Goal: Task Accomplishment & Management: Use online tool/utility

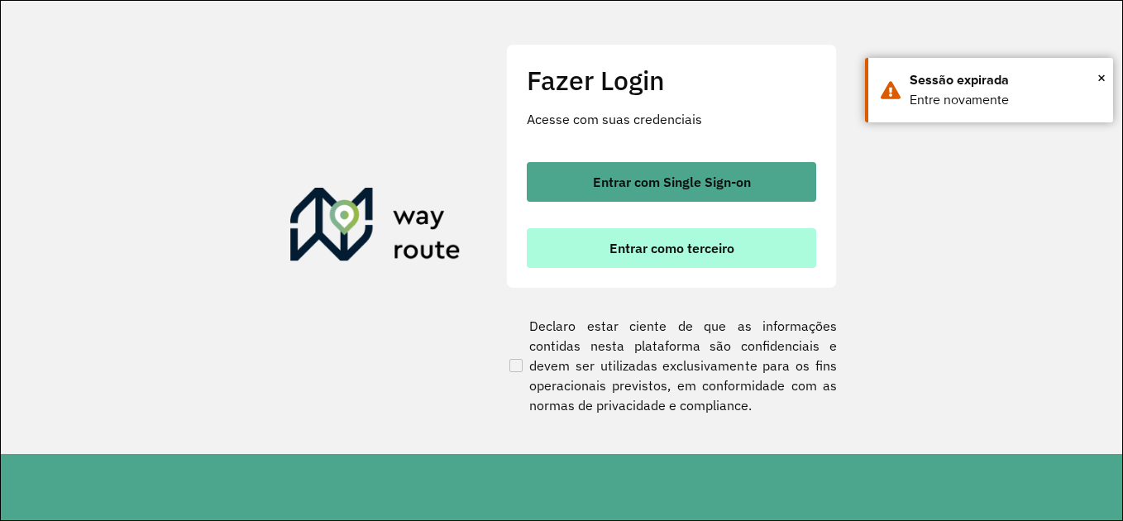
click at [679, 254] on span "Entrar como terceiro" at bounding box center [671, 247] width 125 height 13
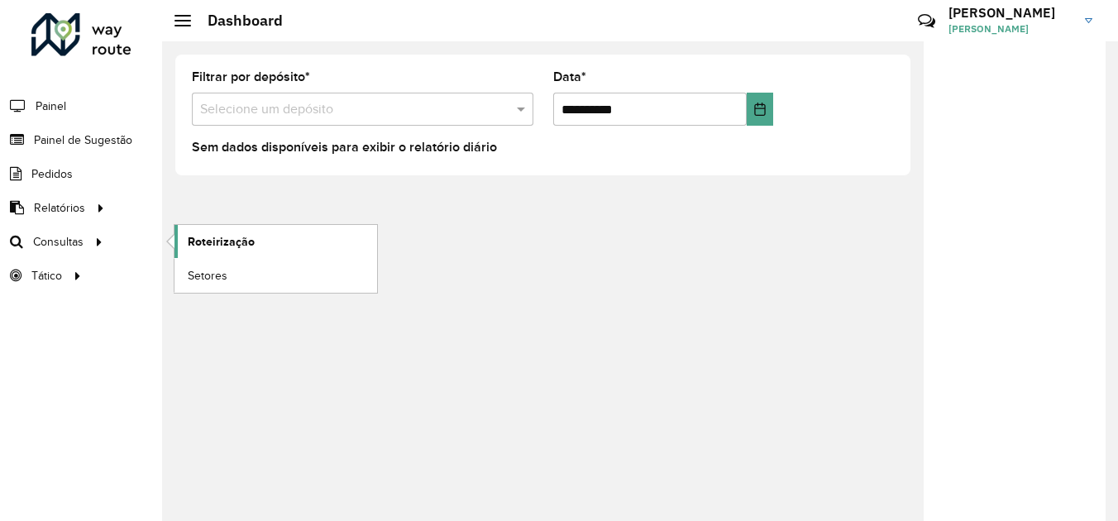
click at [258, 233] on link "Roteirização" at bounding box center [275, 241] width 203 height 33
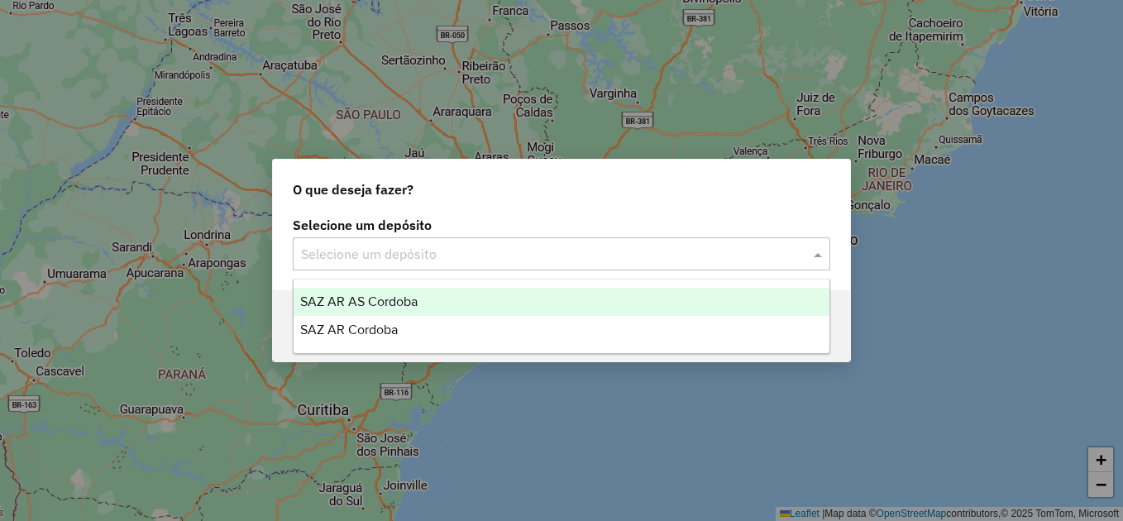
click at [555, 251] on input "text" at bounding box center [545, 255] width 488 height 20
click at [462, 298] on div "SAZ AR AS Cordoba" at bounding box center [562, 302] width 536 height 28
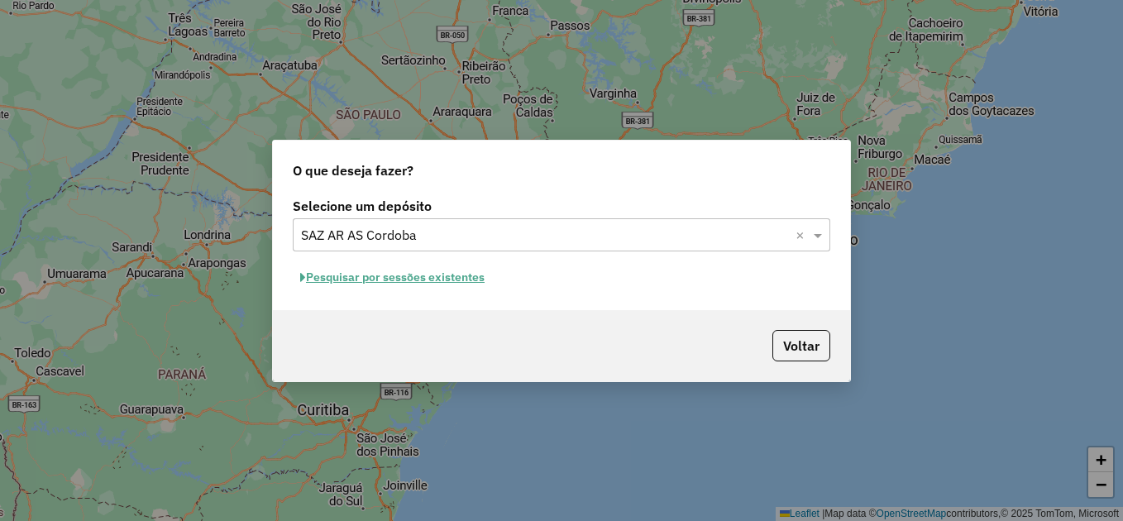
click at [460, 279] on button "Pesquisar por sessões existentes" at bounding box center [392, 278] width 199 height 26
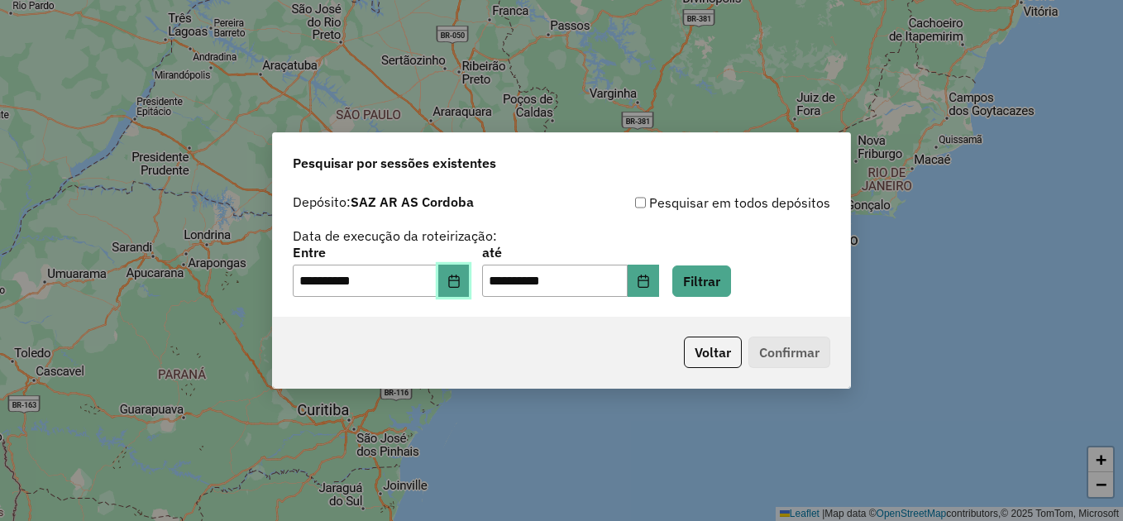
click at [461, 287] on icon "Choose Date" at bounding box center [453, 281] width 13 height 13
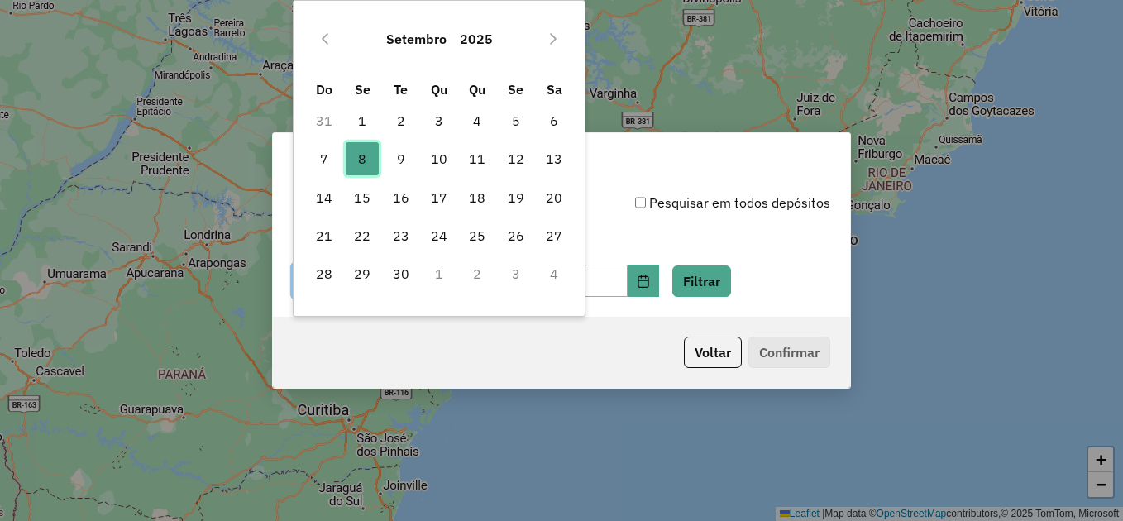
click at [365, 162] on span "8" at bounding box center [362, 158] width 33 height 33
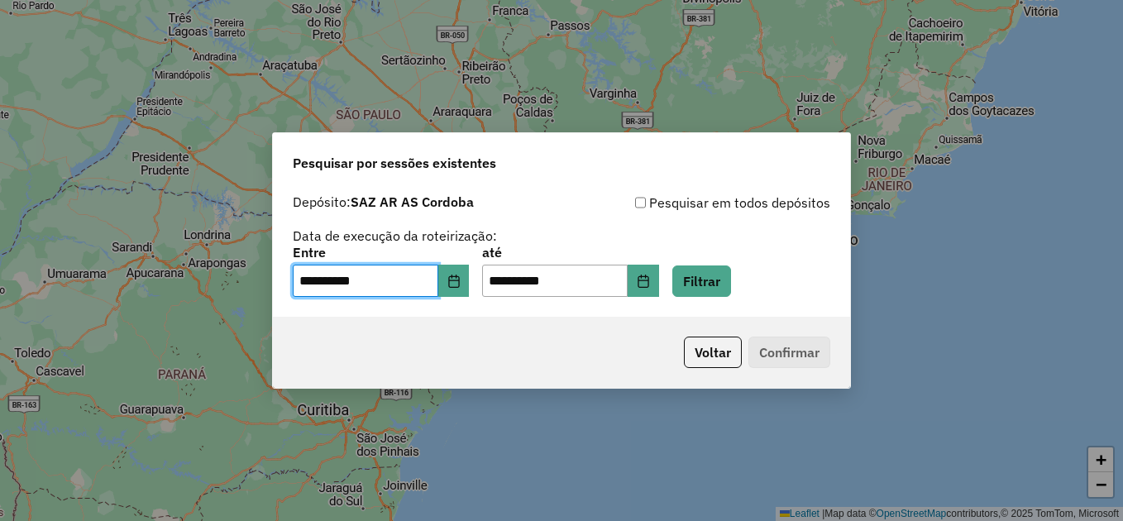
click at [576, 348] on div "Voltar Confirmar" at bounding box center [561, 352] width 577 height 71
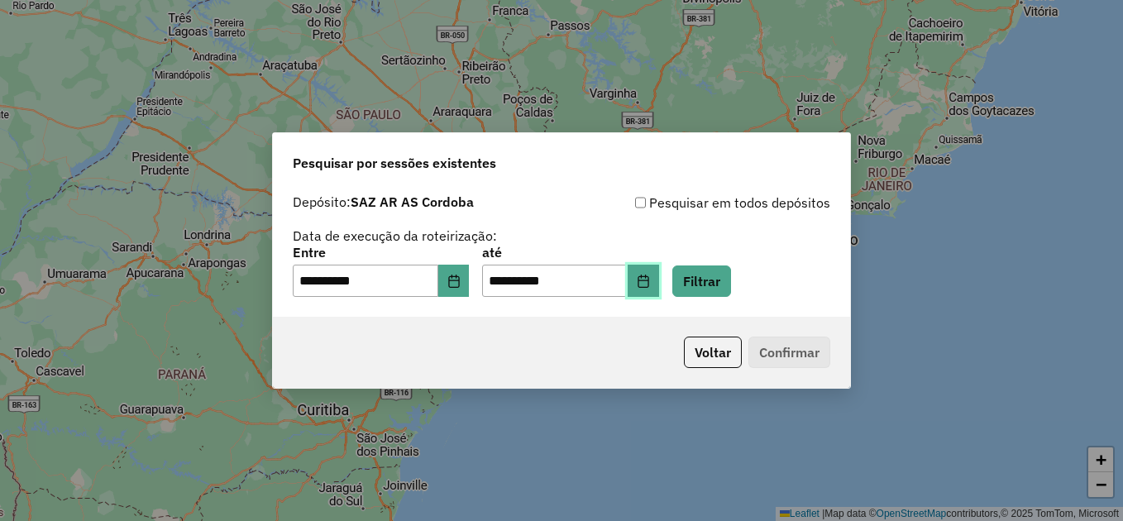
click at [650, 284] on icon "Choose Date" at bounding box center [643, 281] width 13 height 13
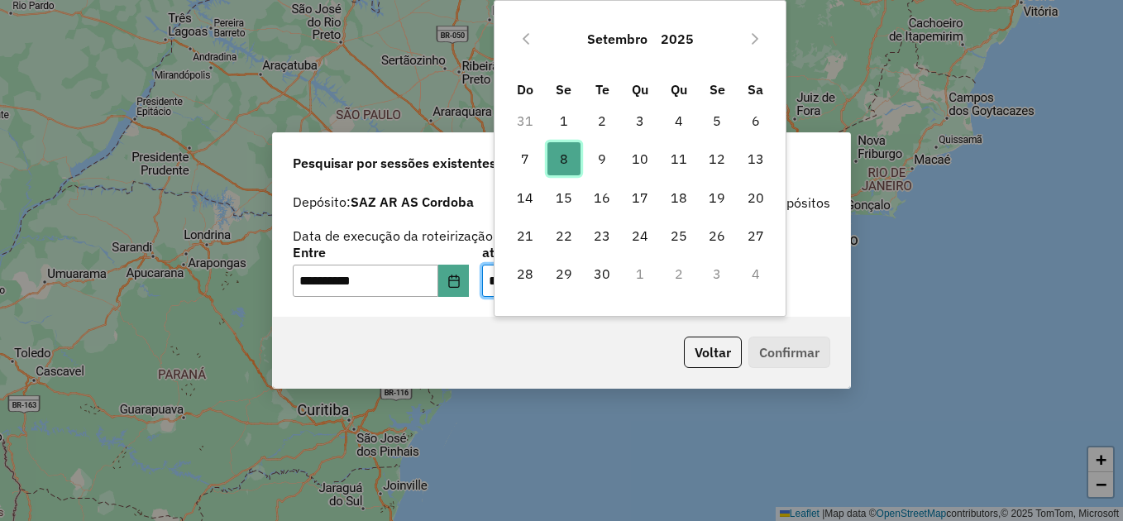
click at [567, 155] on span "8" at bounding box center [563, 158] width 33 height 33
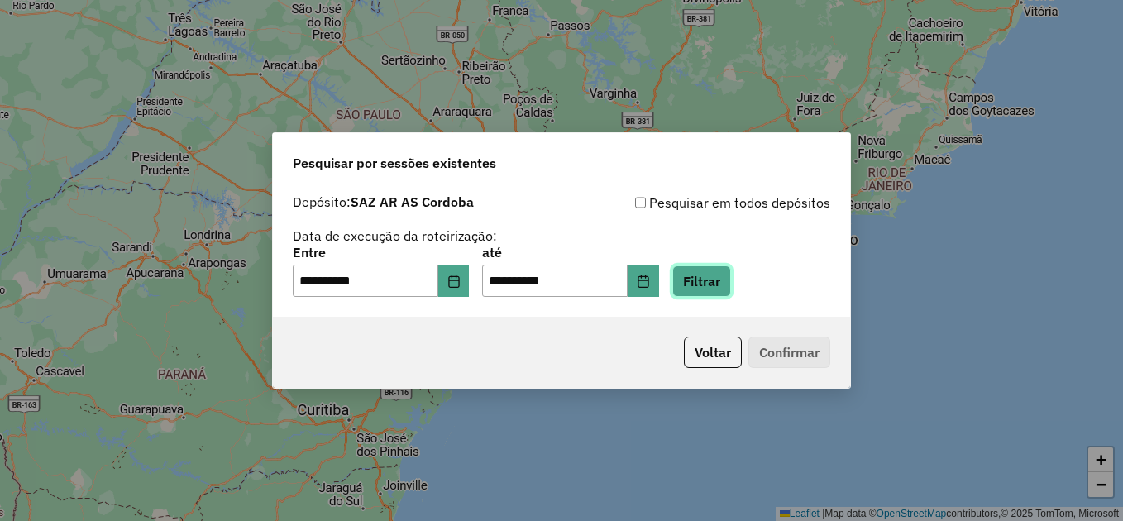
click at [731, 275] on button "Filtrar" at bounding box center [701, 280] width 59 height 31
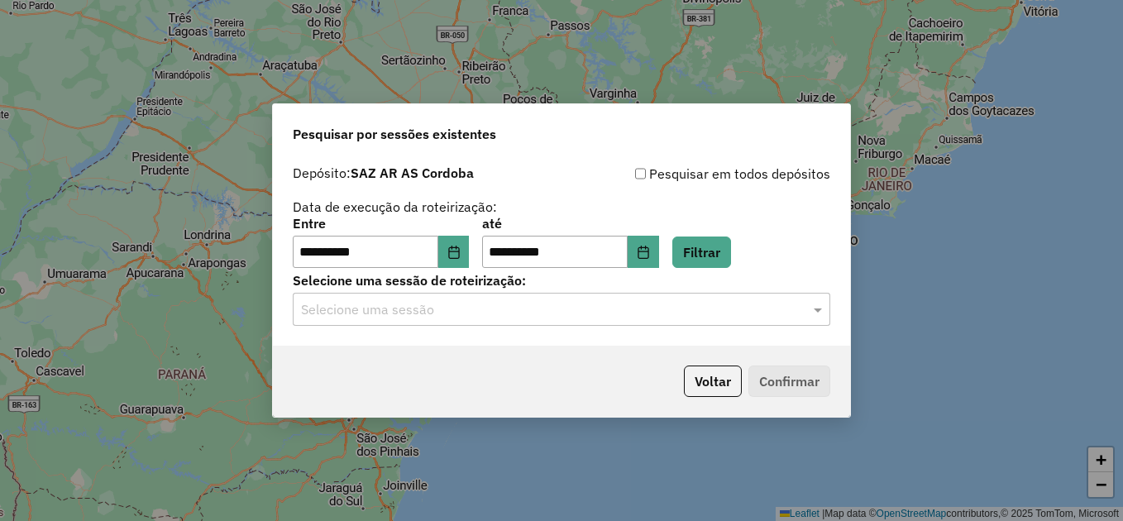
click at [483, 305] on input "text" at bounding box center [545, 310] width 488 height 20
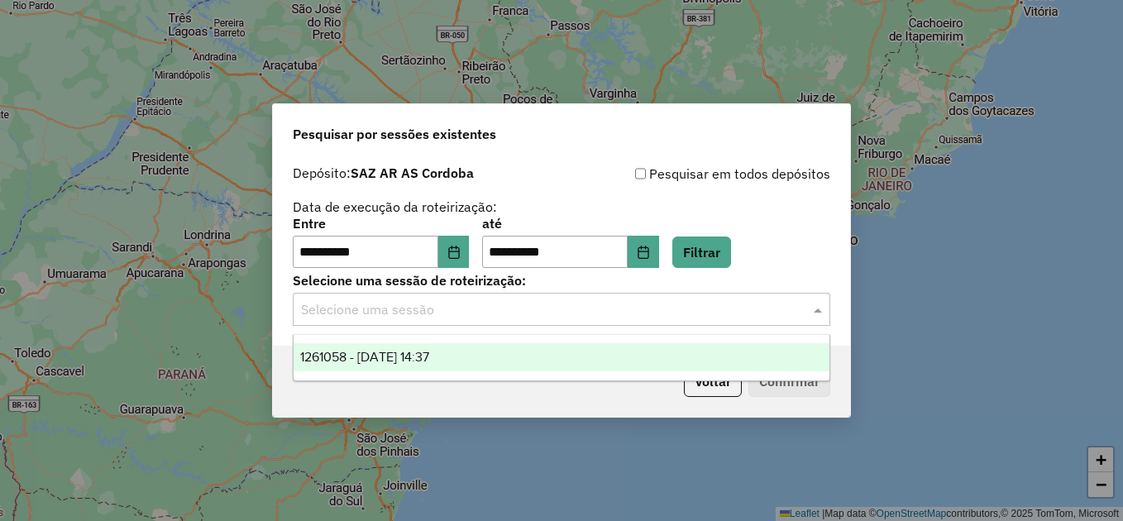
click at [383, 356] on span "1261058 - 08/09/2025 14:37" at bounding box center [364, 357] width 129 height 14
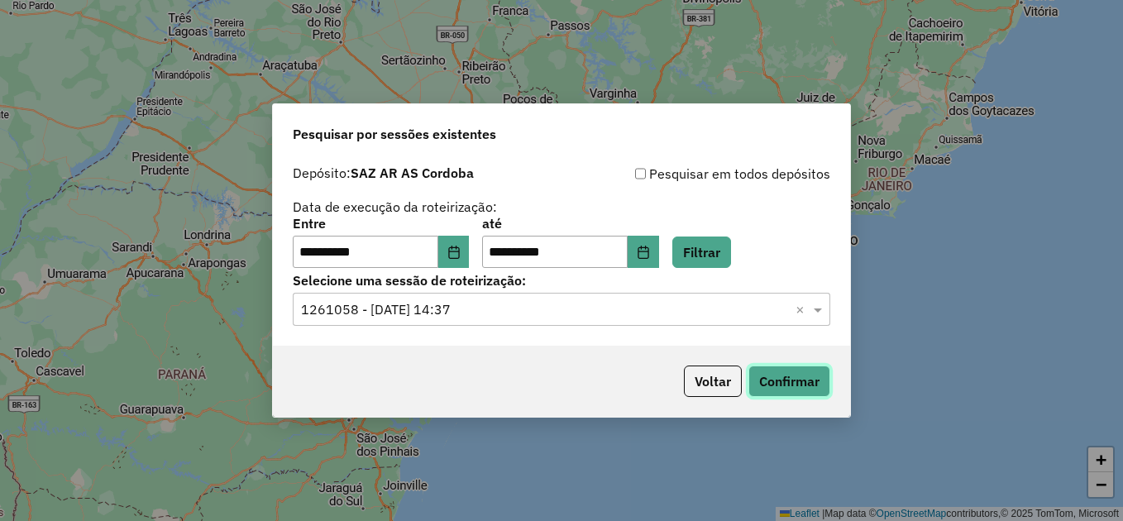
click at [797, 381] on button "Confirmar" at bounding box center [789, 380] width 82 height 31
click at [461, 255] on icon "Choose Date" at bounding box center [453, 252] width 13 height 13
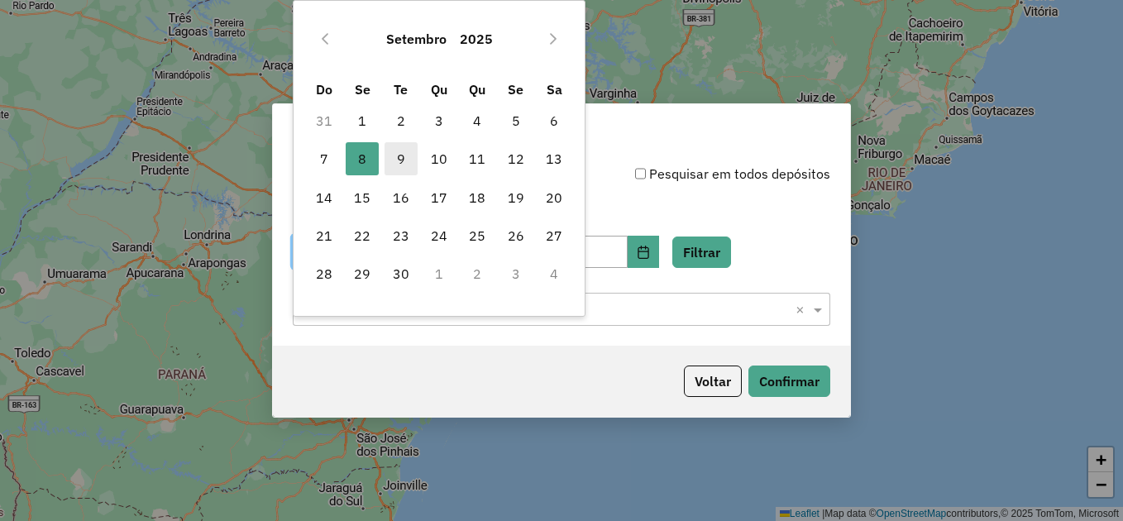
click at [395, 159] on span "9" at bounding box center [400, 158] width 33 height 33
type input "**********"
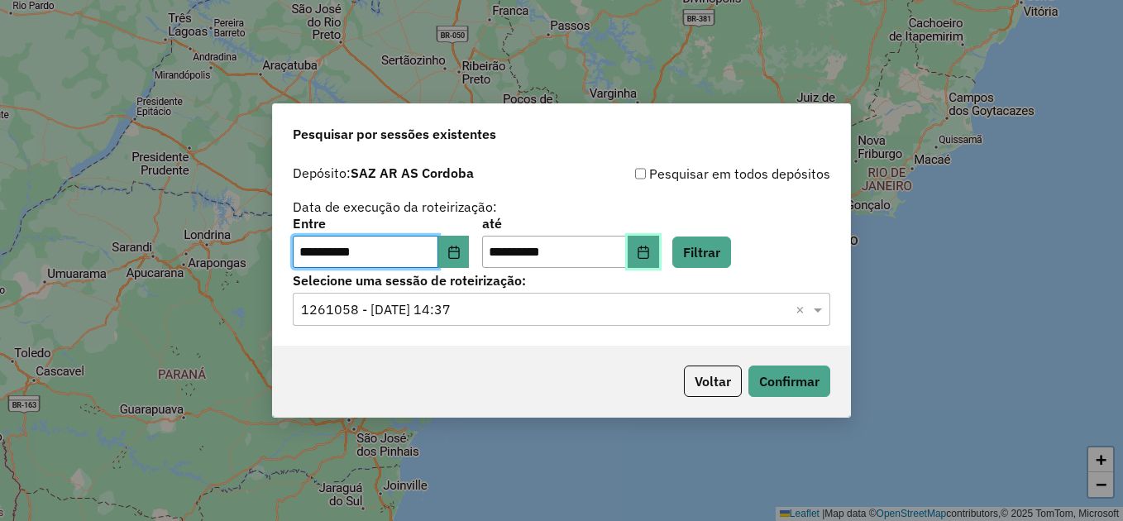
click at [650, 252] on icon "Choose Date" at bounding box center [643, 252] width 13 height 13
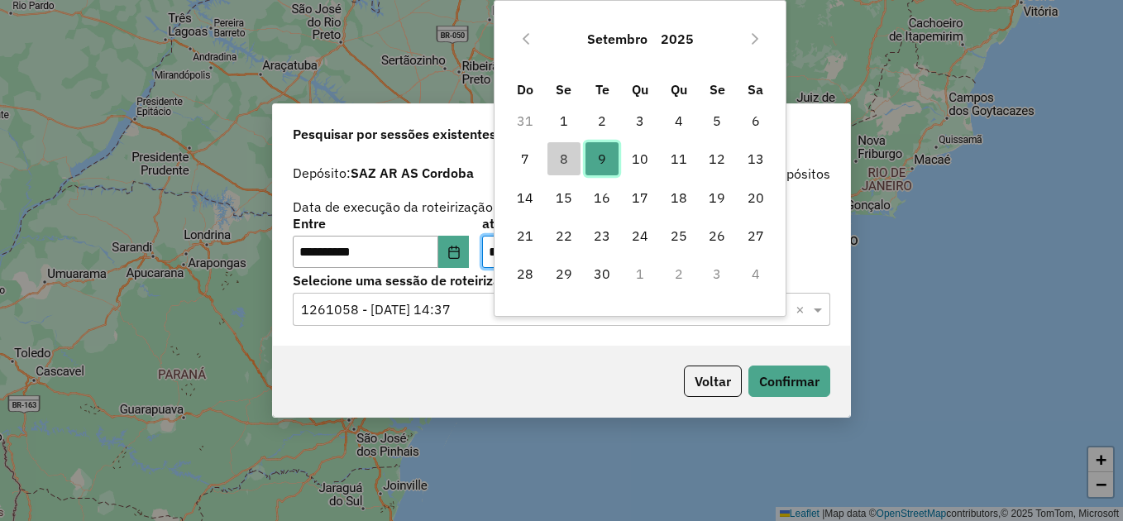
click at [607, 153] on span "9" at bounding box center [601, 158] width 33 height 33
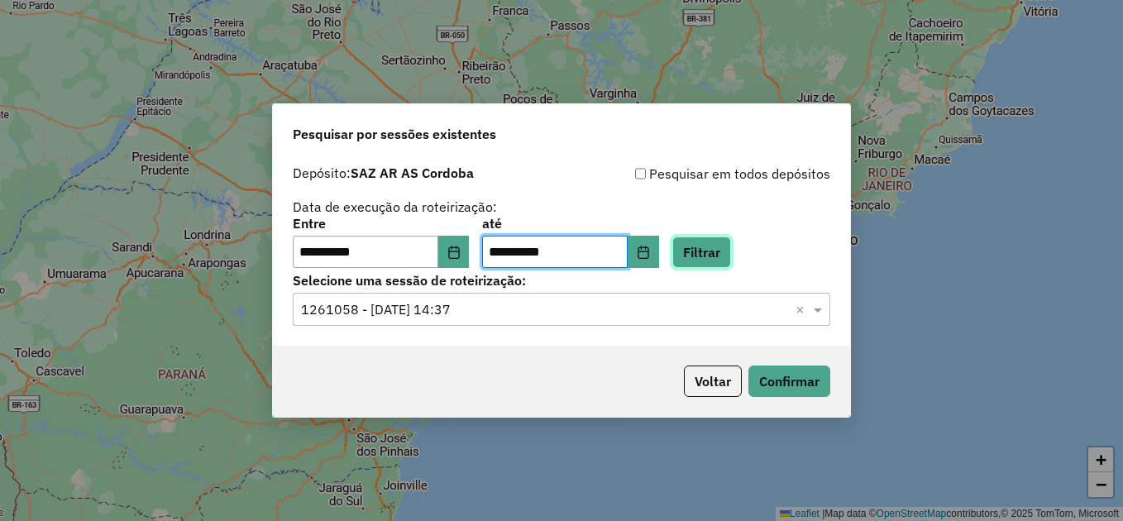
click at [731, 254] on button "Filtrar" at bounding box center [701, 251] width 59 height 31
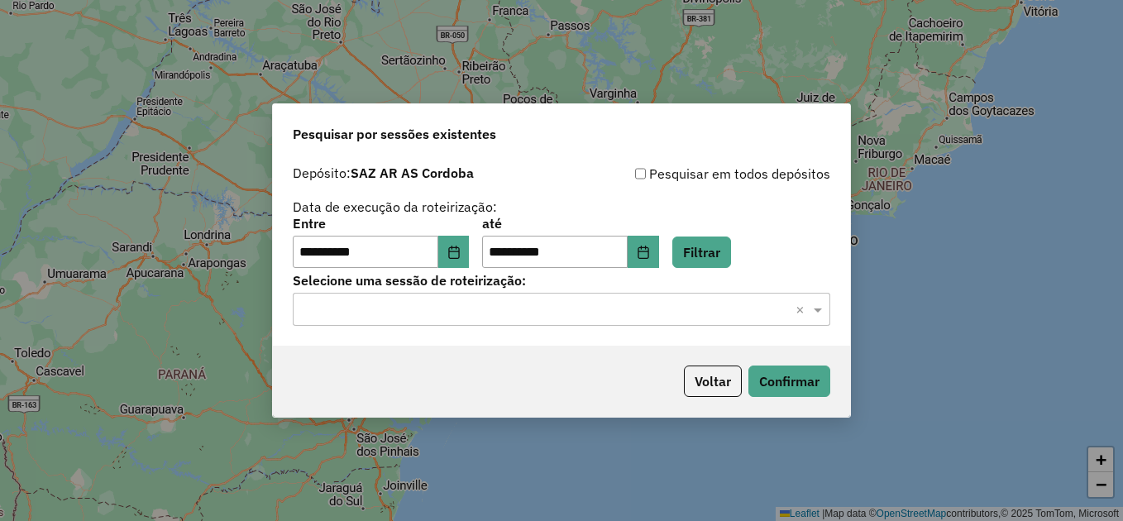
click at [471, 312] on input "text" at bounding box center [545, 310] width 488 height 20
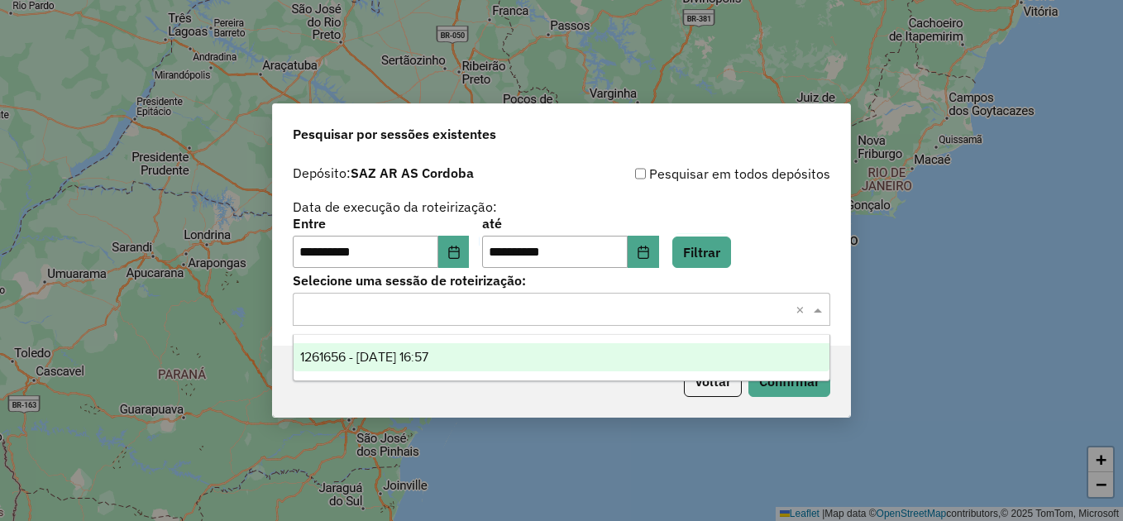
drag, startPoint x: 393, startPoint y: 353, endPoint x: 466, endPoint y: 366, distance: 74.0
click at [392, 352] on span "1261656 - 09/09/2025 16:57" at bounding box center [364, 357] width 128 height 14
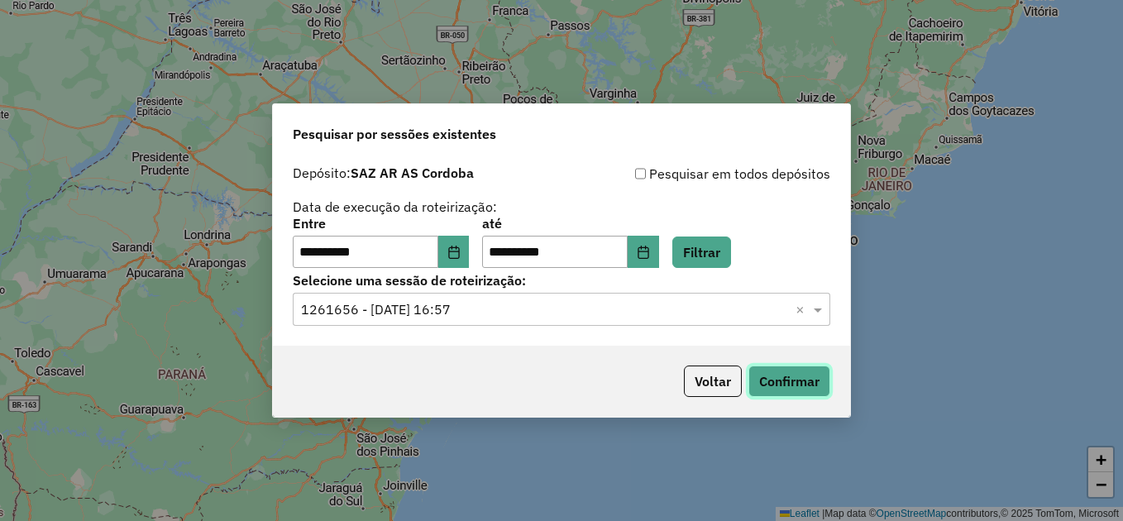
click at [798, 370] on button "Confirmar" at bounding box center [789, 380] width 82 height 31
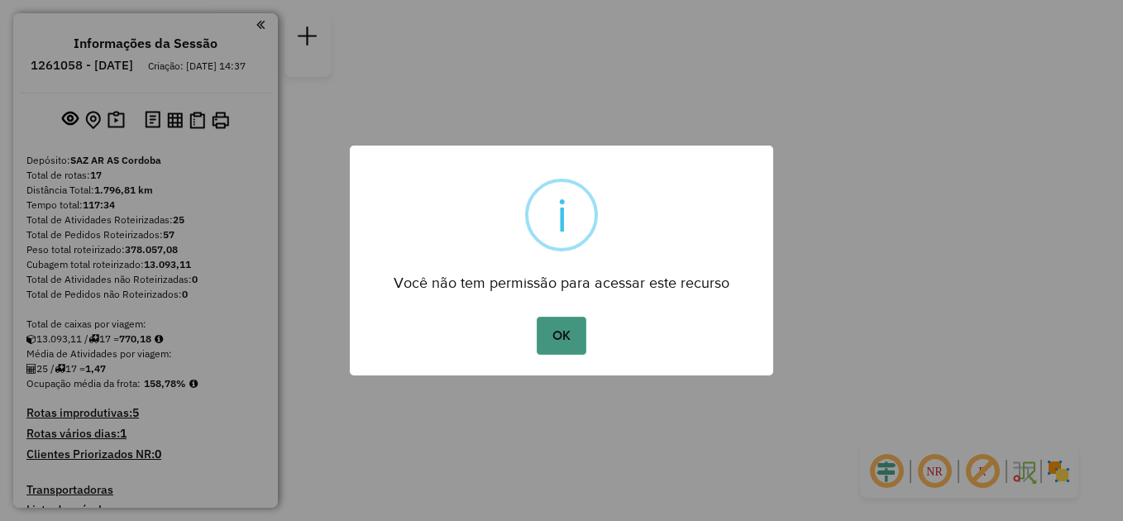
click at [562, 339] on button "OK" at bounding box center [561, 336] width 49 height 38
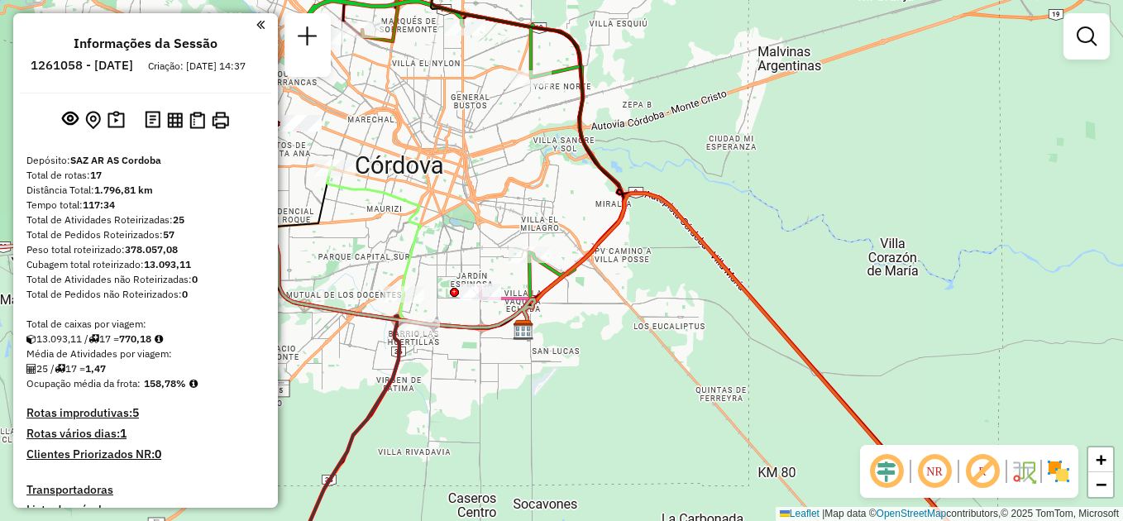
click at [256, 24] on em at bounding box center [260, 24] width 8 height 15
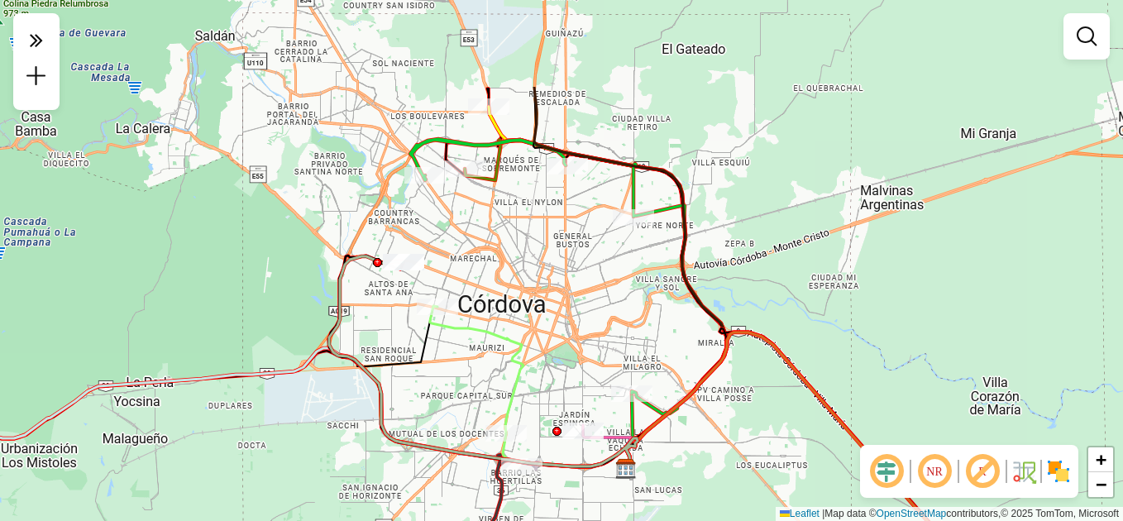
drag, startPoint x: 220, startPoint y: 215, endPoint x: 274, endPoint y: 259, distance: 69.3
click at [265, 276] on div "Janela de atendimento Grade de atendimento Capacidade Transportadoras Veículos …" at bounding box center [561, 260] width 1123 height 521
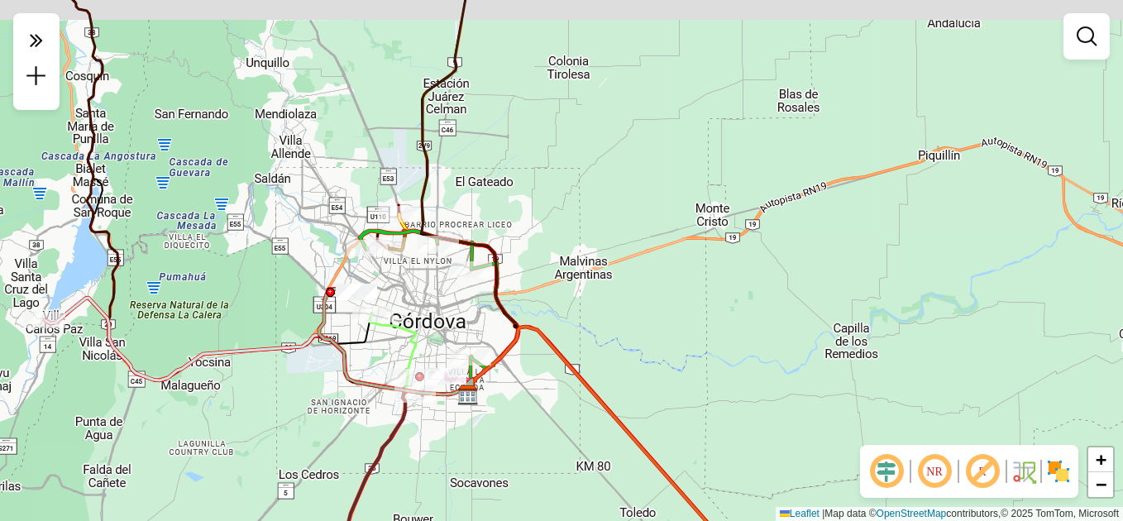
drag, startPoint x: 247, startPoint y: 190, endPoint x: 346, endPoint y: 290, distance: 140.9
click at [354, 310] on div "Janela de atendimento Grade de atendimento Capacidade Transportadoras Veículos …" at bounding box center [561, 260] width 1123 height 521
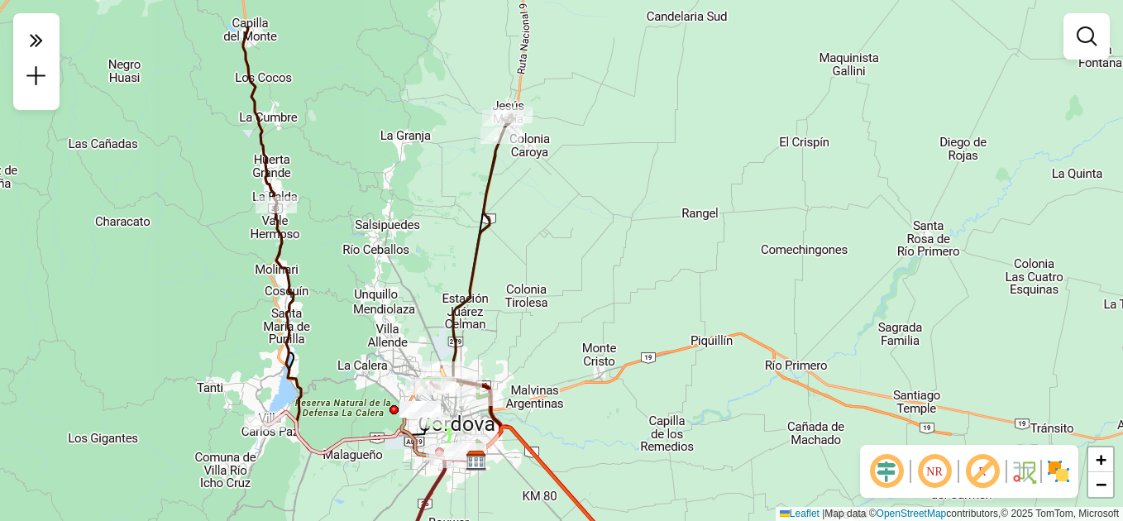
drag, startPoint x: 346, startPoint y: 209, endPoint x: 375, endPoint y: 347, distance: 141.1
click at [375, 347] on div "Janela de atendimento Grade de atendimento Capacidade Transportadoras Veículos …" at bounding box center [561, 260] width 1123 height 521
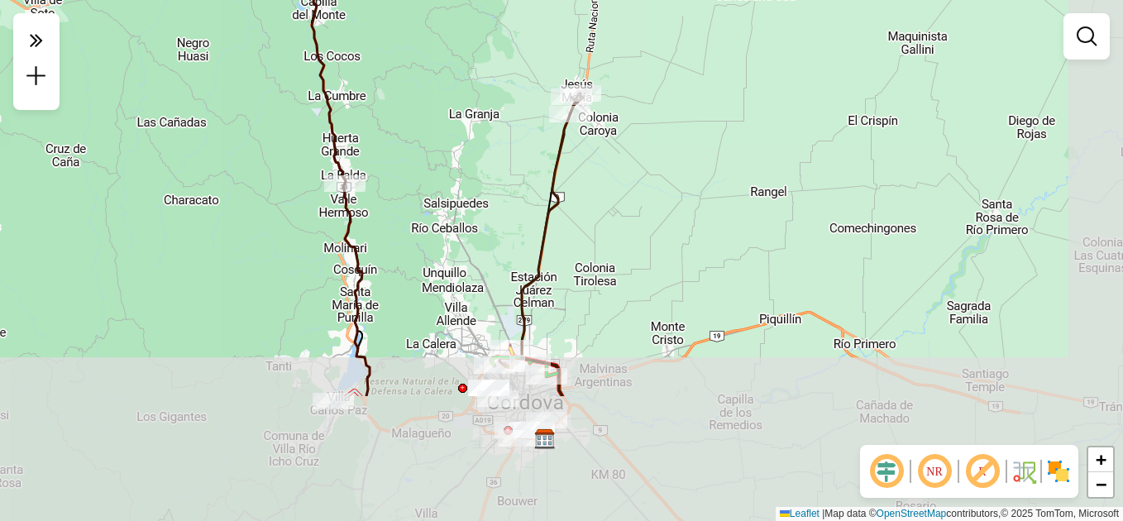
drag, startPoint x: 293, startPoint y: 334, endPoint x: 237, endPoint y: 177, distance: 166.6
click at [237, 177] on div "Janela de atendimento Grade de atendimento Capacidade Transportadoras Veículos …" at bounding box center [561, 260] width 1123 height 521
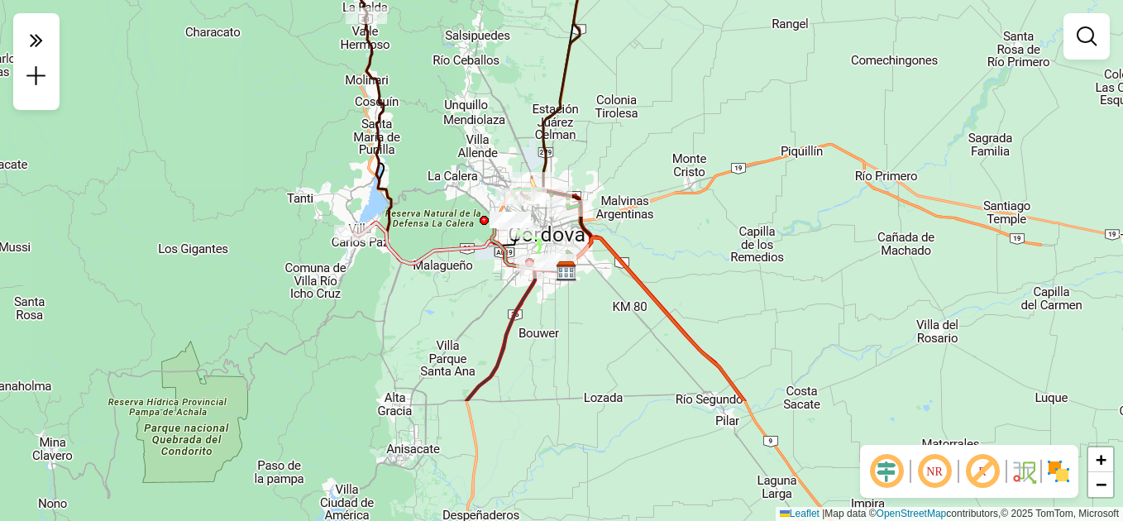
drag, startPoint x: 428, startPoint y: 376, endPoint x: 415, endPoint y: 204, distance: 172.5
click at [415, 204] on div "Janela de atendimento Grade de atendimento Capacidade Transportadoras Veículos …" at bounding box center [561, 260] width 1123 height 521
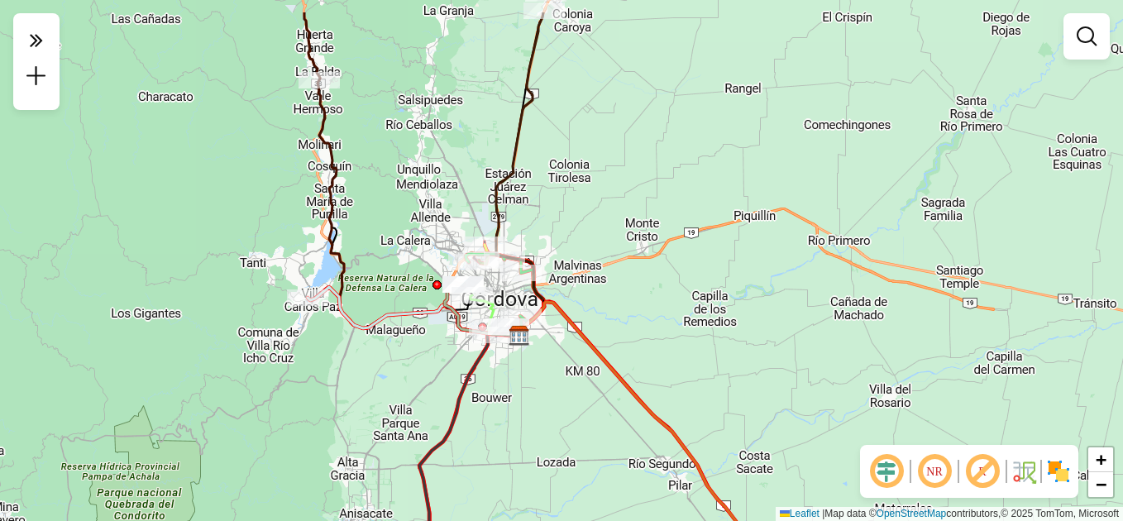
drag, startPoint x: 723, startPoint y: 189, endPoint x: 597, endPoint y: 328, distance: 187.9
click at [597, 328] on div "Janela de atendimento Grade de atendimento Capacidade Transportadoras Veículos …" at bounding box center [561, 260] width 1123 height 521
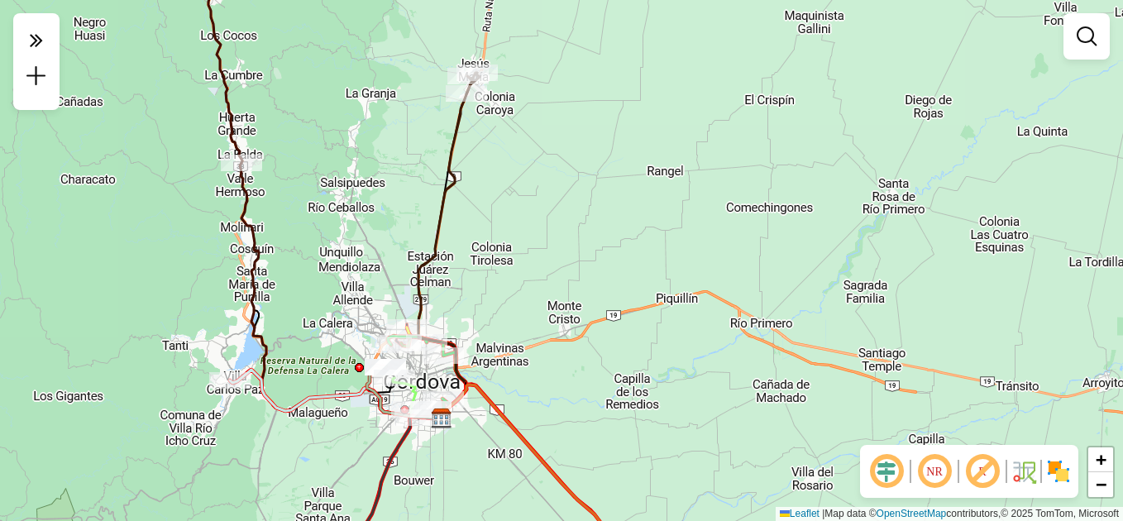
drag, startPoint x: 520, startPoint y: 153, endPoint x: 545, endPoint y: 283, distance: 132.2
click at [545, 283] on div "Janela de atendimento Grade de atendimento Capacidade Transportadoras Veículos …" at bounding box center [561, 260] width 1123 height 521
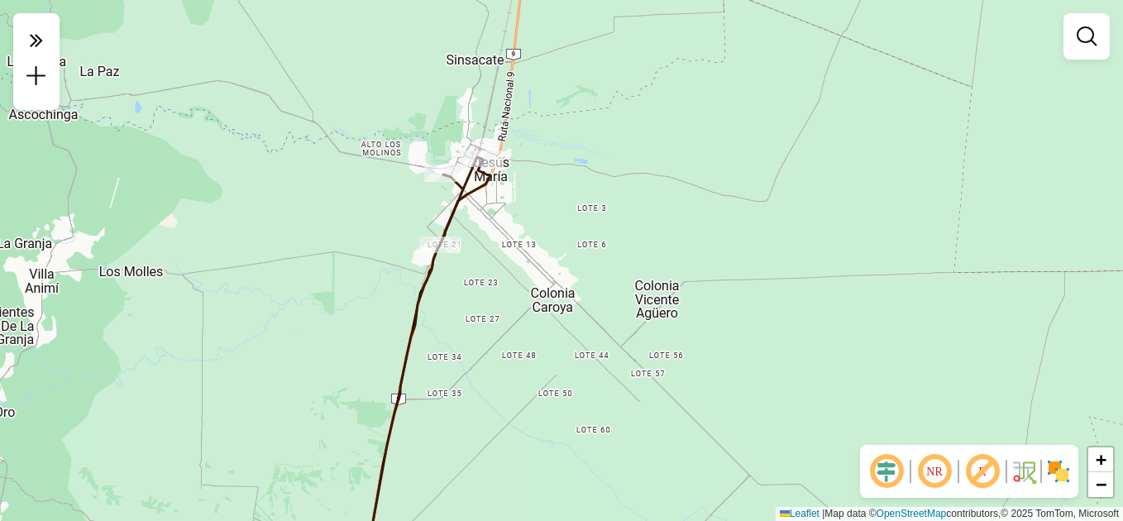
drag, startPoint x: 514, startPoint y: 179, endPoint x: 533, endPoint y: 299, distance: 121.4
click at [533, 299] on div "Janela de atendimento Grade de atendimento Capacidade Transportadoras Veículos …" at bounding box center [561, 260] width 1123 height 521
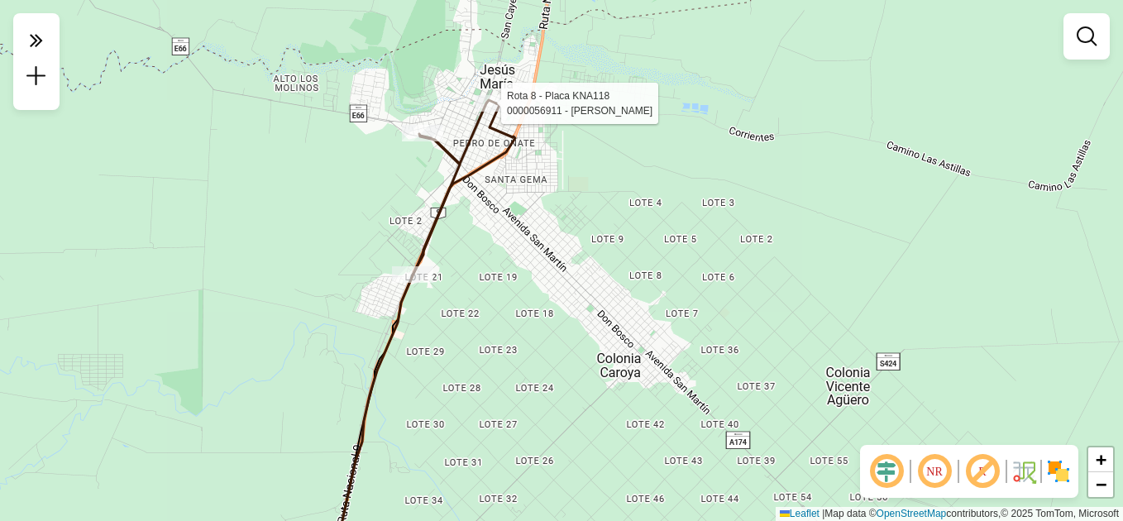
select select "**********"
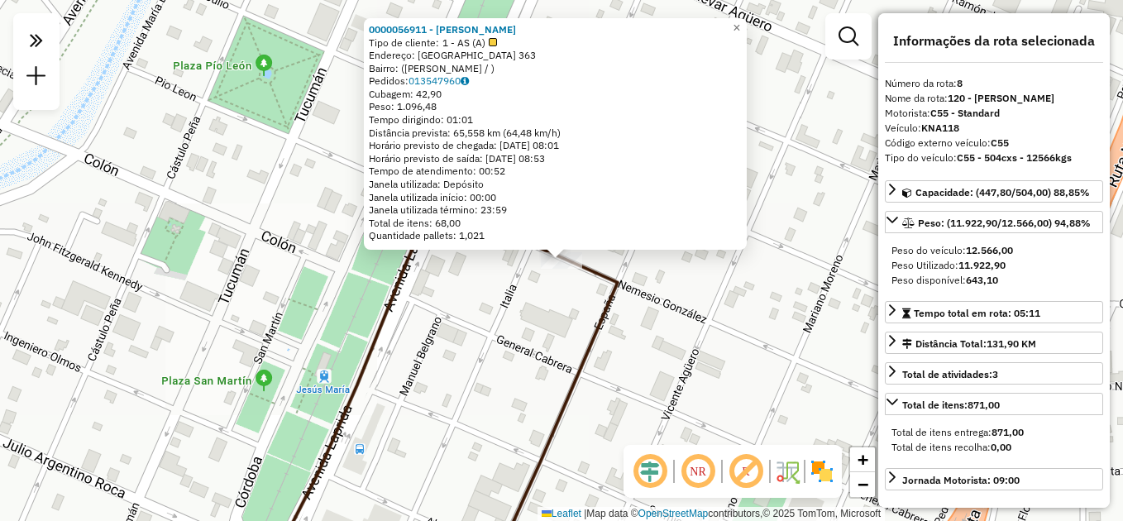
click at [617, 380] on div "0000056911 - MARIANO S.A. Tipo de cliente: 1 - AS (A) Endereço: ITALIA 363 Bair…" at bounding box center [561, 260] width 1123 height 521
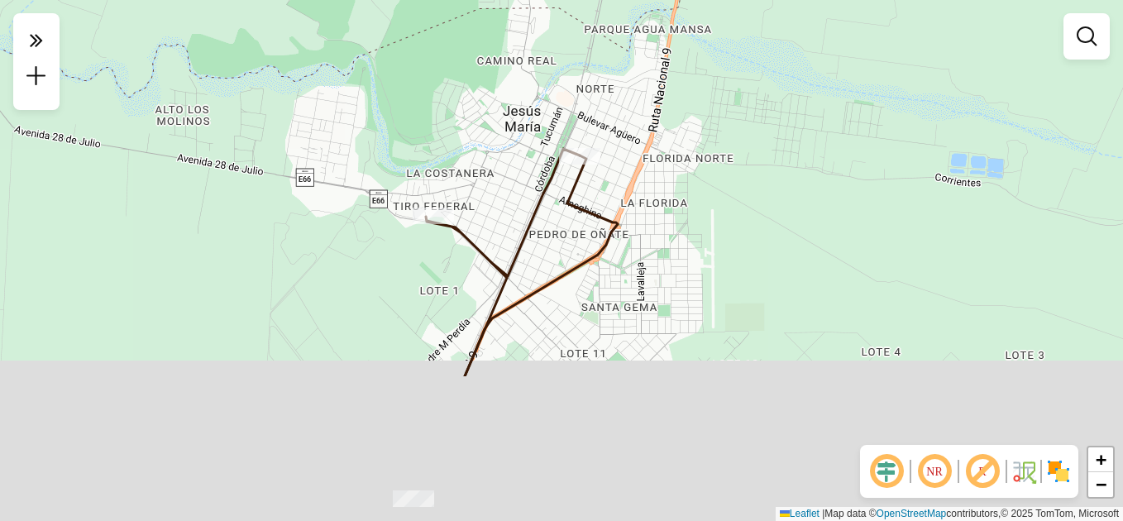
drag, startPoint x: 561, startPoint y: 397, endPoint x: 543, endPoint y: 193, distance: 204.1
click at [546, 200] on div "Janela de atendimento Grade de atendimento Capacidade Transportadoras Veículos …" at bounding box center [561, 260] width 1123 height 521
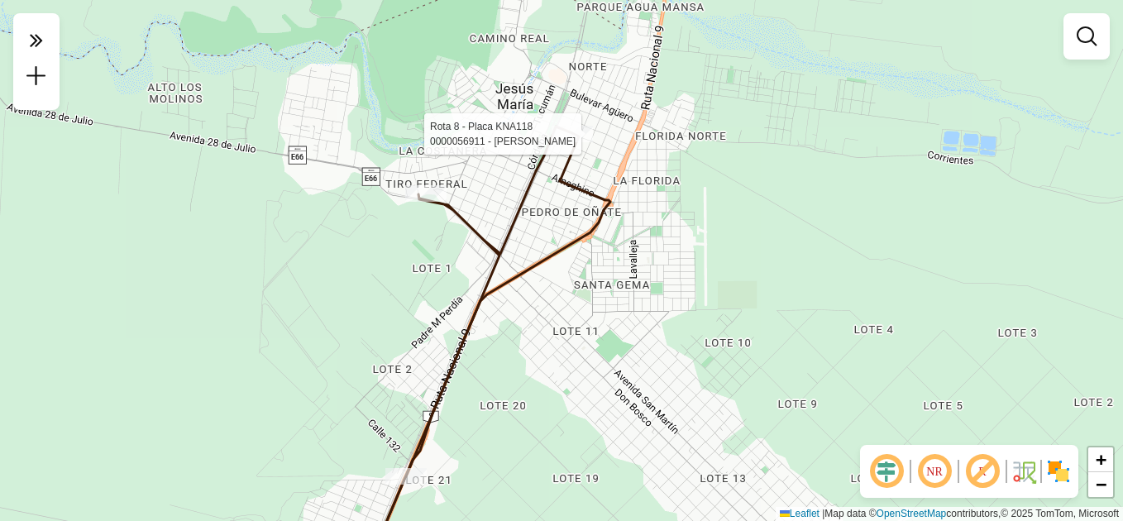
select select "**********"
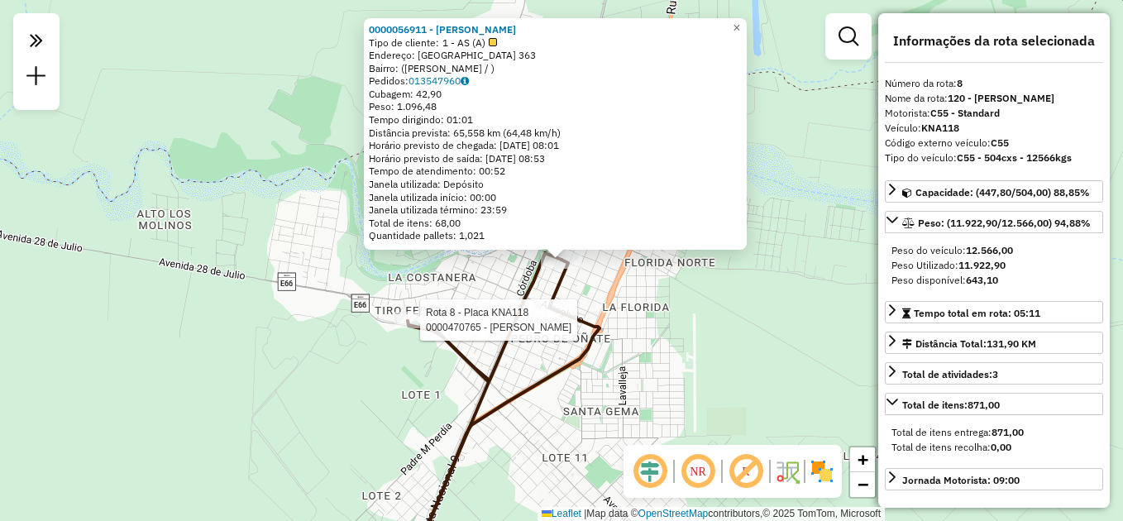
click at [412, 311] on div "Rota 8 - Placa KNA118 0000470765 - Mariano de Jesús María 0000056911 - MARIANO …" at bounding box center [561, 260] width 1123 height 521
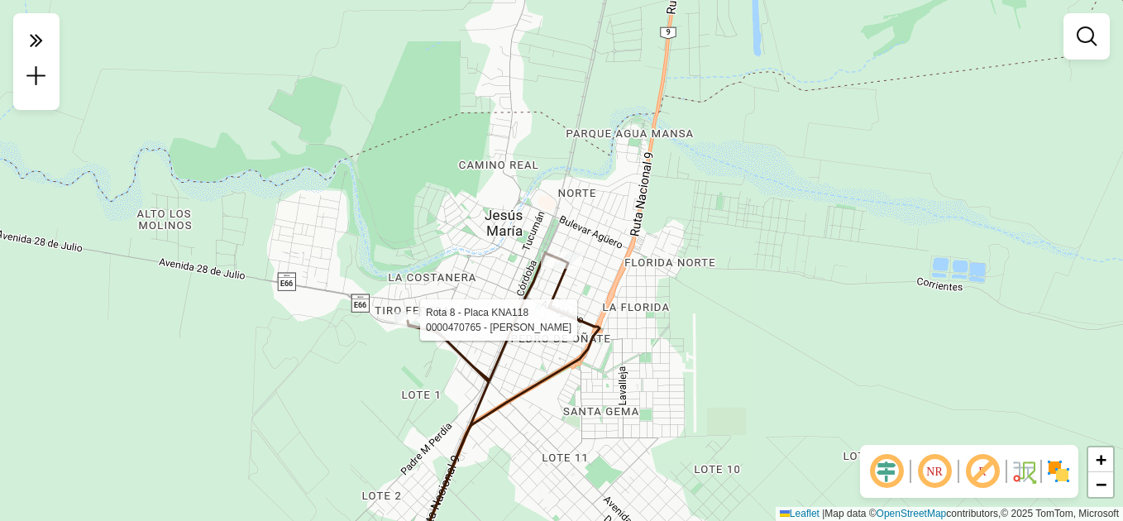
select select "**********"
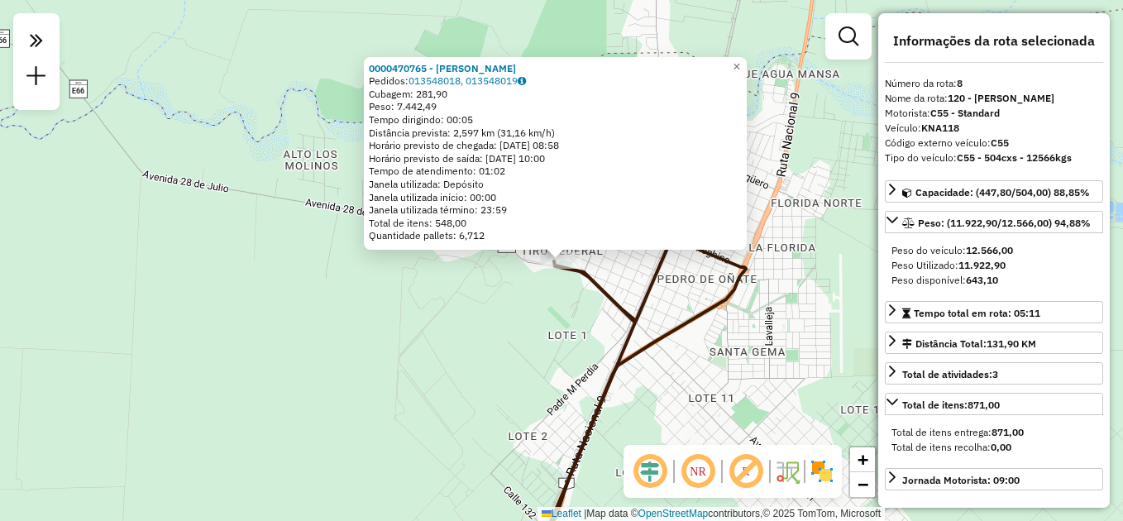
click at [479, 377] on div "0000470765 - Mariano de Jesús María Pedidos: 013548018, 013548019 Cubagem: 281,…" at bounding box center [561, 260] width 1123 height 521
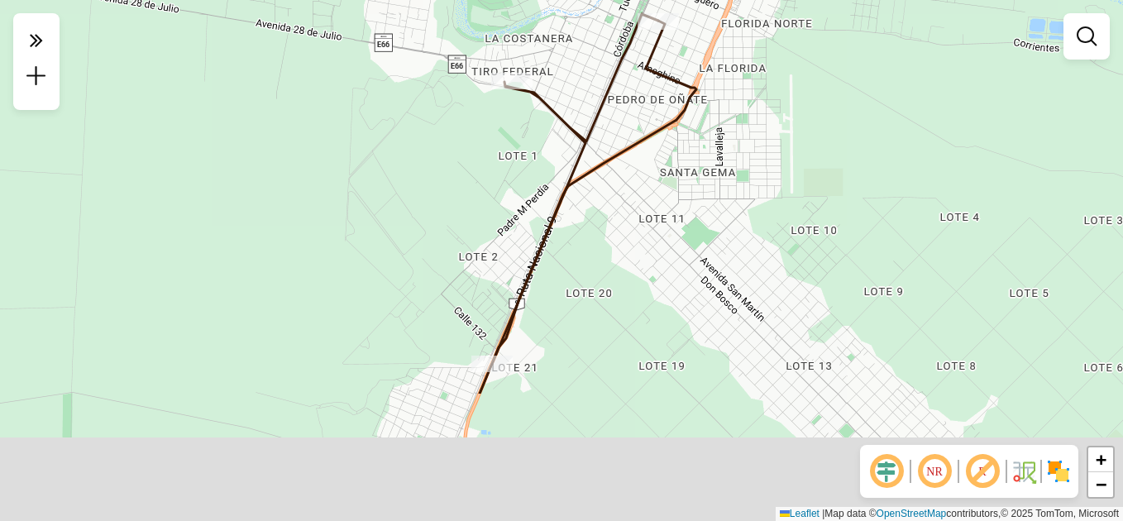
drag, startPoint x: 505, startPoint y: 264, endPoint x: 486, endPoint y: 223, distance: 44.8
click at [482, 184] on div "Janela de atendimento Grade de atendimento Capacidade Transportadoras Veículos …" at bounding box center [561, 260] width 1123 height 521
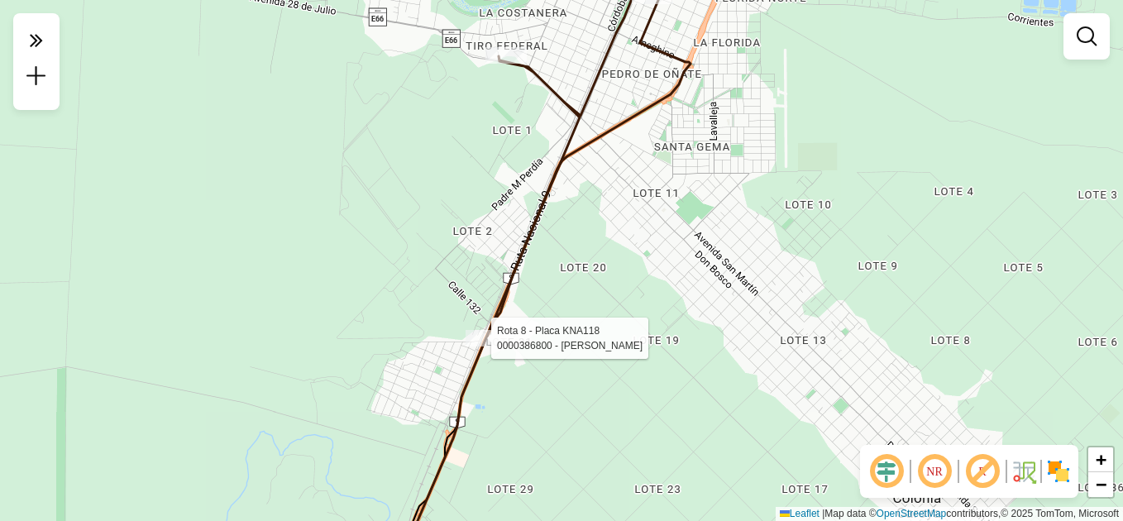
select select "**********"
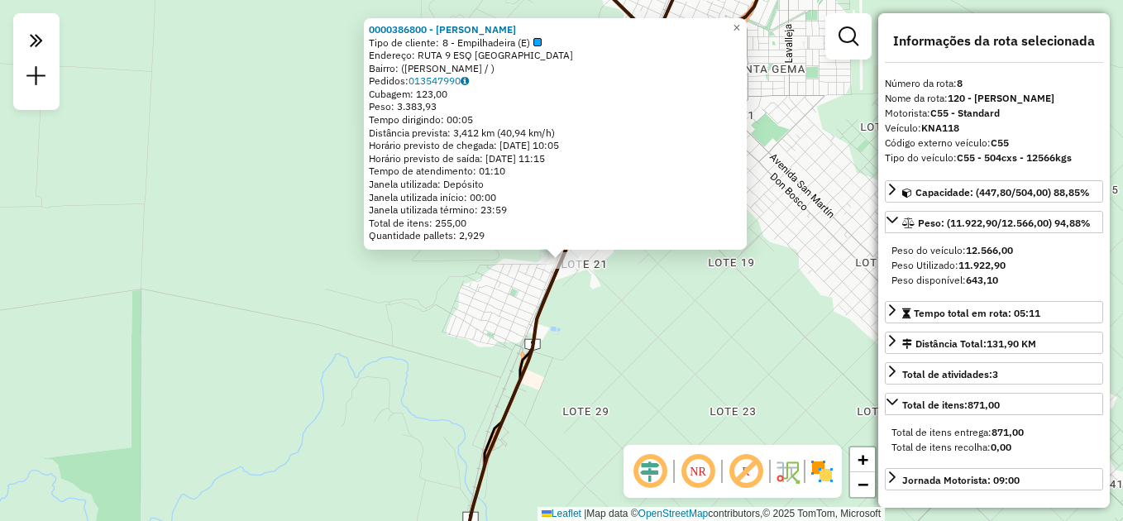
click at [461, 315] on div "0000386800 - MARIANO S.A Tipo de cliente: 8 - Empilhadeira (E) Endereço: RUTA 9…" at bounding box center [561, 260] width 1123 height 521
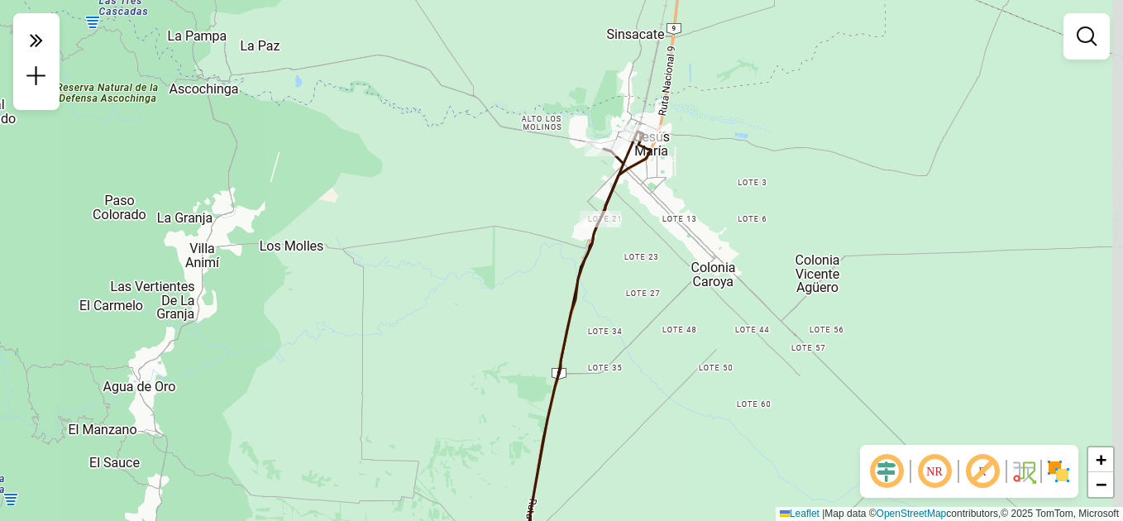
drag, startPoint x: 509, startPoint y: 359, endPoint x: 504, endPoint y: 155, distance: 204.3
click at [504, 155] on div "Janela de atendimento Grade de atendimento Capacidade Transportadoras Veículos …" at bounding box center [561, 260] width 1123 height 521
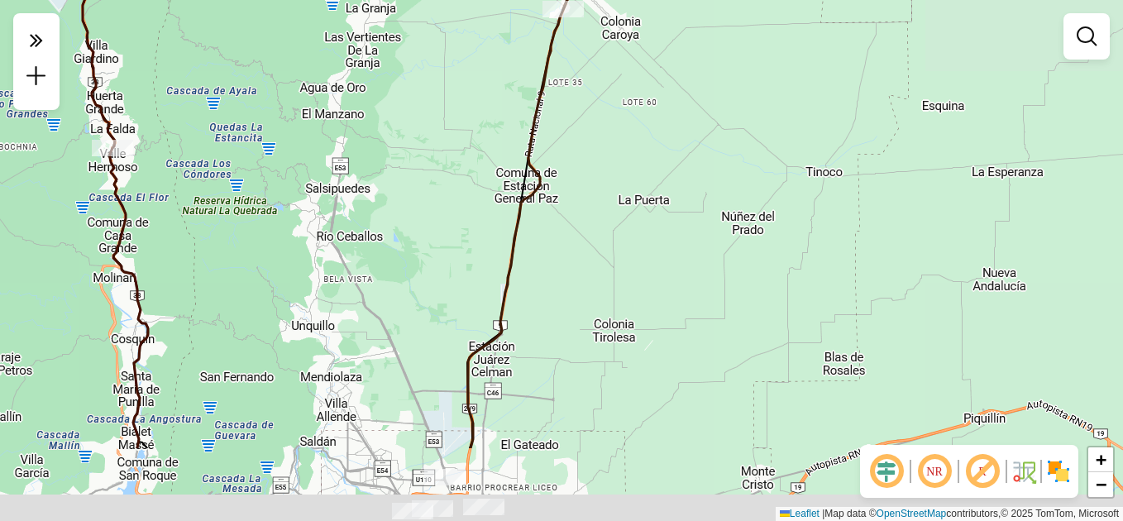
drag, startPoint x: 608, startPoint y: 366, endPoint x: 633, endPoint y: 115, distance: 252.7
click at [633, 115] on div "Janela de atendimento Grade de atendimento Capacidade Transportadoras Veículos …" at bounding box center [561, 260] width 1123 height 521
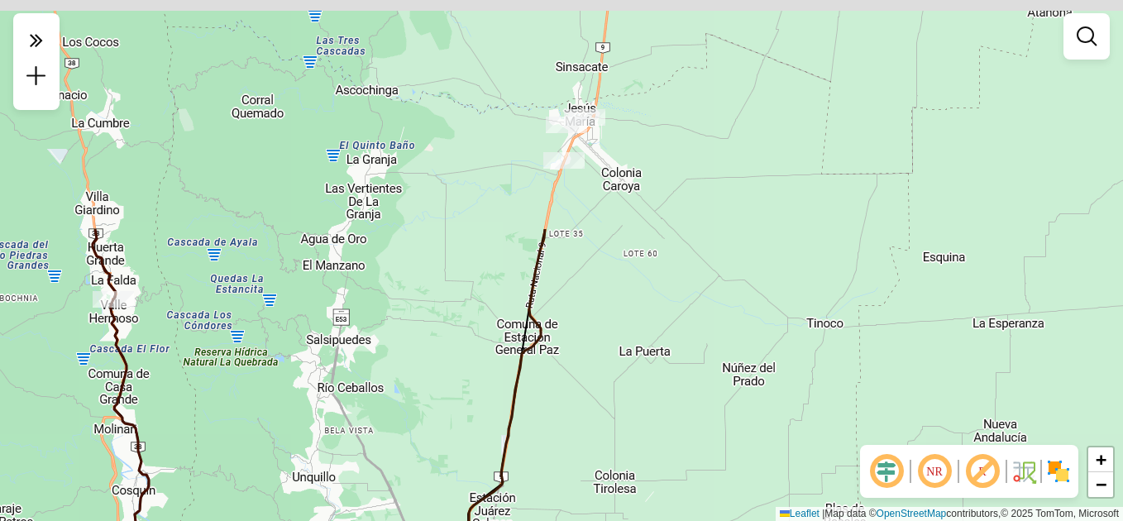
drag, startPoint x: 609, startPoint y: 139, endPoint x: 581, endPoint y: 421, distance: 283.3
click at [581, 421] on div "Janela de atendimento Grade de atendimento Capacidade Transportadoras Veículos …" at bounding box center [561, 260] width 1123 height 521
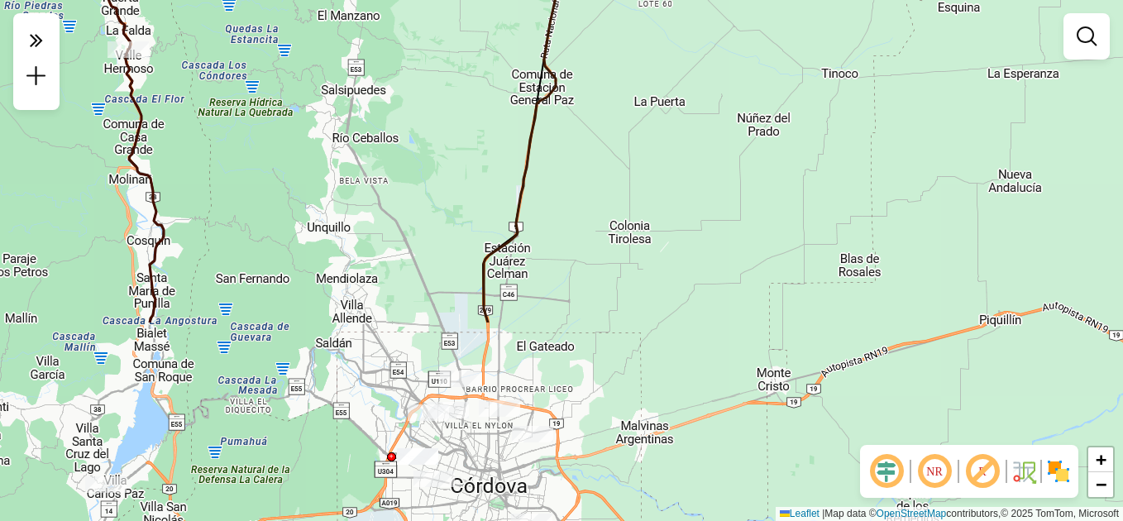
drag, startPoint x: 582, startPoint y: 338, endPoint x: 607, endPoint y: 143, distance: 196.7
click at [607, 140] on div "Janela de atendimento Grade de atendimento Capacidade Transportadoras Veículos …" at bounding box center [561, 260] width 1123 height 521
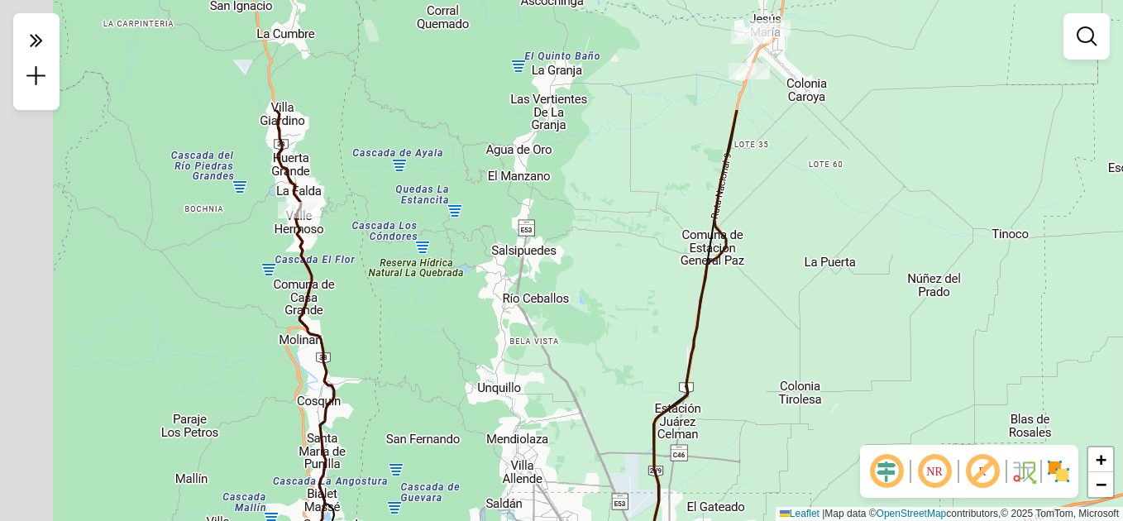
drag, startPoint x: 470, startPoint y: 224, endPoint x: 617, endPoint y: 303, distance: 166.5
click at [634, 344] on div "Janela de atendimento Grade de atendimento Capacidade Transportadoras Veículos …" at bounding box center [561, 260] width 1123 height 521
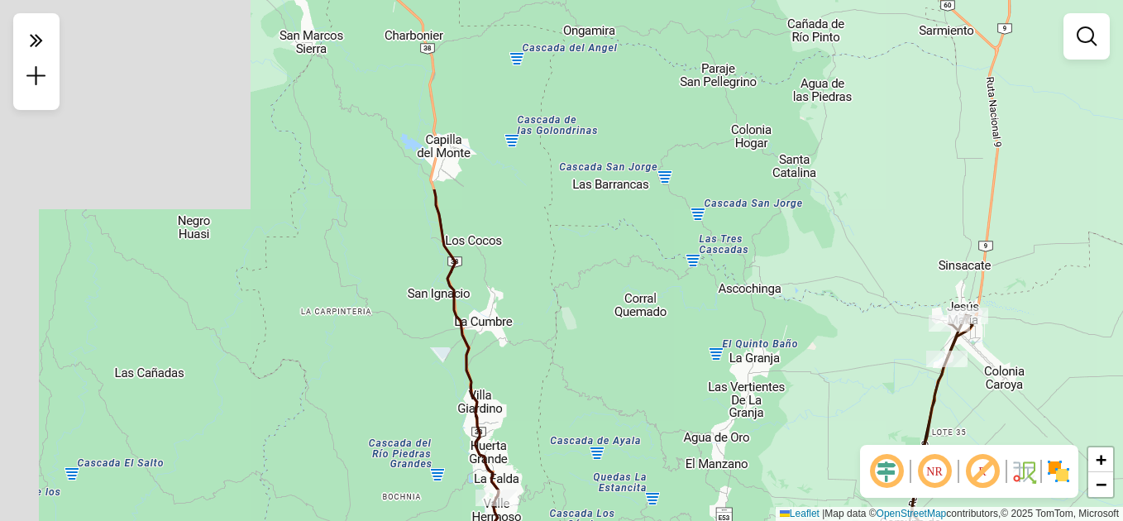
drag, startPoint x: 462, startPoint y: 187, endPoint x: 581, endPoint y: 409, distance: 252.3
click at [585, 418] on div "Janela de atendimento Grade de atendimento Capacidade Transportadoras Veículos …" at bounding box center [561, 260] width 1123 height 521
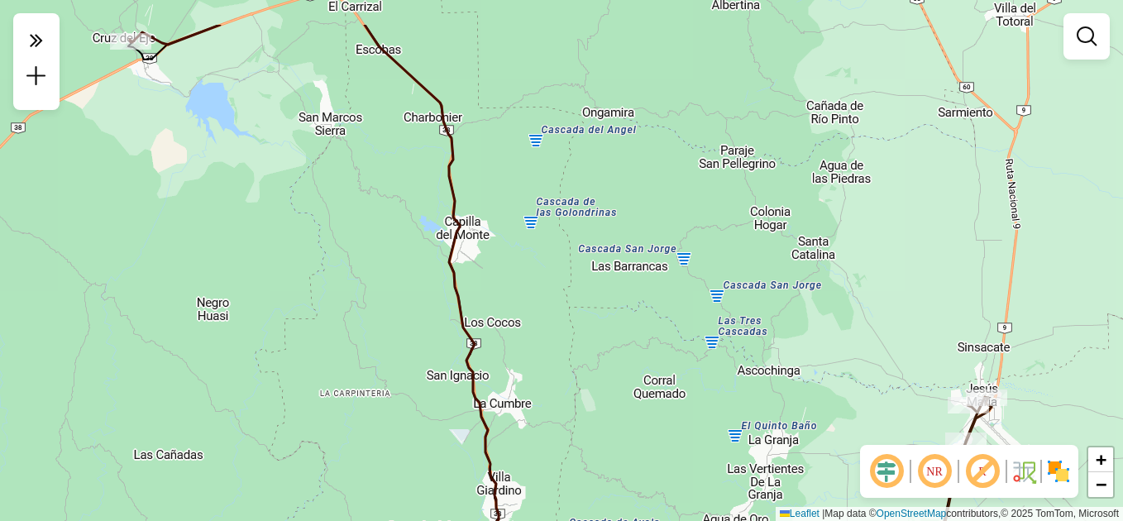
drag, startPoint x: 557, startPoint y: 291, endPoint x: 604, endPoint y: 467, distance: 182.1
click at [606, 470] on div "Janela de atendimento Grade de atendimento Capacidade Transportadoras Veículos …" at bounding box center [561, 260] width 1123 height 521
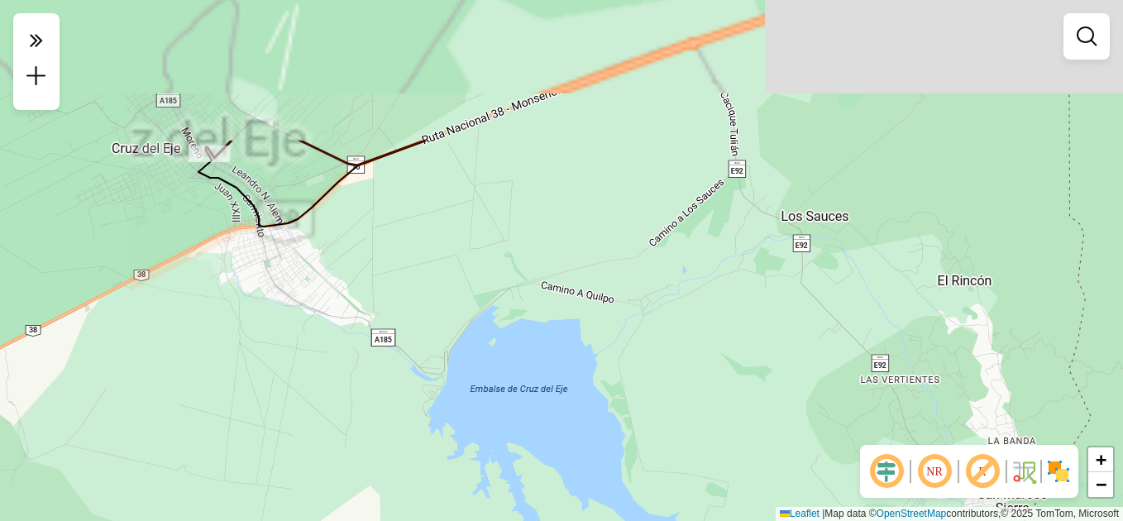
drag, startPoint x: 209, startPoint y: 265, endPoint x: 291, endPoint y: 458, distance: 209.3
click at [291, 458] on div "Janela de atendimento Grade de atendimento Capacidade Transportadoras Veículos …" at bounding box center [561, 260] width 1123 height 521
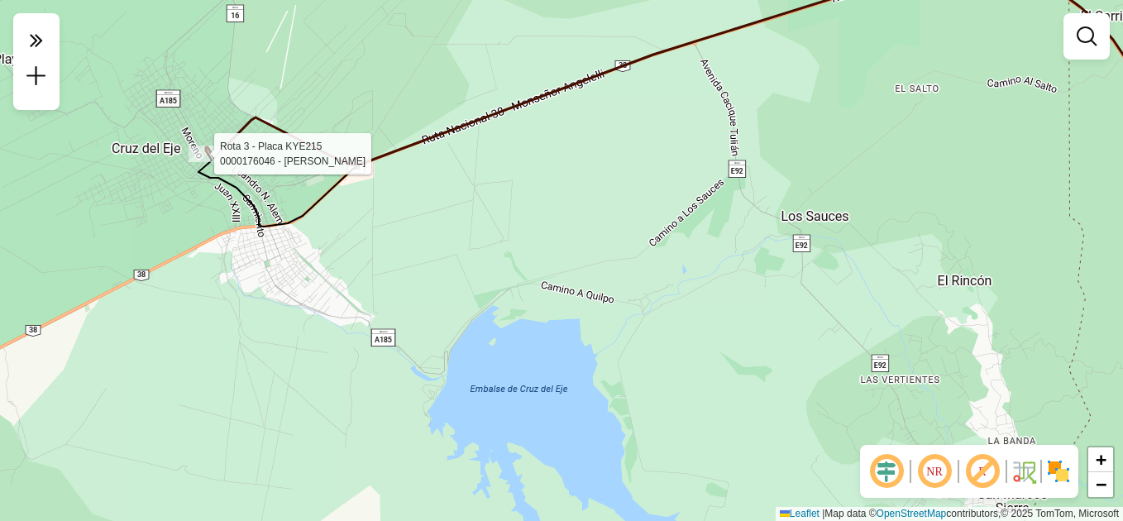
select select "**********"
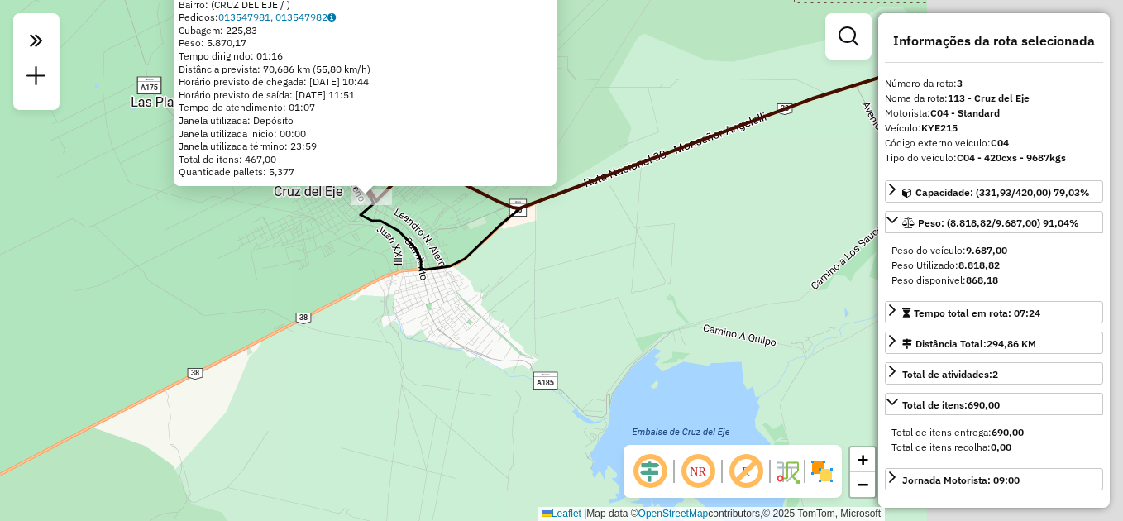
drag, startPoint x: 702, startPoint y: 423, endPoint x: 227, endPoint y: 209, distance: 521.4
click at [269, 203] on div "0000176046 - MARIANO S.A. Tipo de cliente: 1 - AS (A) Endereço: MITRE ESQ RIVAD…" at bounding box center [561, 260] width 1123 height 521
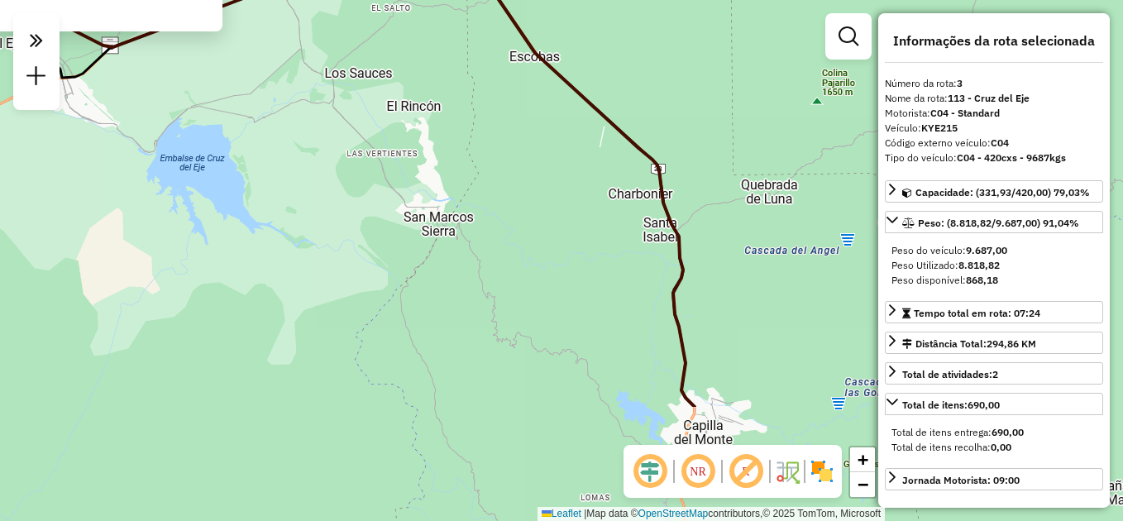
drag, startPoint x: 557, startPoint y: 405, endPoint x: 298, endPoint y: 98, distance: 402.0
click at [309, 103] on div "0000176046 - MARIANO S.A. Tipo de cliente: 1 - AS (A) Endereço: MITRE ESQ RIVAD…" at bounding box center [561, 260] width 1123 height 521
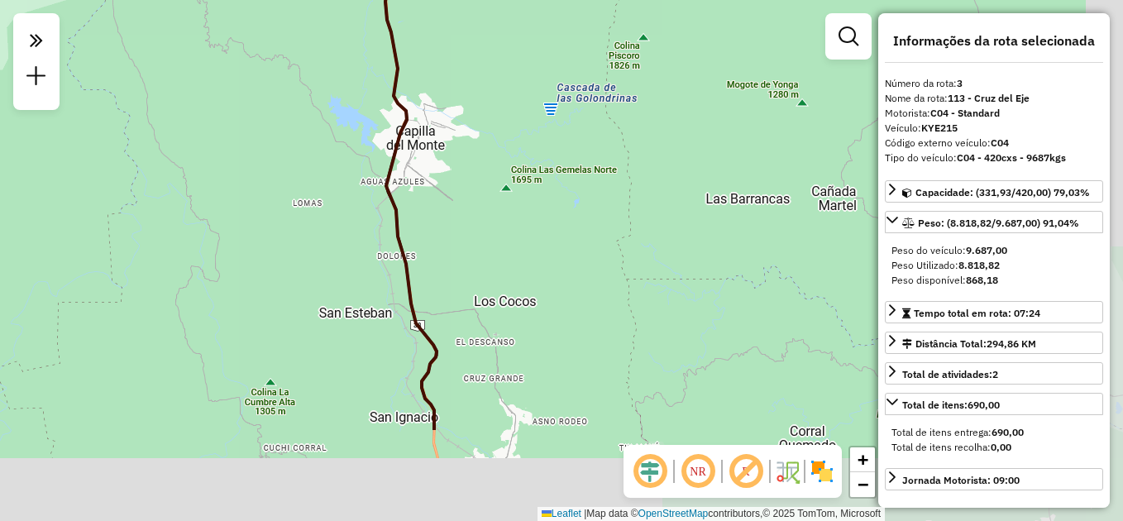
drag, startPoint x: 541, startPoint y: 326, endPoint x: 393, endPoint y: 196, distance: 196.9
click at [393, 196] on icon at bounding box center [367, 117] width 139 height 625
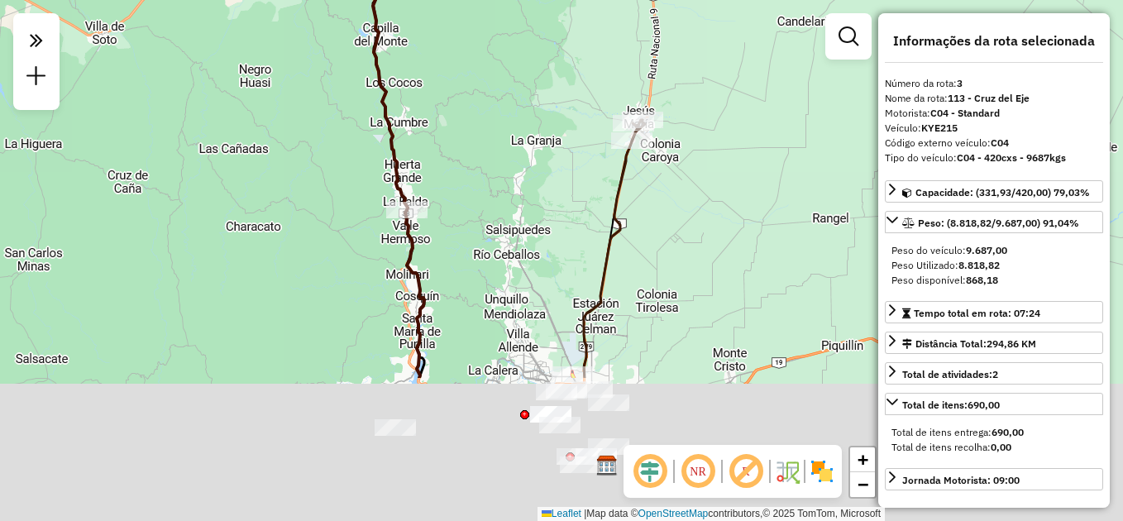
drag, startPoint x: 493, startPoint y: 249, endPoint x: 491, endPoint y: 174, distance: 74.4
click at [491, 174] on div "0000176046 - MARIANO S.A. Tipo de cliente: 1 - AS (A) Endereço: MITRE ESQ RIVAD…" at bounding box center [561, 260] width 1123 height 521
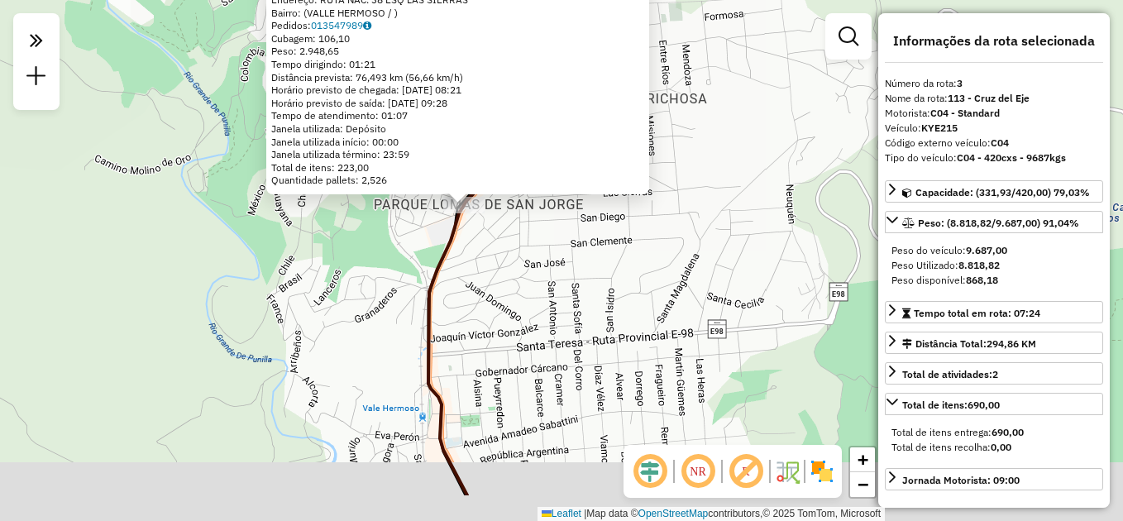
drag, startPoint x: 605, startPoint y: 384, endPoint x: 522, endPoint y: 177, distance: 223.7
click at [522, 177] on div "0000371496 - MARIANO S.A. Tipo de cliente: 8 - Empilhadeira (E) Endereço: RUTA …" at bounding box center [561, 260] width 1123 height 521
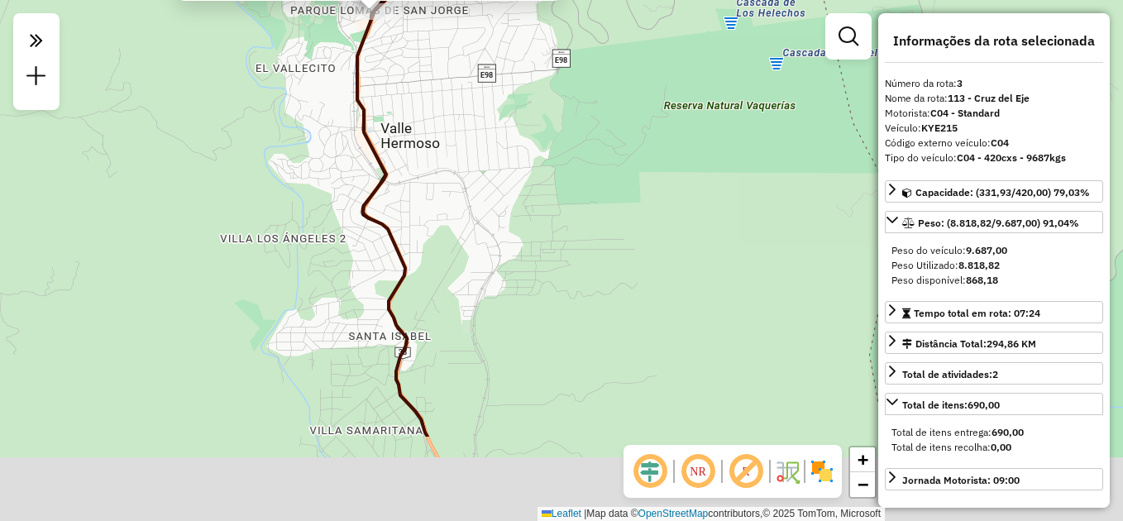
drag, startPoint x: 486, startPoint y: 172, endPoint x: 478, endPoint y: 161, distance: 13.6
click at [478, 161] on div "0000371496 - MARIANO S.A. Tipo de cliente: 8 - Empilhadeira (E) Endereço: RUTA …" at bounding box center [561, 260] width 1123 height 521
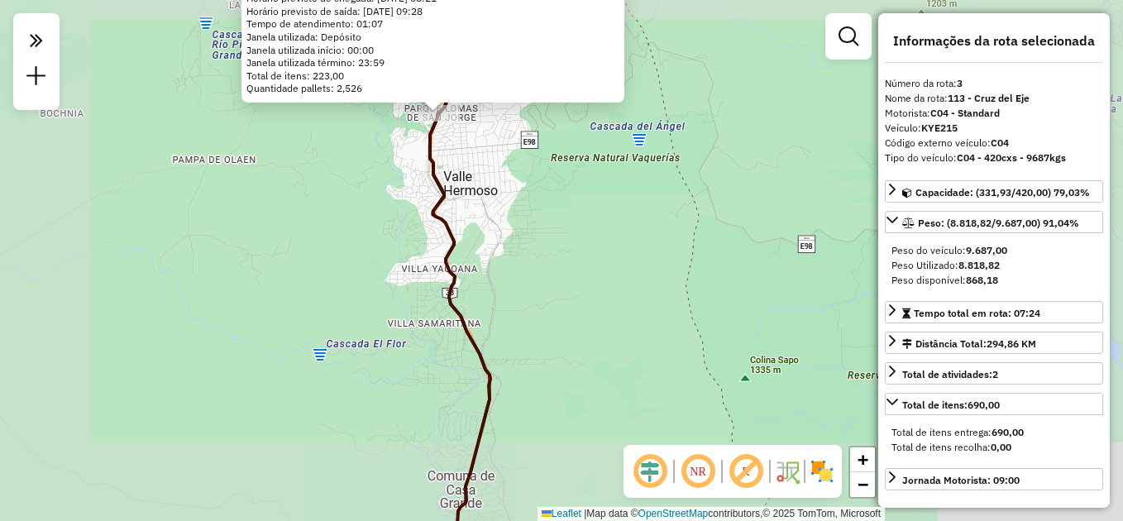
click at [590, 255] on div "0000371496 - MARIANO S.A. Tipo de cliente: 8 - Empilhadeira (E) Endereço: RUTA …" at bounding box center [561, 260] width 1123 height 521
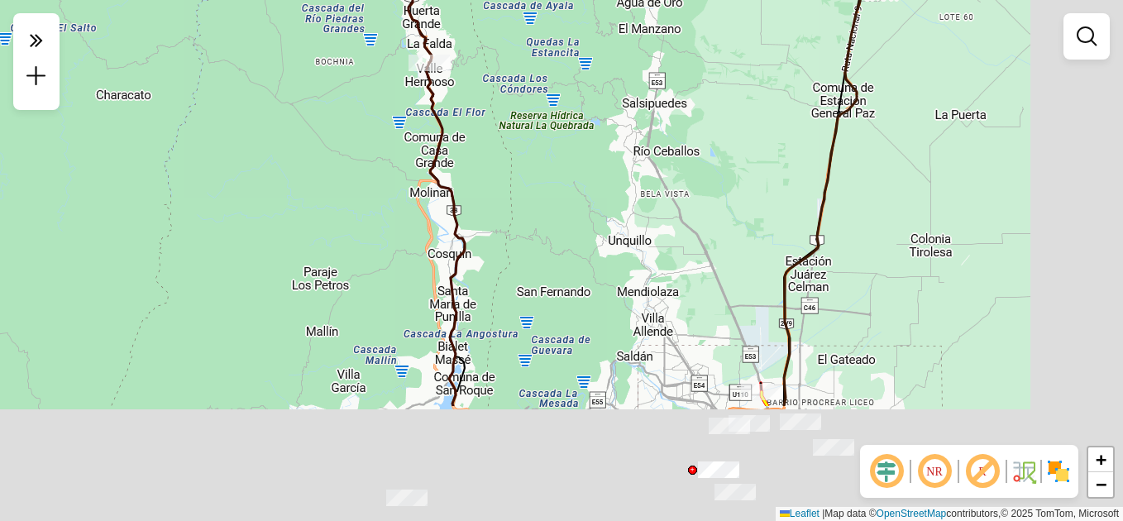
drag, startPoint x: 657, startPoint y: 322, endPoint x: 465, endPoint y: 144, distance: 262.1
click at [446, 105] on div "Janela de atendimento Grade de atendimento Capacidade Transportadoras Veículos …" at bounding box center [561, 260] width 1123 height 521
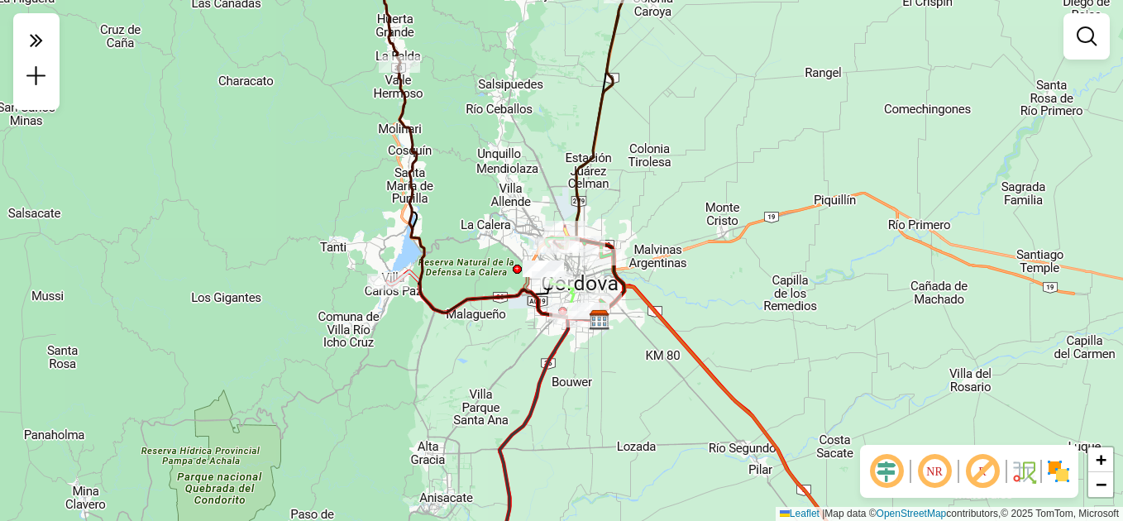
drag, startPoint x: 514, startPoint y: 212, endPoint x: 427, endPoint y: 136, distance: 116.1
click at [427, 136] on div "Janela de atendimento Grade de atendimento Capacidade Transportadoras Veículos …" at bounding box center [561, 260] width 1123 height 521
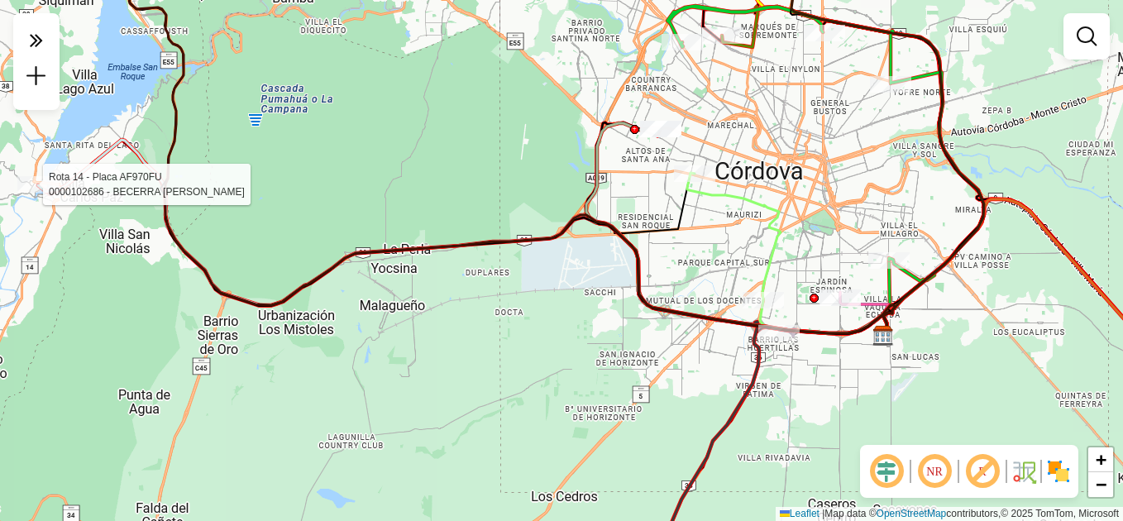
select select "**********"
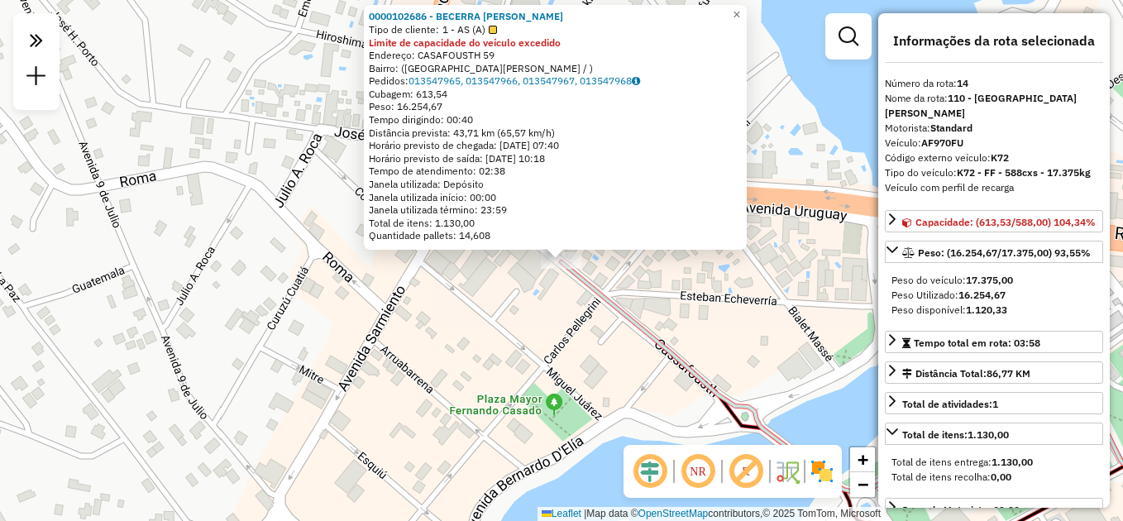
click at [536, 317] on div "0000102686 - BECERRA MIGUEL S.A. Tipo de cliente: 1 - AS (A) Limite de capacida…" at bounding box center [561, 260] width 1123 height 521
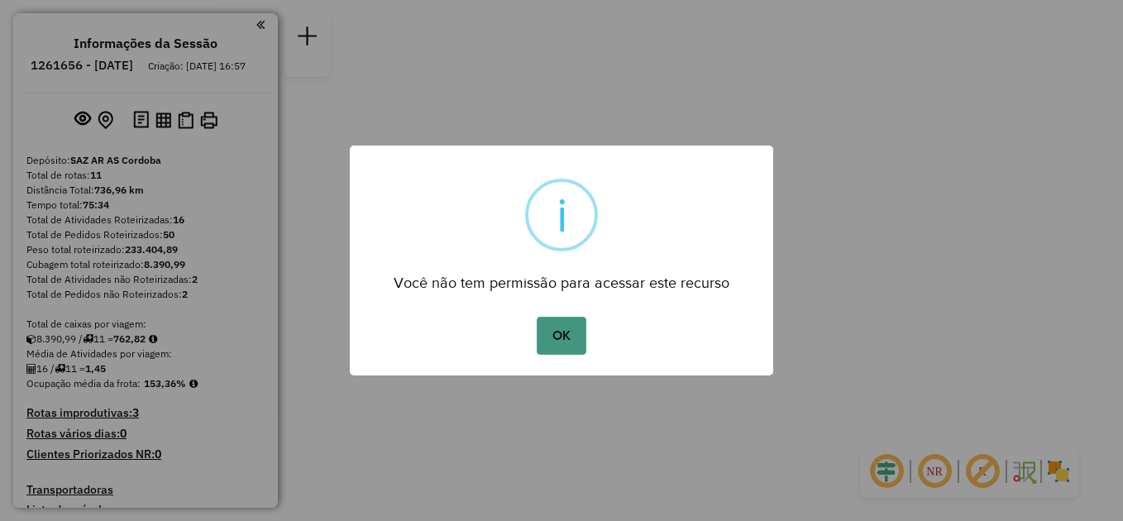
click at [564, 335] on button "OK" at bounding box center [561, 336] width 49 height 38
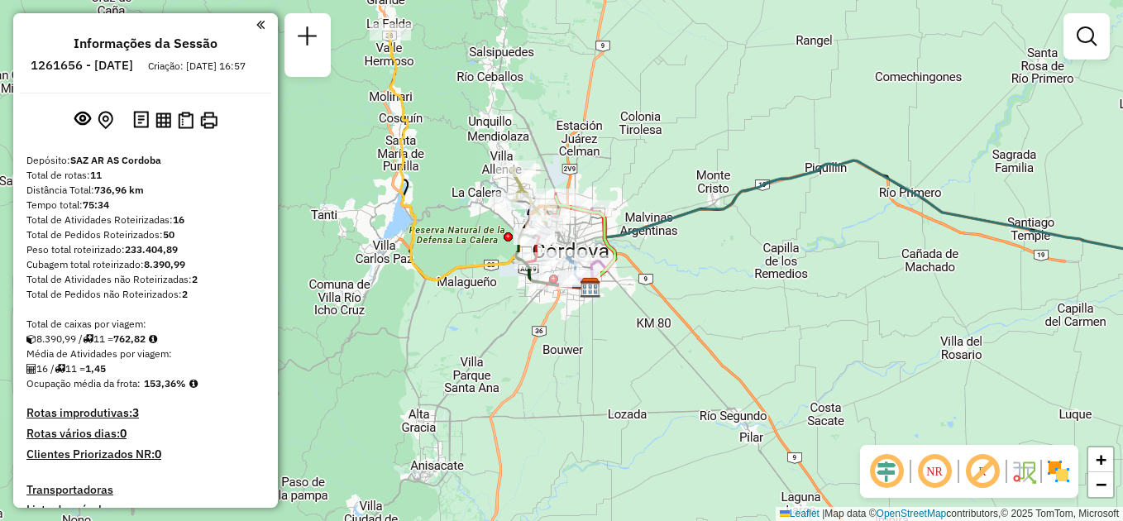
drag, startPoint x: 427, startPoint y: 197, endPoint x: 561, endPoint y: 358, distance: 210.1
click at [561, 358] on div "Janela de atendimento Grade de atendimento Capacidade Transportadoras Veículos …" at bounding box center [561, 260] width 1123 height 521
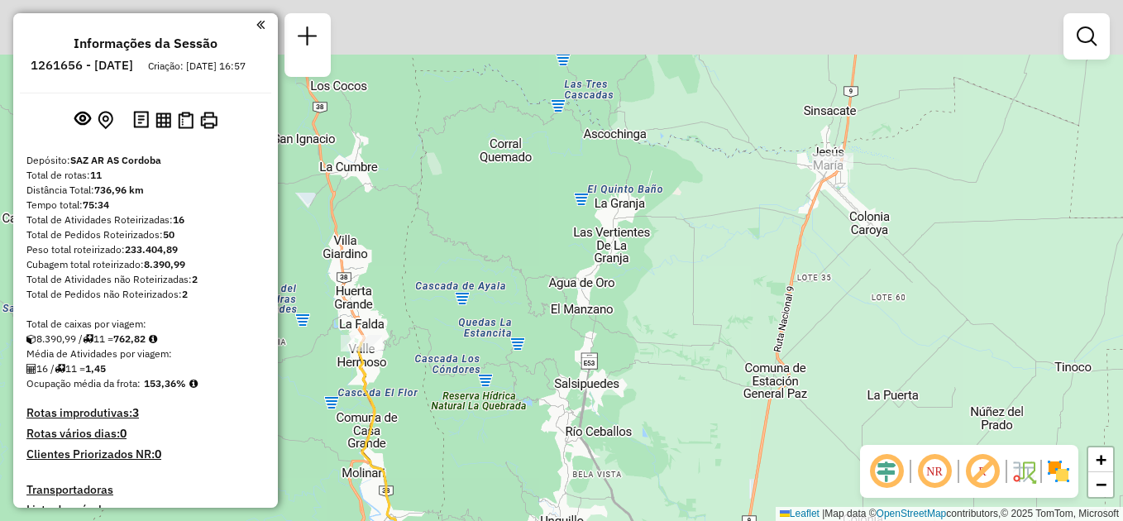
drag, startPoint x: 710, startPoint y: 180, endPoint x: 611, endPoint y: 326, distance: 176.1
click at [625, 340] on div "Janela de atendimento Grade de atendimento Capacidade Transportadoras Veículos …" at bounding box center [561, 260] width 1123 height 521
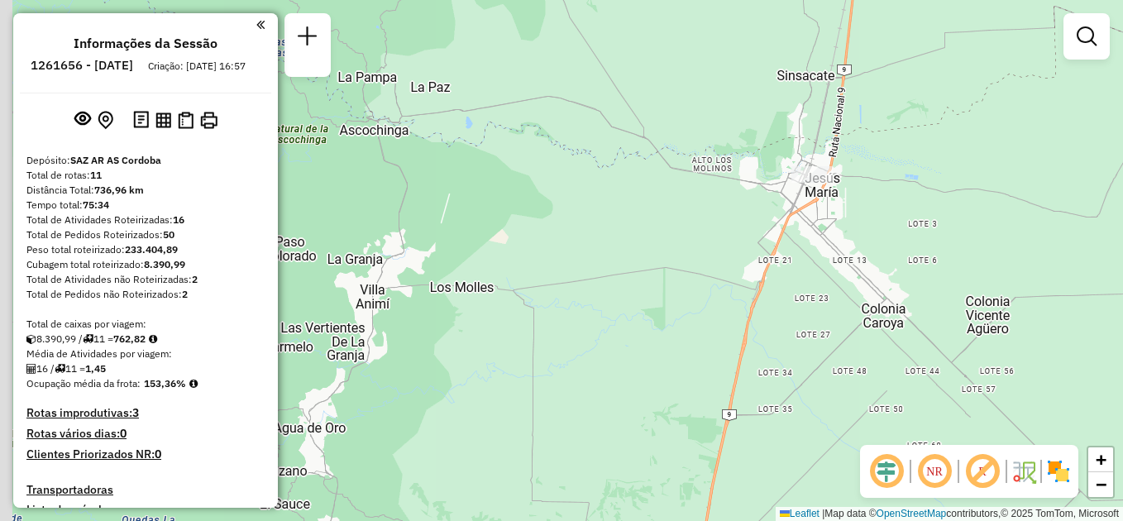
drag, startPoint x: 599, startPoint y: 322, endPoint x: 778, endPoint y: 227, distance: 203.1
click at [778, 227] on div "Janela de atendimento Grade de atendimento Capacidade Transportadoras Veículos …" at bounding box center [561, 260] width 1123 height 521
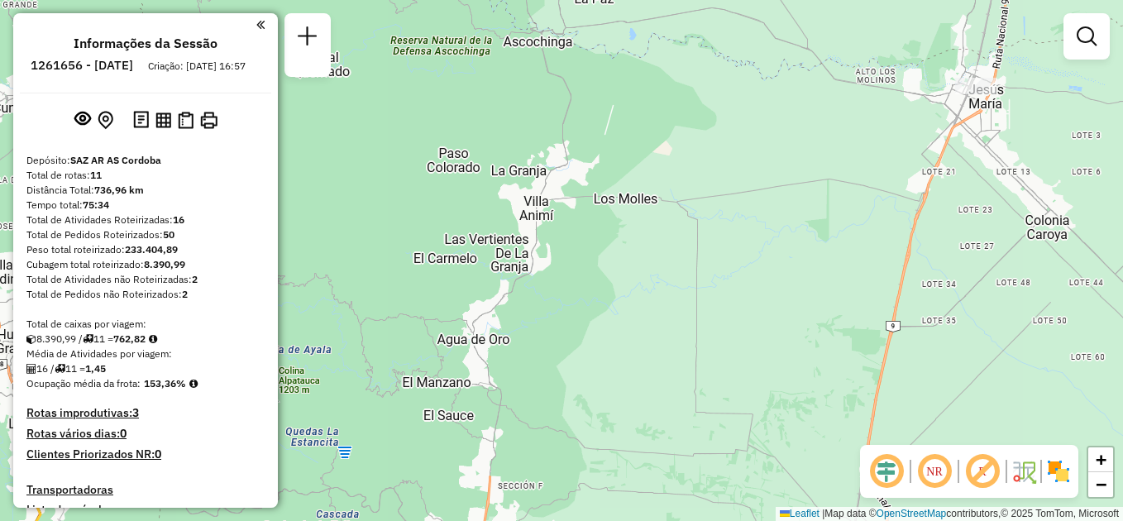
drag, startPoint x: 259, startPoint y: 19, endPoint x: 274, endPoint y: 43, distance: 28.2
click at [259, 18] on em at bounding box center [260, 24] width 8 height 15
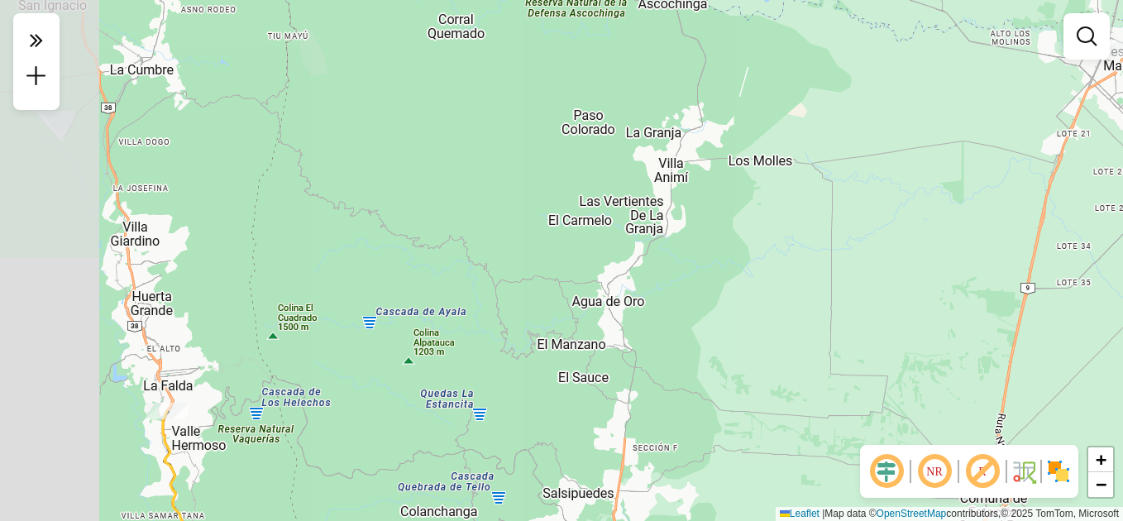
drag, startPoint x: 479, startPoint y: 322, endPoint x: 642, endPoint y: 281, distance: 168.9
click at [642, 281] on div "Janela de atendimento Grade de atendimento Capacidade Transportadoras Veículos …" at bounding box center [561, 260] width 1123 height 521
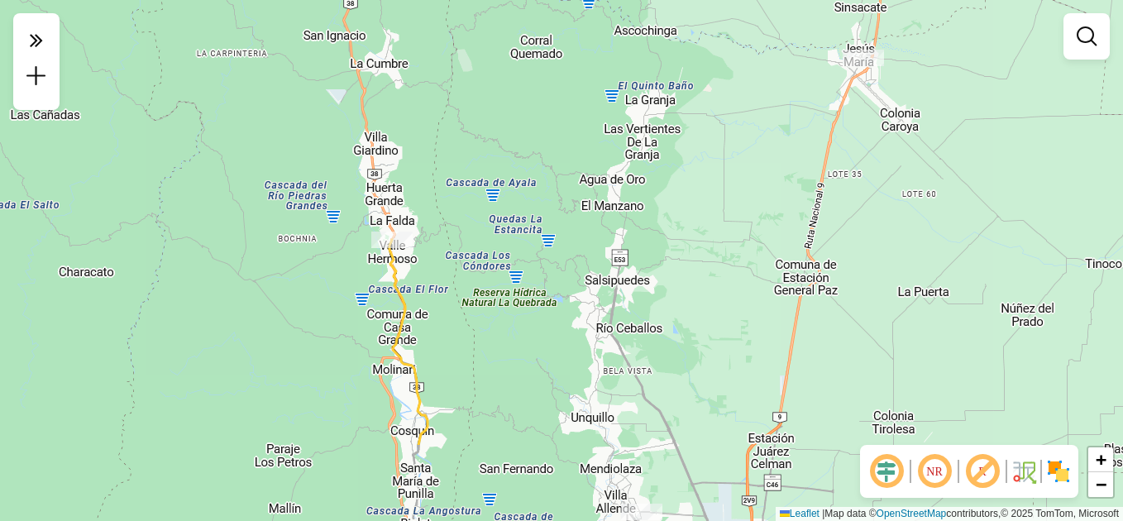
drag, startPoint x: 385, startPoint y: 442, endPoint x: 427, endPoint y: 314, distance: 134.9
click at [427, 314] on div "Janela de atendimento Grade de atendimento Capacidade Transportadoras Veículos …" at bounding box center [561, 260] width 1123 height 521
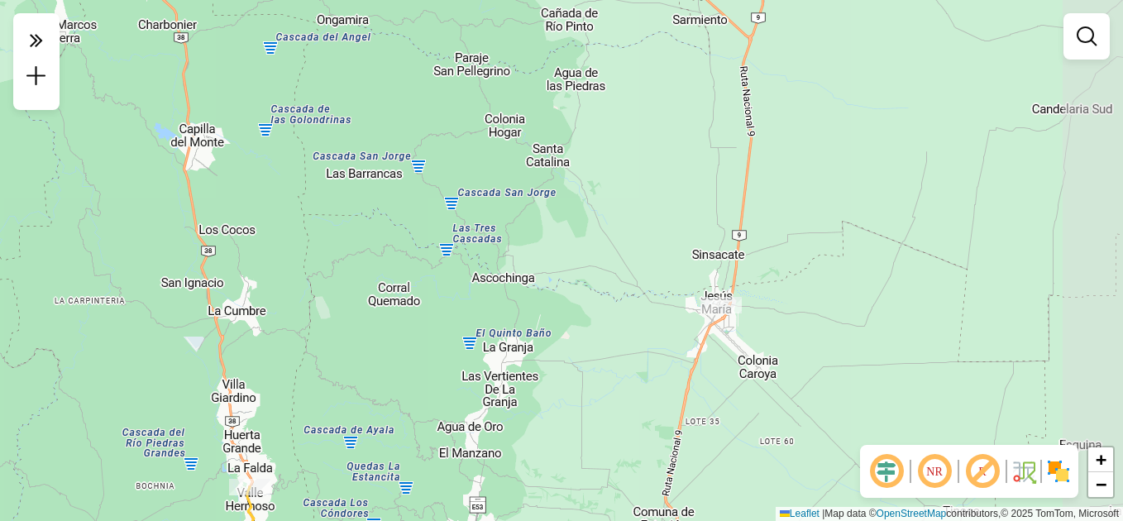
drag, startPoint x: 673, startPoint y: 275, endPoint x: 542, endPoint y: 416, distance: 192.5
click at [528, 495] on div "Janela de atendimento Grade de atendimento Capacidade Transportadoras Veículos …" at bounding box center [561, 260] width 1123 height 521
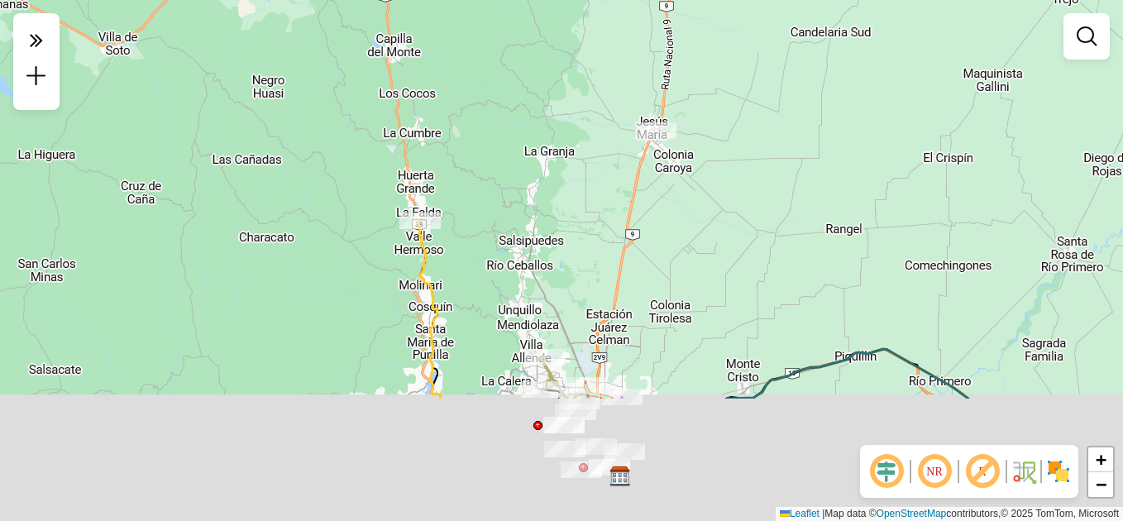
drag, startPoint x: 524, startPoint y: 431, endPoint x: 555, endPoint y: 174, distance: 259.0
click at [555, 174] on div "Janela de atendimento Grade de atendimento Capacidade Transportadoras Veículos …" at bounding box center [561, 260] width 1123 height 521
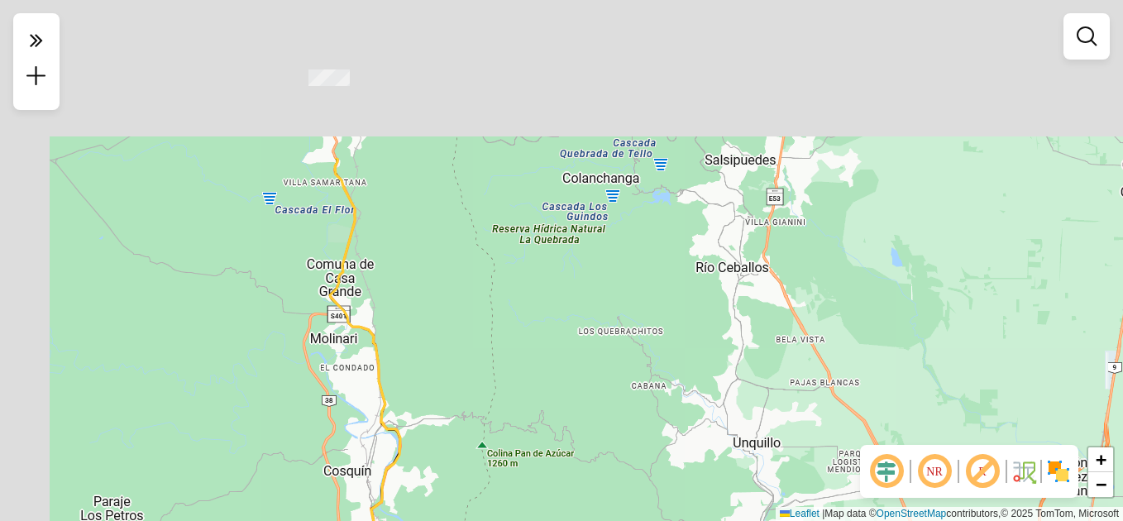
drag, startPoint x: 461, startPoint y: 309, endPoint x: 498, endPoint y: 338, distance: 46.5
click at [497, 340] on div "Janela de atendimento Grade de atendimento Capacidade Transportadoras Veículos …" at bounding box center [561, 260] width 1123 height 521
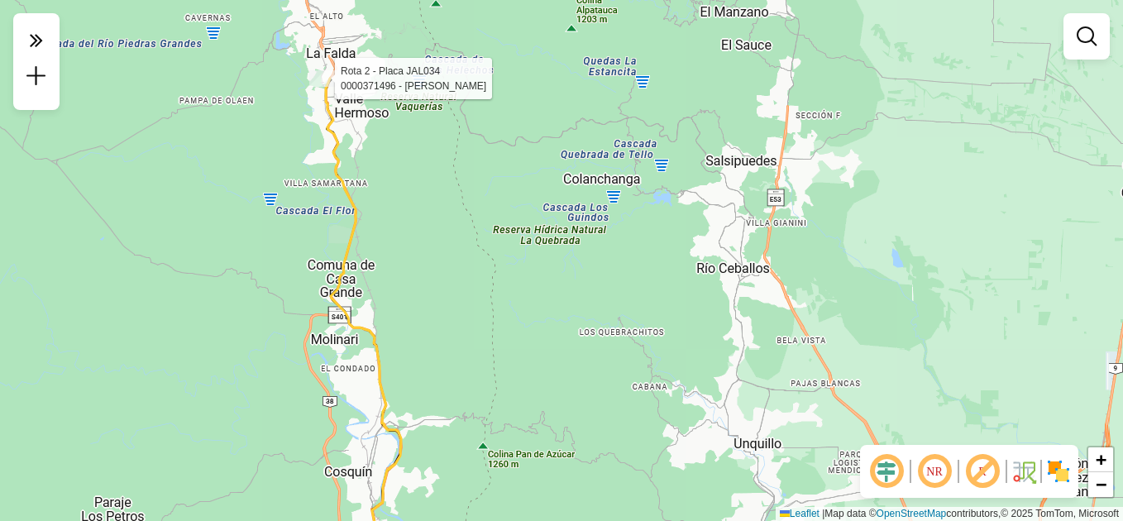
select select "**********"
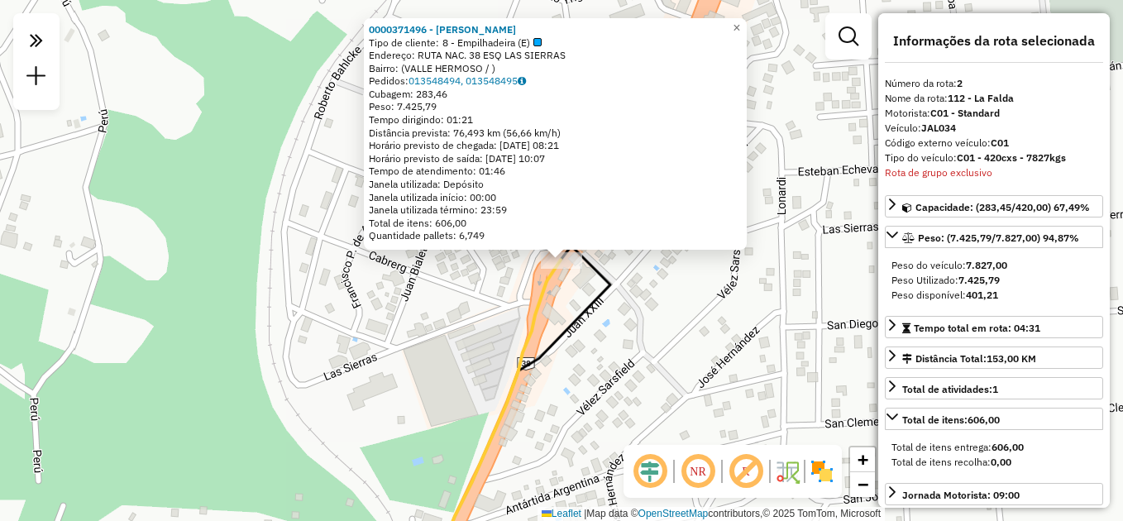
click at [649, 346] on div "0000371496 - [PERSON_NAME] de cliente: 8 - Empilhadeira (E) Endereço: RUTA NAC.…" at bounding box center [561, 260] width 1123 height 521
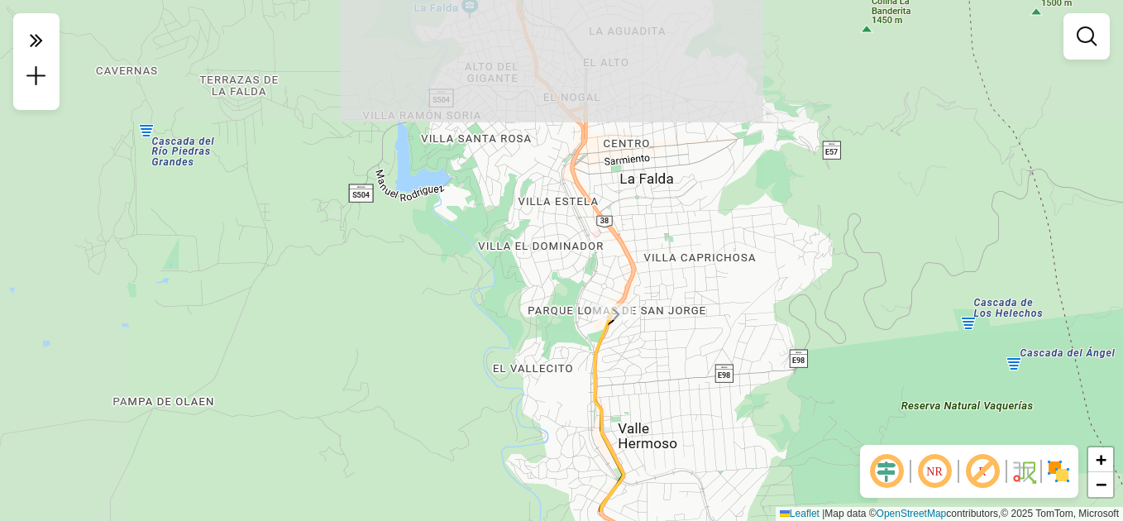
drag, startPoint x: 719, startPoint y: 452, endPoint x: 574, endPoint y: 171, distance: 316.6
click at [575, 171] on div "Janela de atendimento Grade de atendimento Capacidade Transportadoras Veículos …" at bounding box center [561, 260] width 1123 height 521
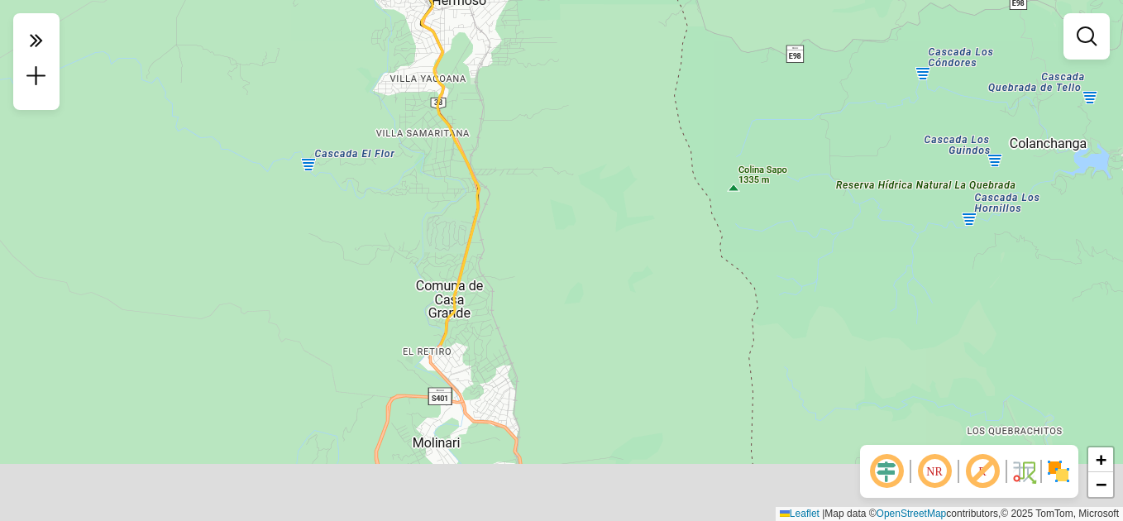
drag, startPoint x: 671, startPoint y: 381, endPoint x: 562, endPoint y: 181, distance: 227.9
click at [532, 122] on div "Janela de atendimento Grade de atendimento Capacidade Transportadoras Veículos …" at bounding box center [561, 260] width 1123 height 521
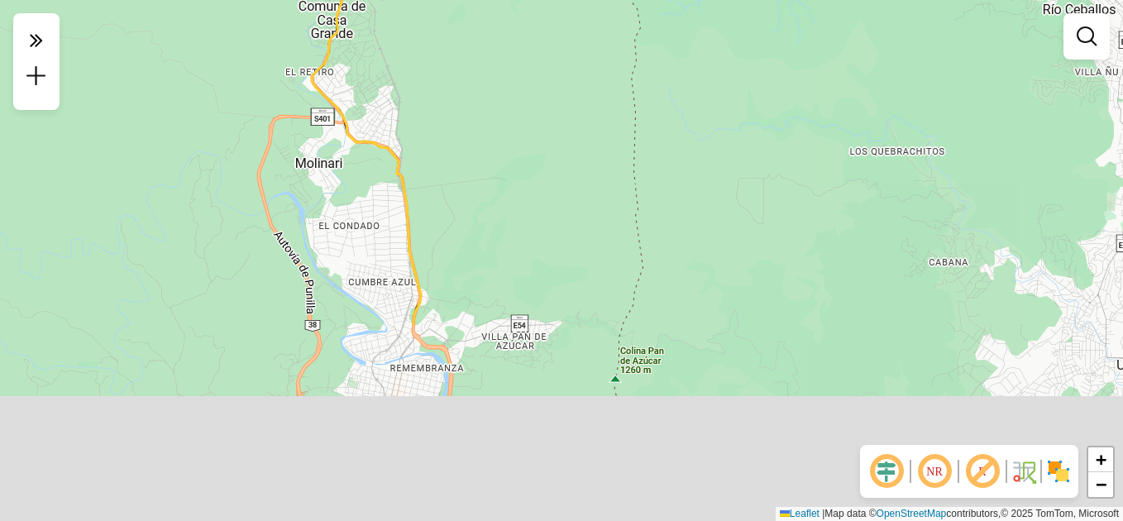
drag, startPoint x: 618, startPoint y: 340, endPoint x: 520, endPoint y: 70, distance: 286.9
click at [520, 70] on div "Janela de atendimento Grade de atendimento Capacidade Transportadoras Veículos …" at bounding box center [561, 260] width 1123 height 521
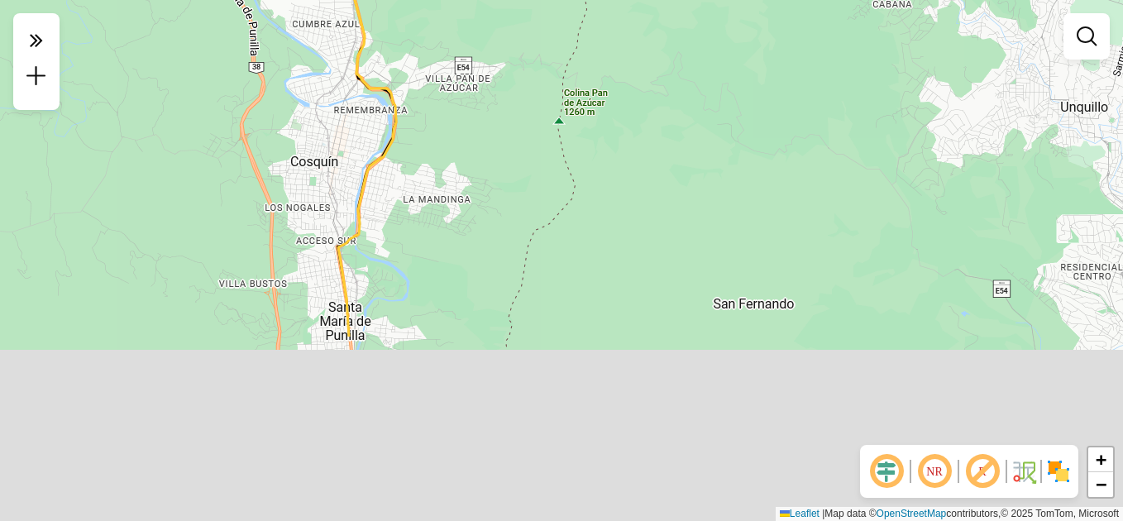
drag, startPoint x: 569, startPoint y: 170, endPoint x: 556, endPoint y: 106, distance: 65.0
click at [556, 106] on div "Janela de atendimento Grade de atendimento Capacidade Transportadoras Veículos …" at bounding box center [561, 260] width 1123 height 521
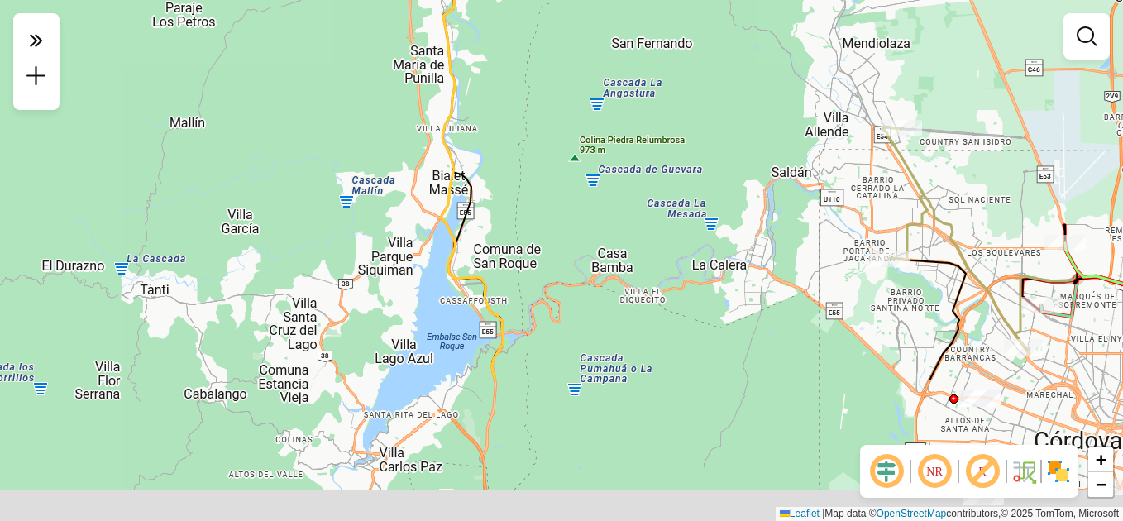
drag, startPoint x: 586, startPoint y: 189, endPoint x: 586, endPoint y: 155, distance: 33.1
click at [586, 155] on div "Janela de atendimento Grade de atendimento Capacidade Transportadoras Veículos …" at bounding box center [561, 260] width 1123 height 521
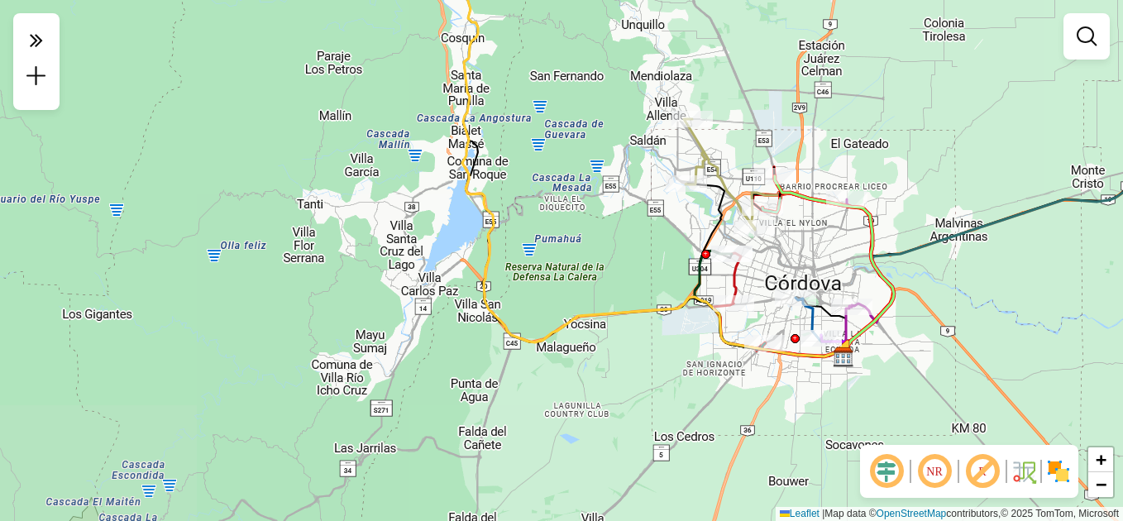
drag, startPoint x: 580, startPoint y: 276, endPoint x: 574, endPoint y: 256, distance: 20.9
click at [574, 256] on div "Janela de atendimento Grade de atendimento Capacidade Transportadoras Veículos …" at bounding box center [561, 260] width 1123 height 521
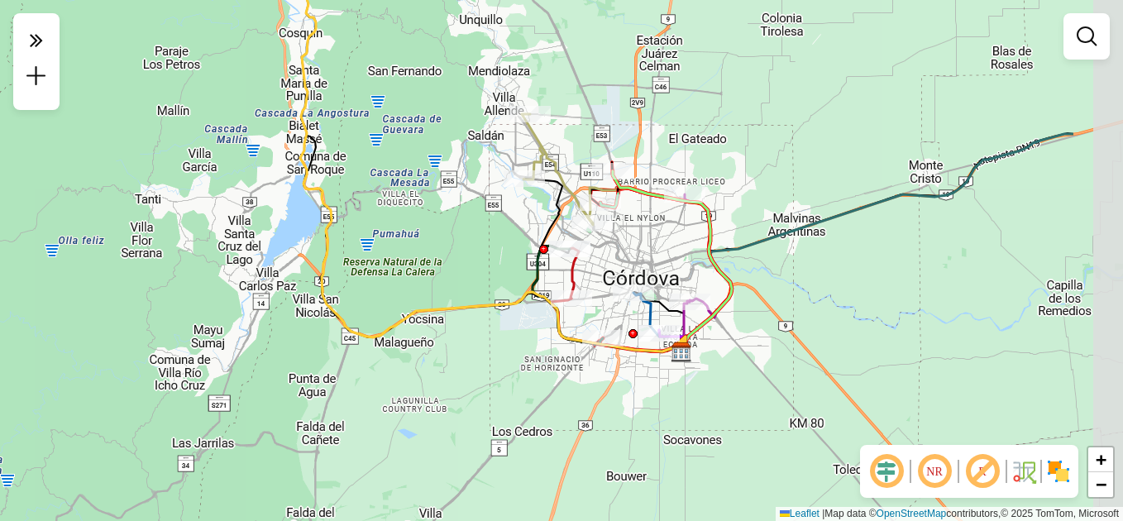
drag, startPoint x: 557, startPoint y: 126, endPoint x: 394, endPoint y: 120, distance: 163.0
click at [394, 120] on div "Janela de atendimento Grade de atendimento Capacidade Transportadoras Veículos …" at bounding box center [561, 260] width 1123 height 521
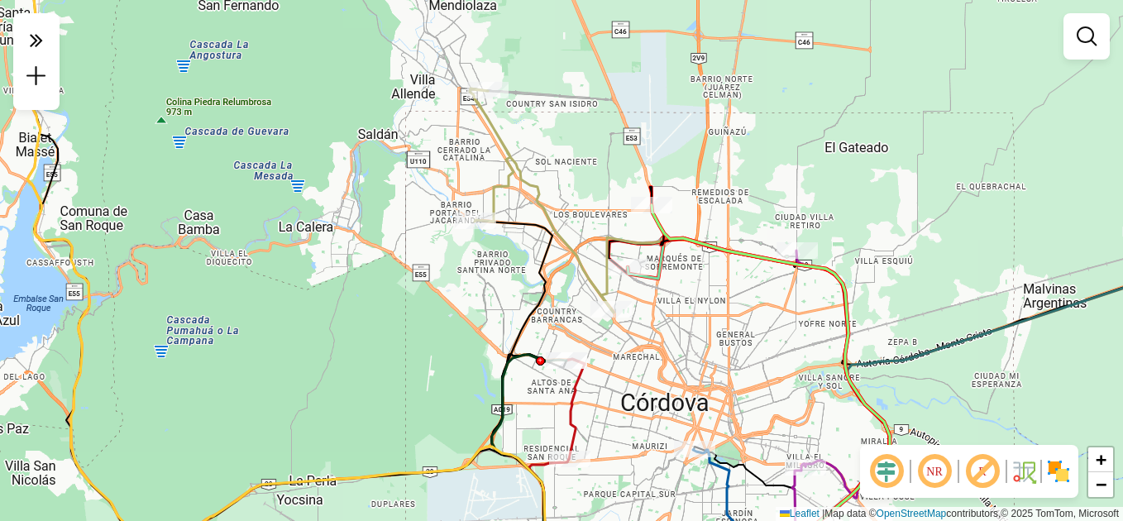
drag, startPoint x: 325, startPoint y: 365, endPoint x: 333, endPoint y: 407, distance: 43.0
click at [333, 407] on div "Janela de atendimento Grade de atendimento Capacidade Transportadoras Veículos …" at bounding box center [561, 260] width 1123 height 521
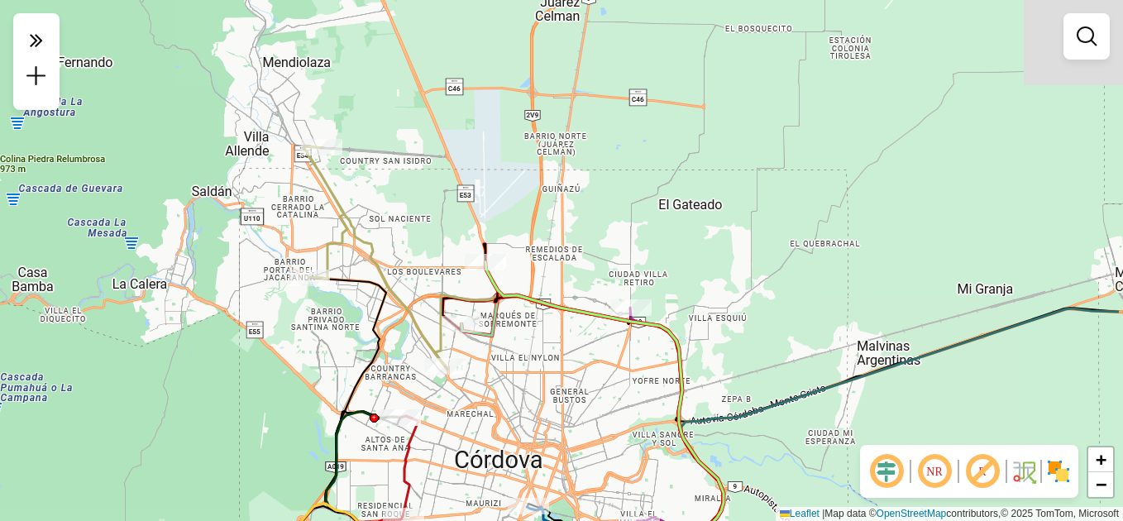
drag, startPoint x: 453, startPoint y: 310, endPoint x: 351, endPoint y: 363, distance: 114.6
click at [351, 363] on div "Janela de atendimento Grade de atendimento Capacidade Transportadoras Veículos …" at bounding box center [561, 260] width 1123 height 521
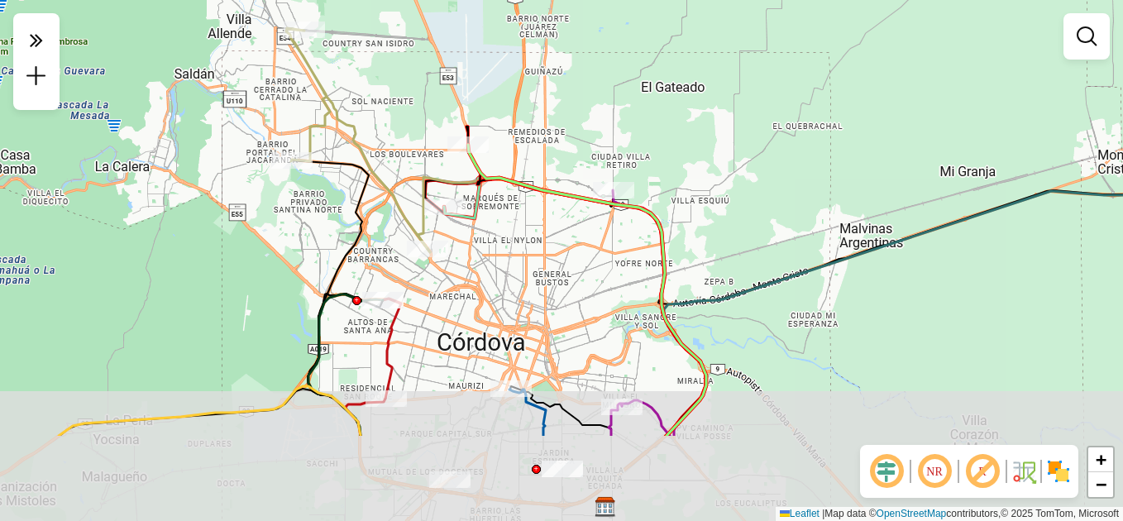
drag, startPoint x: 391, startPoint y: 300, endPoint x: 362, endPoint y: 159, distance: 144.3
click at [362, 156] on icon at bounding box center [358, 140] width 144 height 224
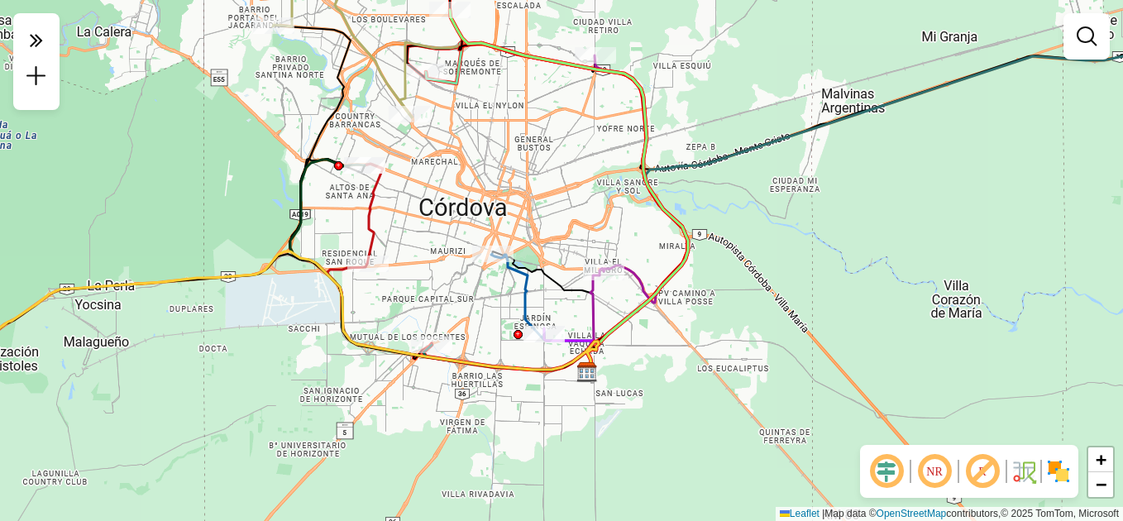
drag, startPoint x: 520, startPoint y: 293, endPoint x: 504, endPoint y: 165, distance: 129.1
click at [504, 165] on div "Janela de atendimento Grade de atendimento Capacidade Transportadoras Veículos …" at bounding box center [561, 260] width 1123 height 521
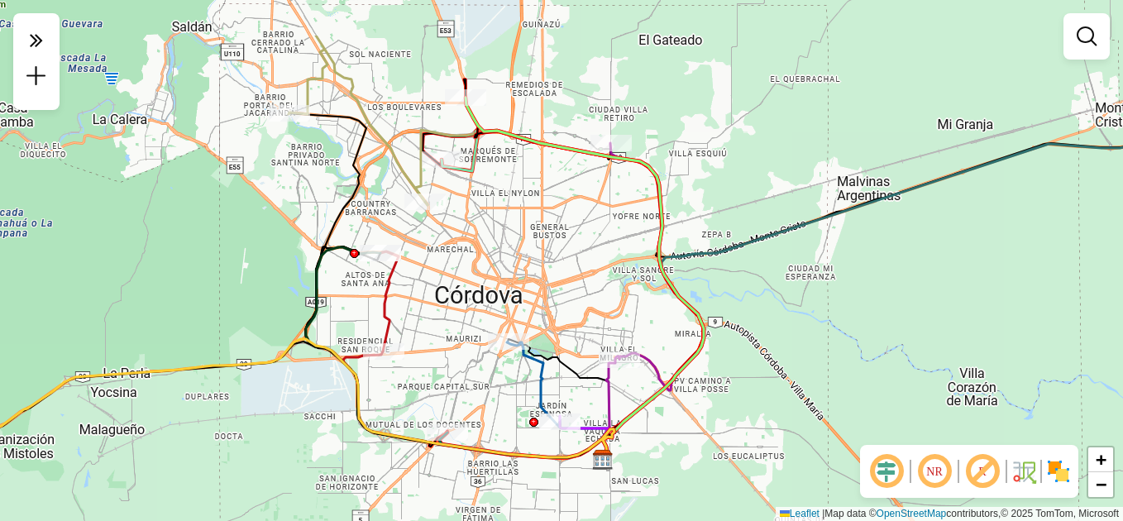
drag, startPoint x: 666, startPoint y: 371, endPoint x: 674, endPoint y: 436, distance: 65.0
click at [674, 436] on div "Janela de atendimento Grade de atendimento Capacidade Transportadoras Veículos …" at bounding box center [561, 260] width 1123 height 521
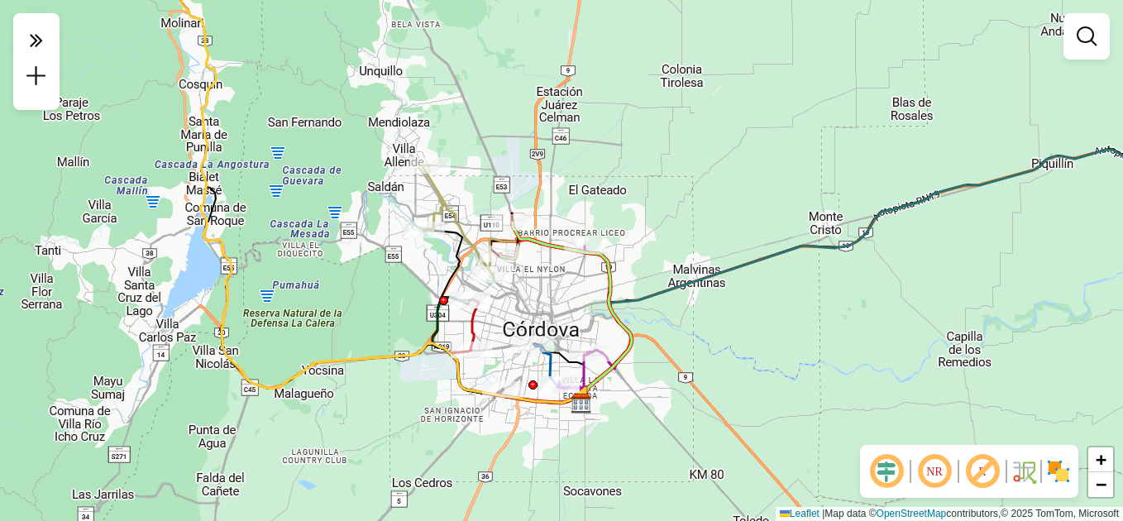
drag, startPoint x: 615, startPoint y: 475, endPoint x: 579, endPoint y: 520, distance: 57.6
click at [583, 520] on html "Aguarde... Pop-up bloqueado! Seu navegador bloqueou automáticamente a abertura …" at bounding box center [561, 260] width 1123 height 521
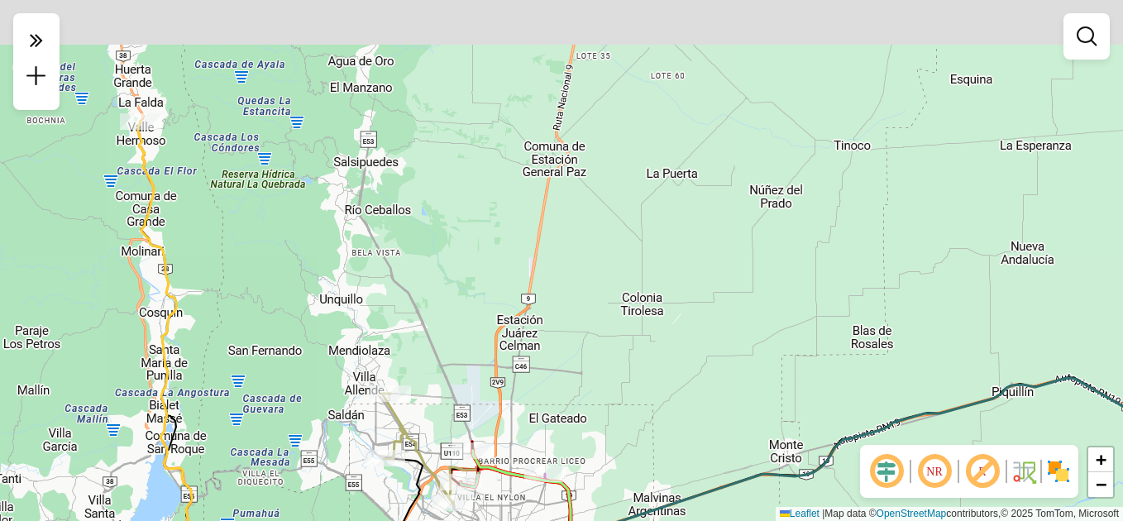
drag, startPoint x: 659, startPoint y: 188, endPoint x: 618, endPoint y: 373, distance: 189.8
click at [623, 354] on div "Janela de atendimento Grade de atendimento Capacidade Transportadoras Veículos …" at bounding box center [561, 260] width 1123 height 521
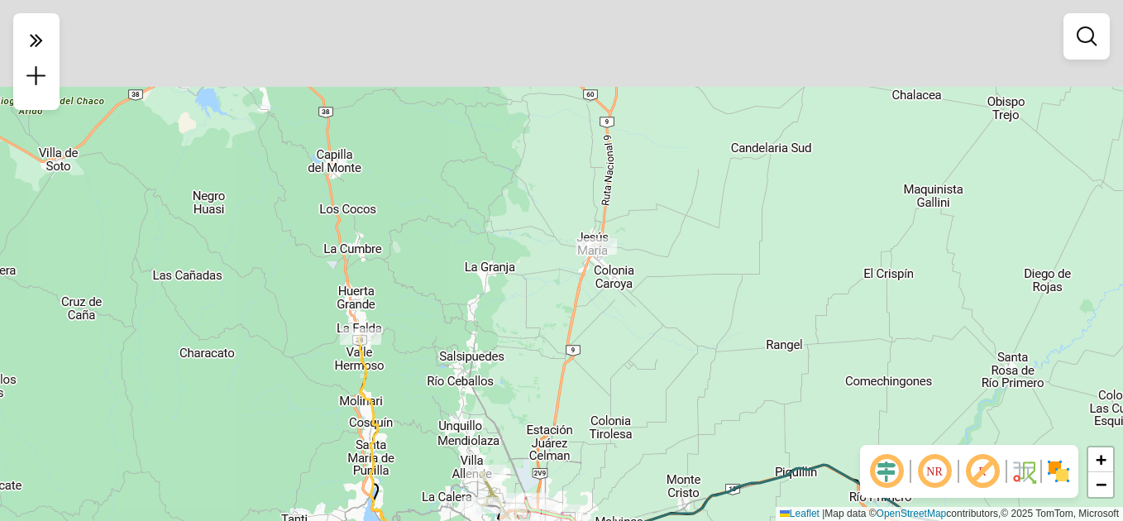
drag, startPoint x: 481, startPoint y: 279, endPoint x: 464, endPoint y: 380, distance: 102.4
click at [464, 380] on div "Janela de atendimento Grade de atendimento Capacidade Transportadoras Veículos …" at bounding box center [561, 260] width 1123 height 521
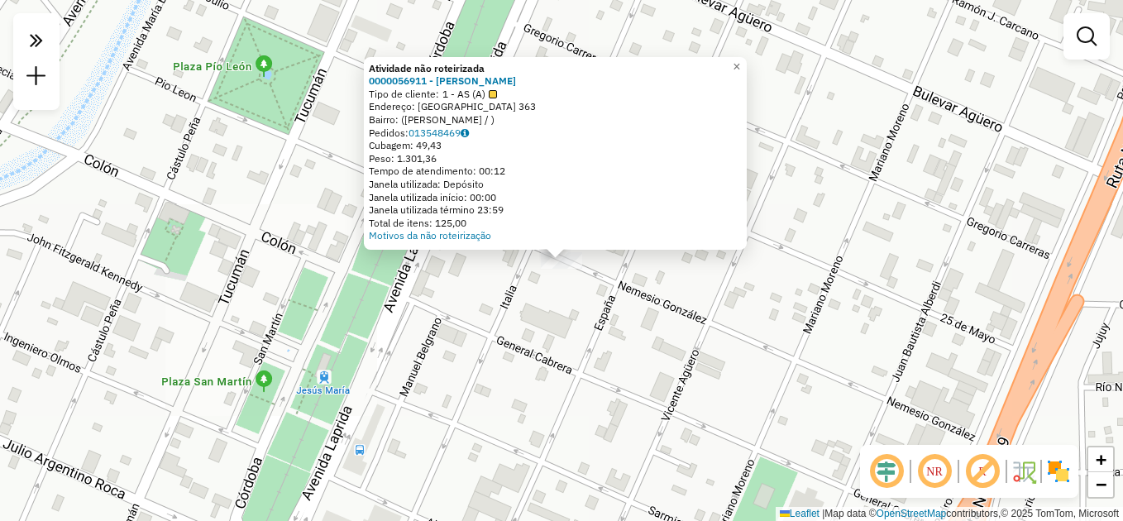
click at [559, 276] on div "Atividade não roteirizada 0000056911 - [PERSON_NAME] Tipo de cliente: 1 - AS (A…" at bounding box center [561, 260] width 1123 height 521
click at [483, 337] on div "Atividade não roteirizada 0000056911 - [PERSON_NAME] Tipo de cliente: 1 - AS (A…" at bounding box center [561, 260] width 1123 height 521
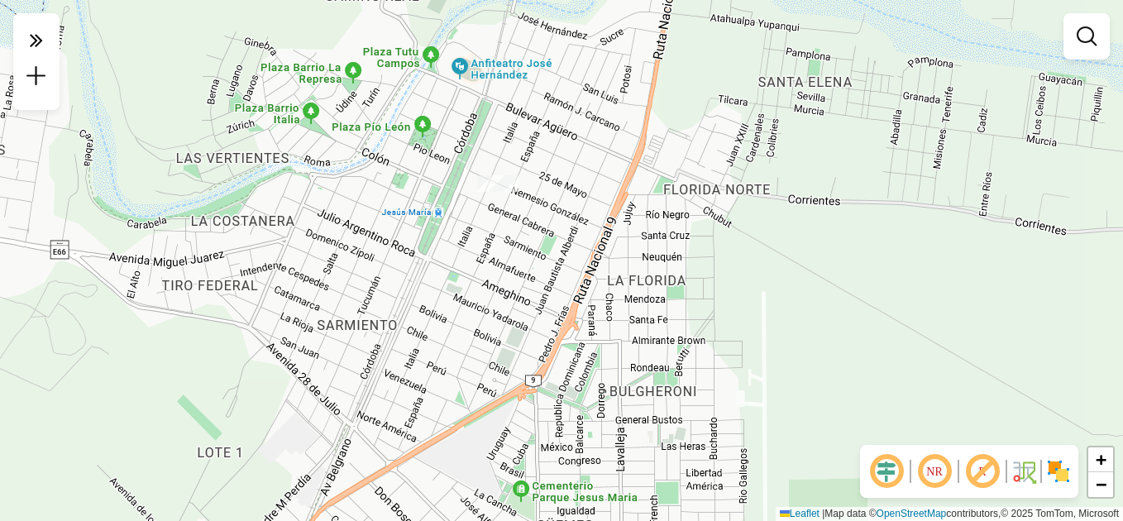
drag, startPoint x: 532, startPoint y: 365, endPoint x: 532, endPoint y: 173, distance: 192.7
click at [532, 173] on div "Janela de atendimento Grade de atendimento Capacidade Transportadoras Veículos …" at bounding box center [561, 260] width 1123 height 521
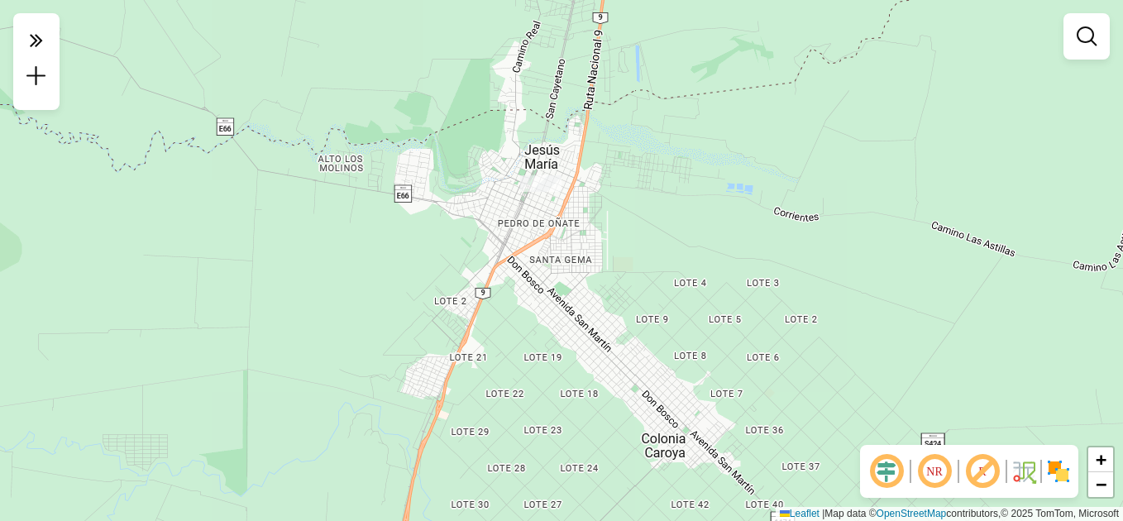
drag, startPoint x: 454, startPoint y: 249, endPoint x: 618, endPoint y: 146, distance: 193.2
click at [619, 146] on div "Janela de atendimento Grade de atendimento Capacidade Transportadoras Veículos …" at bounding box center [561, 260] width 1123 height 521
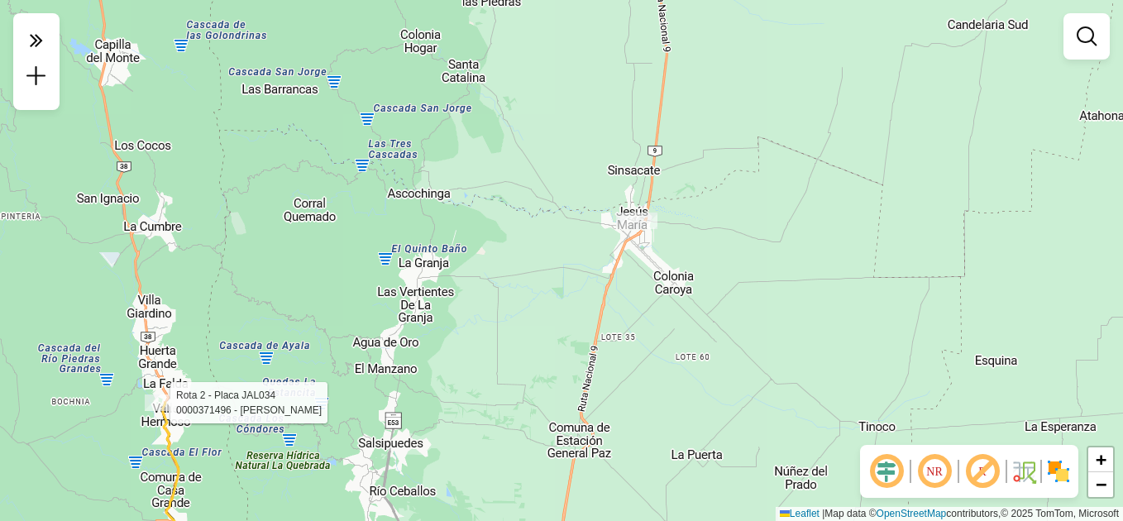
select select "**********"
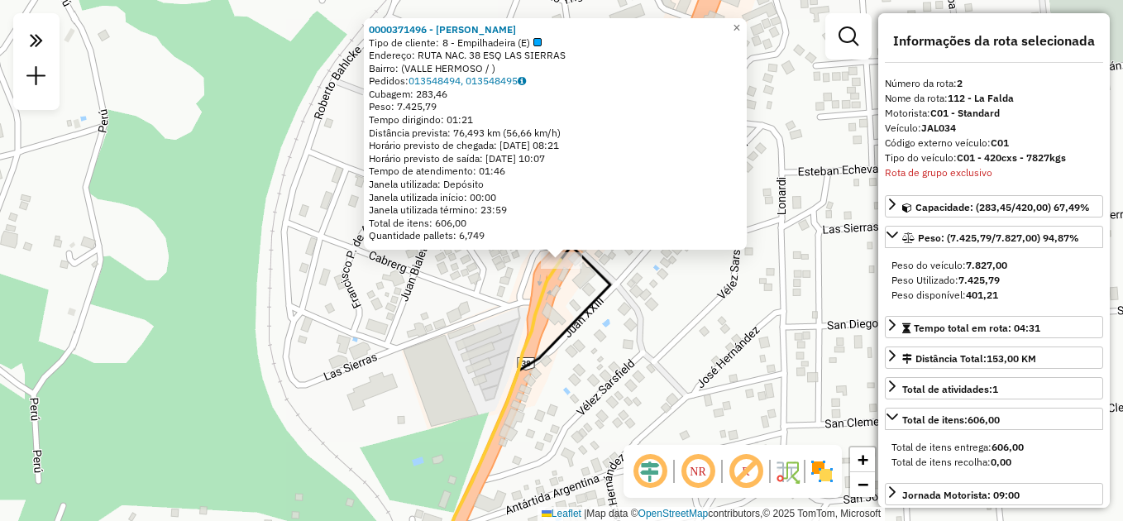
click at [480, 299] on div "0000371496 - [PERSON_NAME] de cliente: 8 - Empilhadeira (E) Endereço: RUTA NAC.…" at bounding box center [561, 260] width 1123 height 521
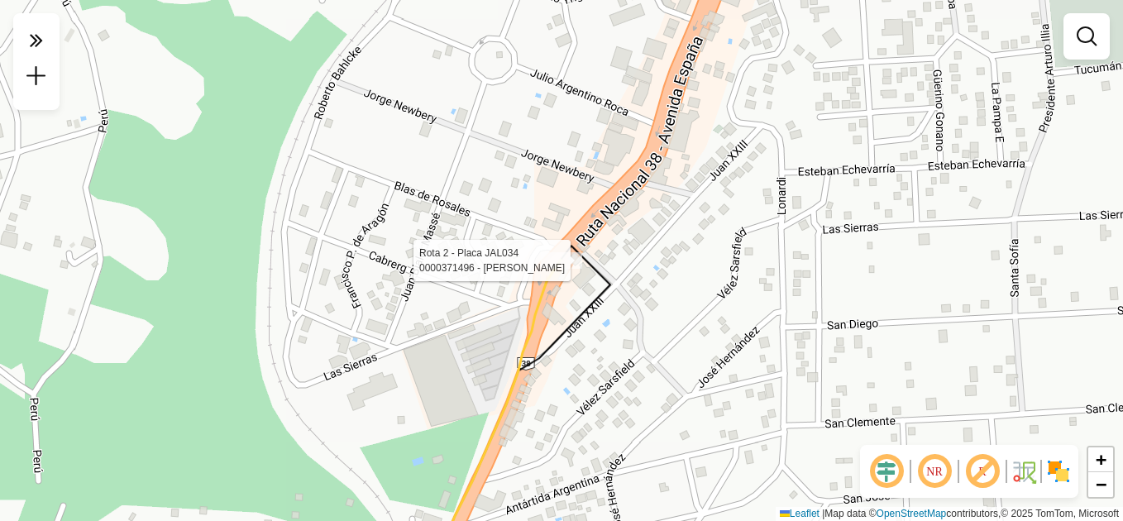
select select "**********"
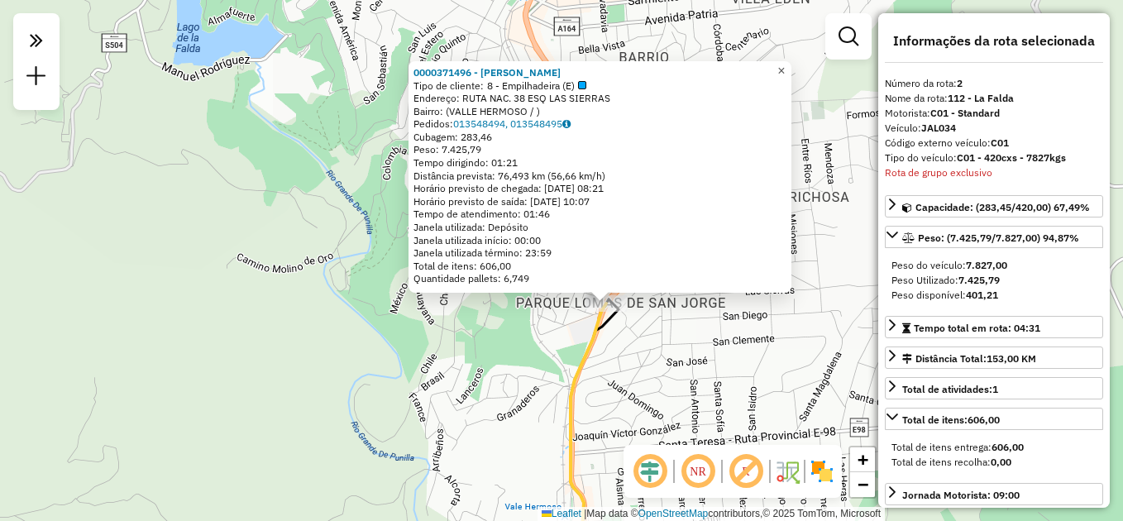
click at [785, 66] on span "×" at bounding box center [780, 71] width 7 height 14
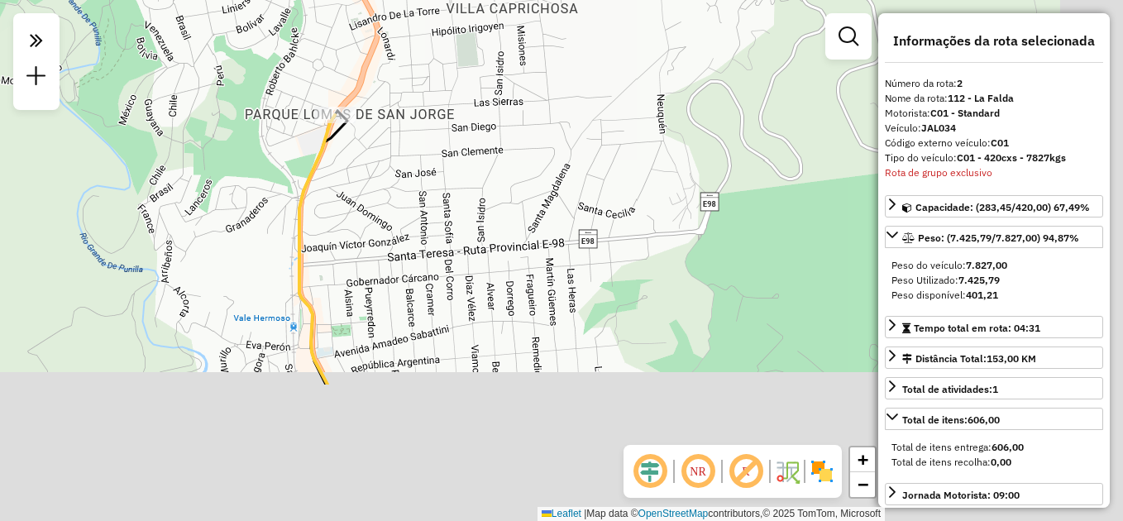
drag, startPoint x: 762, startPoint y: 335, endPoint x: 480, endPoint y: 131, distance: 348.1
click at [480, 131] on div "Janela de atendimento Grade de atendimento Capacidade Transportadoras Veículos …" at bounding box center [561, 260] width 1123 height 521
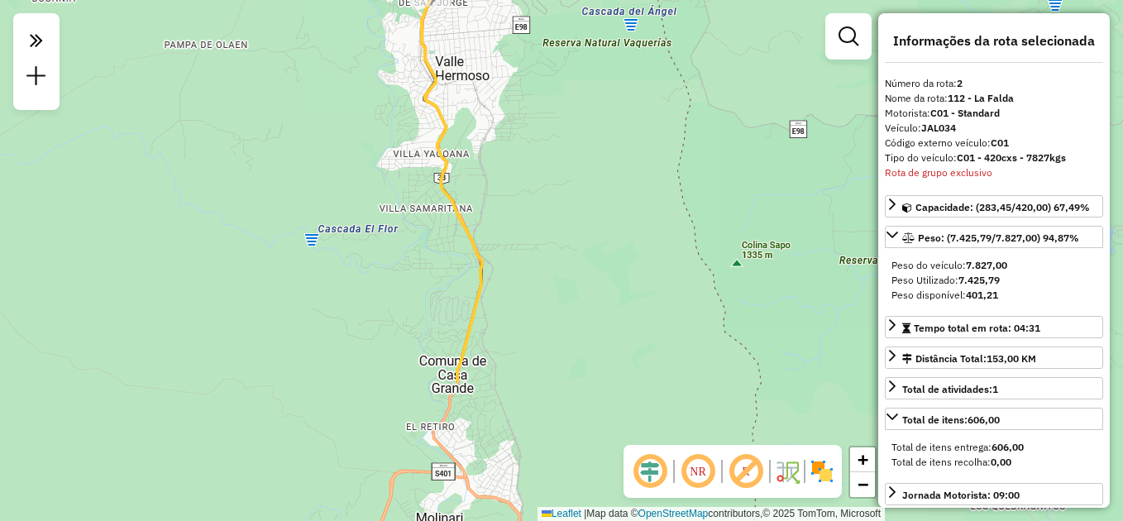
drag, startPoint x: 555, startPoint y: 331, endPoint x: 489, endPoint y: 146, distance: 196.4
click at [489, 146] on div "Janela de atendimento Grade de atendimento Capacidade Transportadoras Veículos …" at bounding box center [561, 260] width 1123 height 521
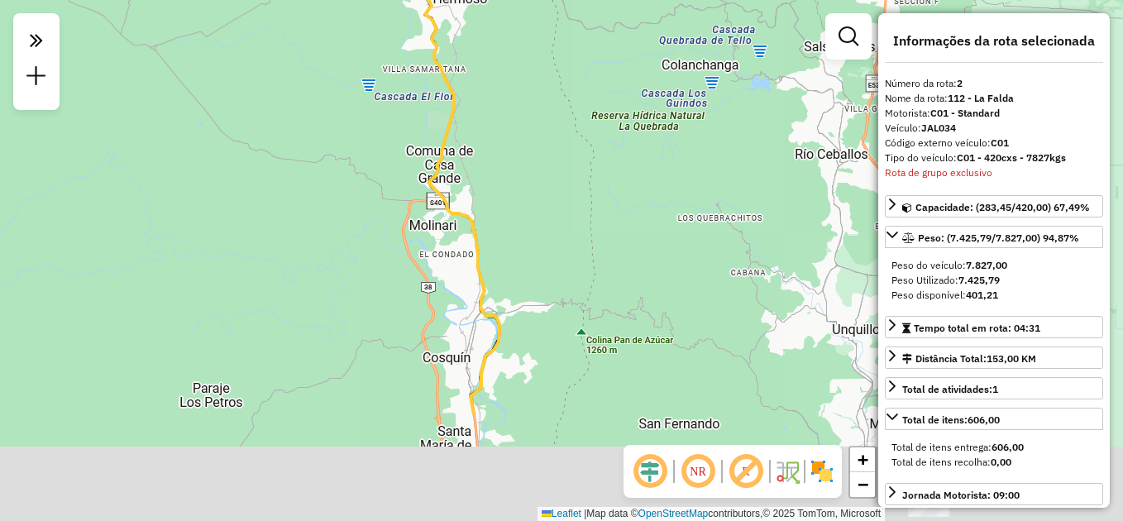
drag, startPoint x: 544, startPoint y: 287, endPoint x: 526, endPoint y: 236, distance: 54.4
click at [526, 236] on div "Janela de atendimento Grade de atendimento Capacidade Transportadoras Veículos …" at bounding box center [561, 260] width 1123 height 521
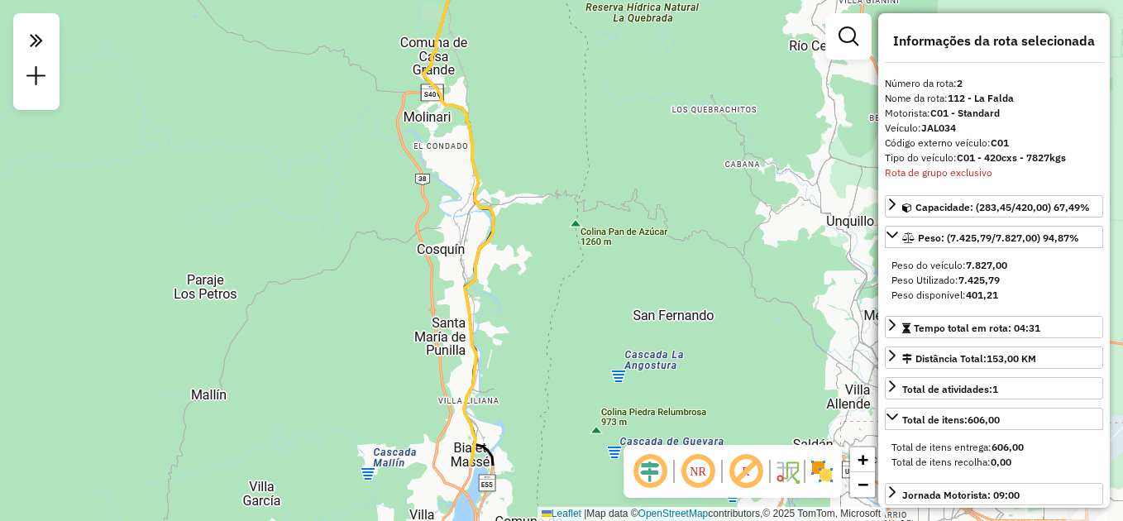
drag, startPoint x: 541, startPoint y: 331, endPoint x: 533, endPoint y: 151, distance: 179.6
click at [535, 152] on div "Janela de atendimento Grade de atendimento Capacidade Transportadoras Veículos …" at bounding box center [561, 260] width 1123 height 521
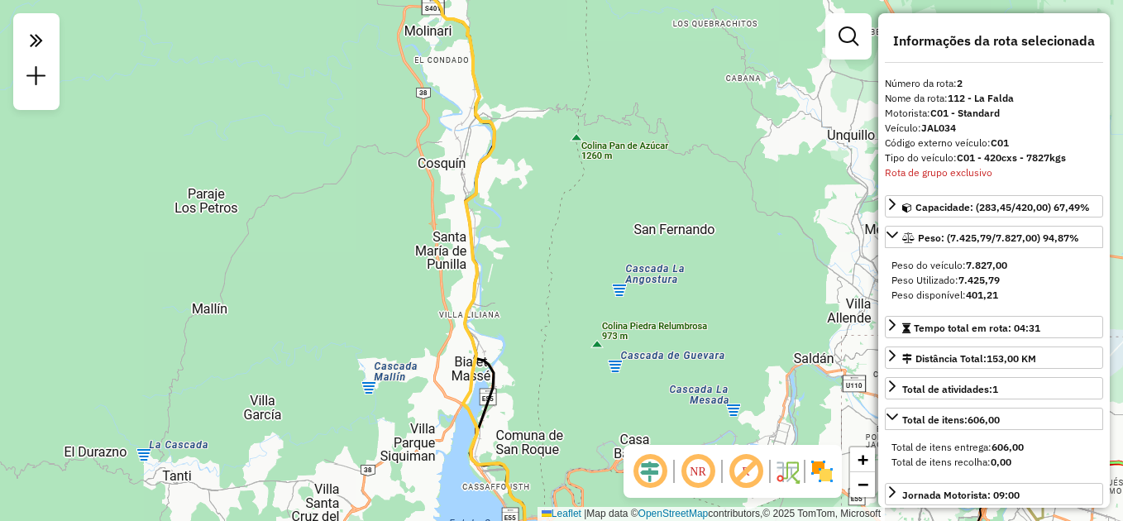
drag, startPoint x: 516, startPoint y: 351, endPoint x: 484, endPoint y: 126, distance: 228.0
click at [484, 126] on div "Janela de atendimento Grade de atendimento Capacidade Transportadoras Veículos …" at bounding box center [561, 260] width 1123 height 521
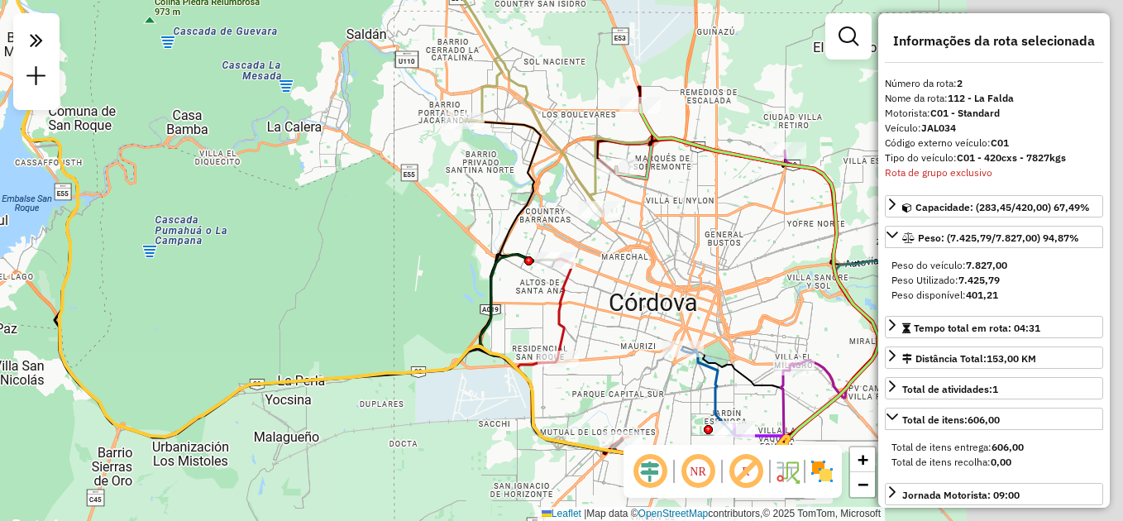
drag, startPoint x: 589, startPoint y: 234, endPoint x: 337, endPoint y: 171, distance: 259.1
click at [337, 171] on div "Janela de atendimento Grade de atendimento Capacidade Transportadoras Veículos …" at bounding box center [561, 260] width 1123 height 521
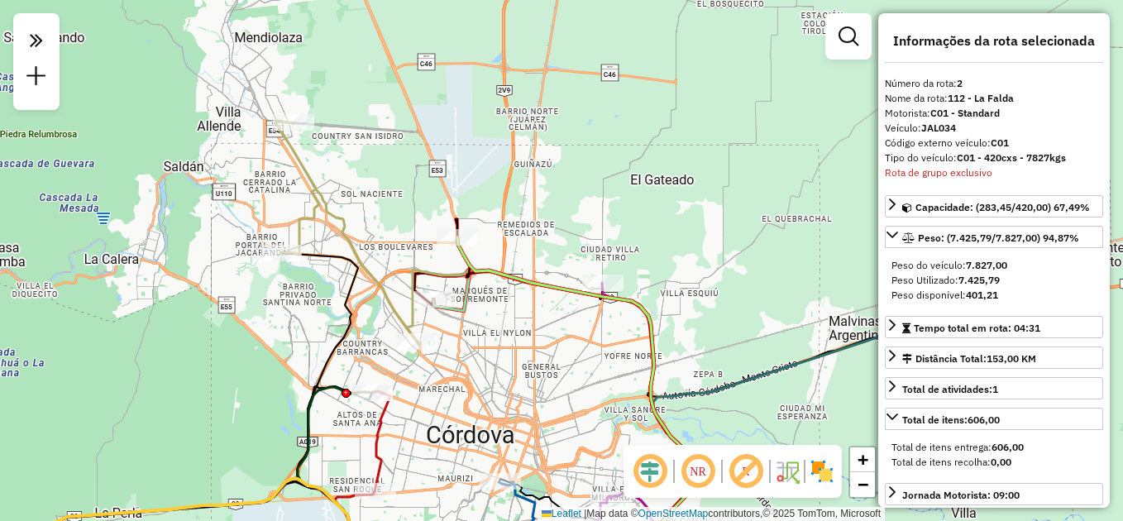
drag, startPoint x: 385, startPoint y: 241, endPoint x: 291, endPoint y: 253, distance: 95.0
click at [318, 323] on icon at bounding box center [442, 426] width 322 height 346
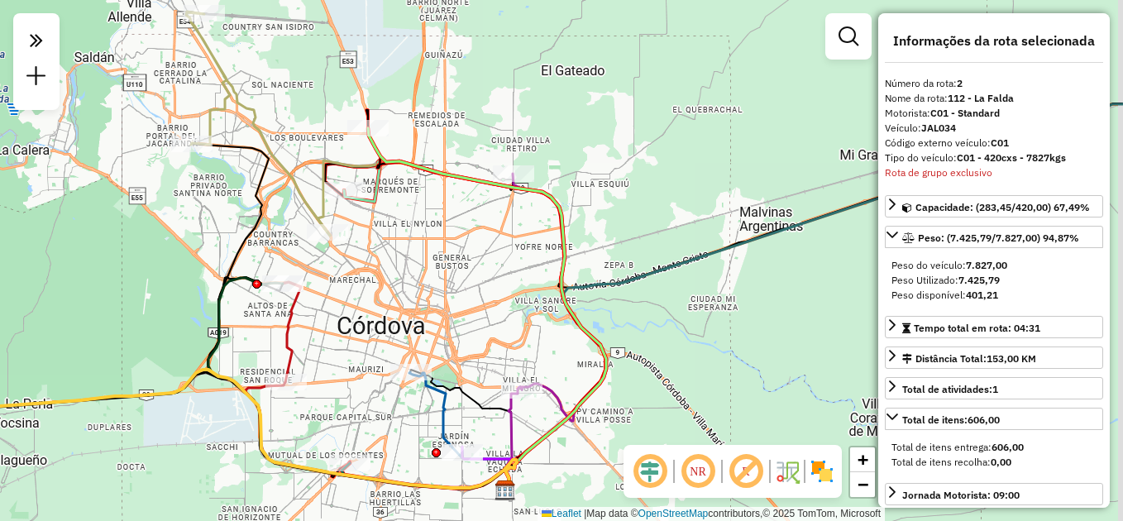
drag, startPoint x: 313, startPoint y: 304, endPoint x: 249, endPoint y: 236, distance: 93.6
click at [249, 236] on icon at bounding box center [353, 317] width 322 height 346
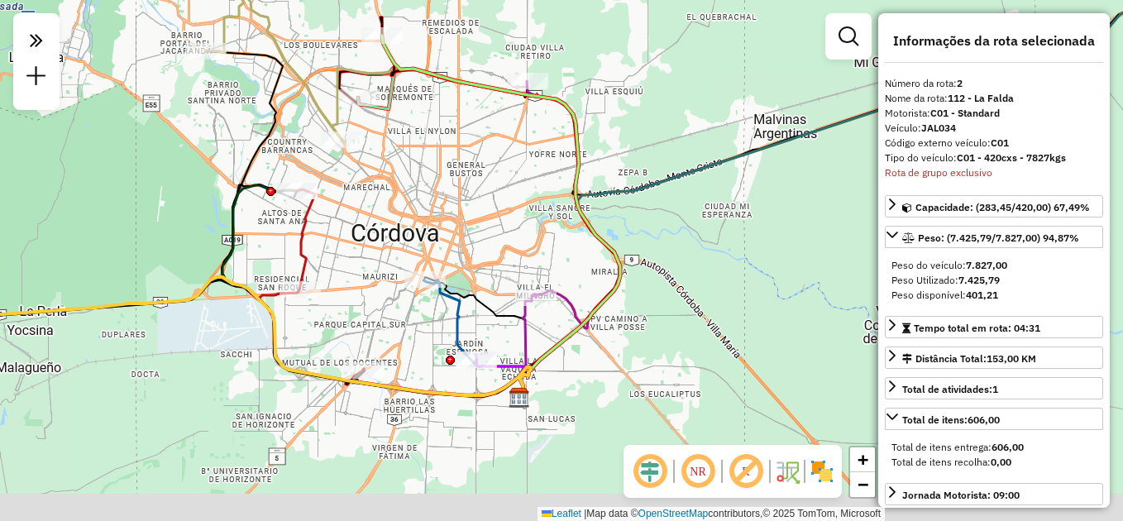
drag, startPoint x: 507, startPoint y: 332, endPoint x: 526, endPoint y: 199, distance: 133.7
click at [526, 199] on div "Janela de atendimento Grade de atendimento Capacidade Transportadoras Veículos …" at bounding box center [561, 260] width 1123 height 521
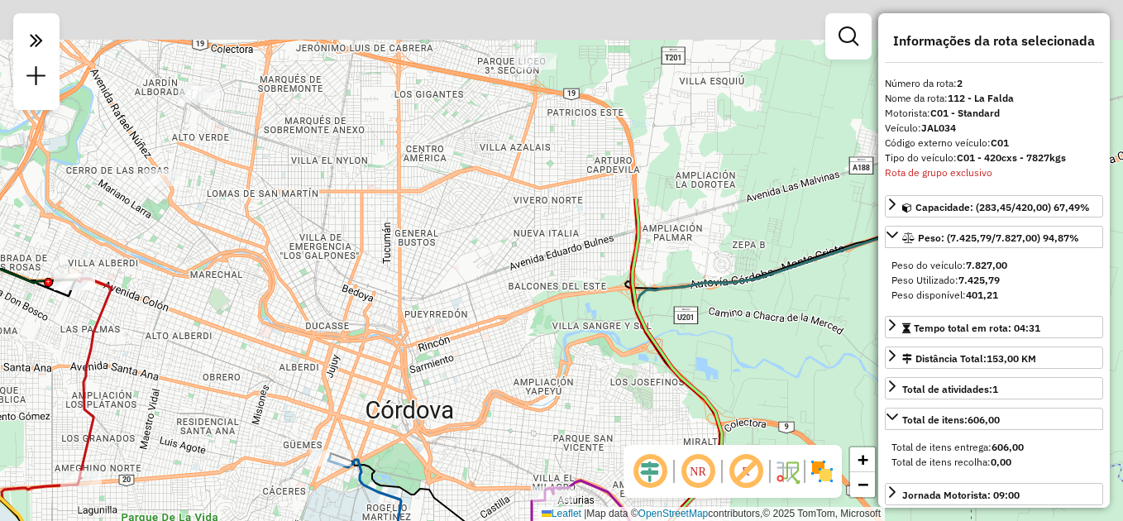
drag, startPoint x: 523, startPoint y: 149, endPoint x: 547, endPoint y: 400, distance: 252.5
click at [547, 400] on div "Janela de atendimento Grade de atendimento Capacidade Transportadoras Veículos …" at bounding box center [561, 260] width 1123 height 521
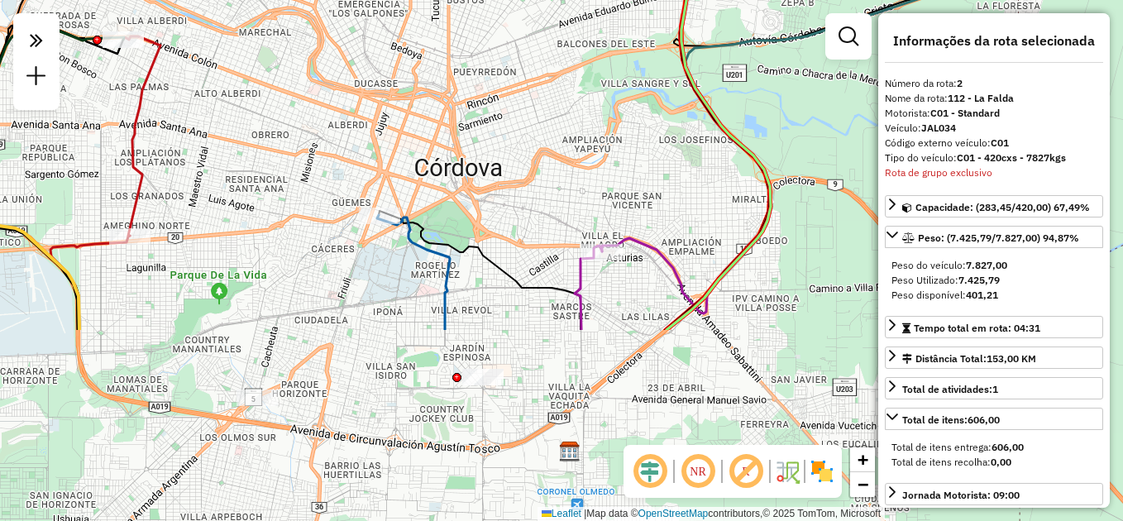
drag, startPoint x: 535, startPoint y: 265, endPoint x: 559, endPoint y: 120, distance: 147.5
click at [560, 122] on div "Janela de atendimento Grade de atendimento Capacidade Transportadoras Veículos …" at bounding box center [561, 260] width 1123 height 521
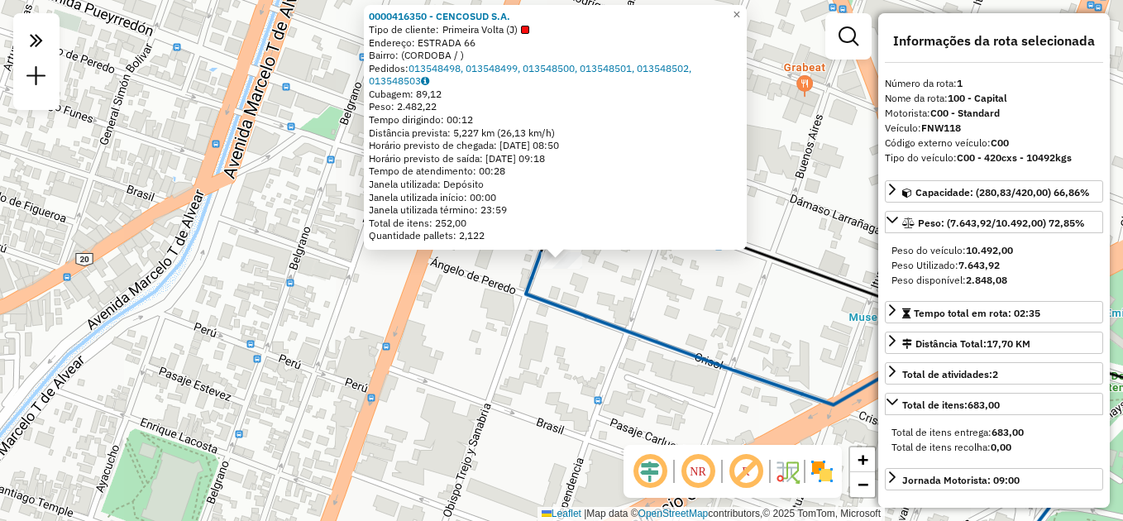
drag, startPoint x: 485, startPoint y: 390, endPoint x: 514, endPoint y: 302, distance: 93.3
click at [485, 385] on div "0000416350 - CENCOSUD S.A. Tipo de cliente: Primeira Volta (J) Endereço: ESTRAD…" at bounding box center [561, 260] width 1123 height 521
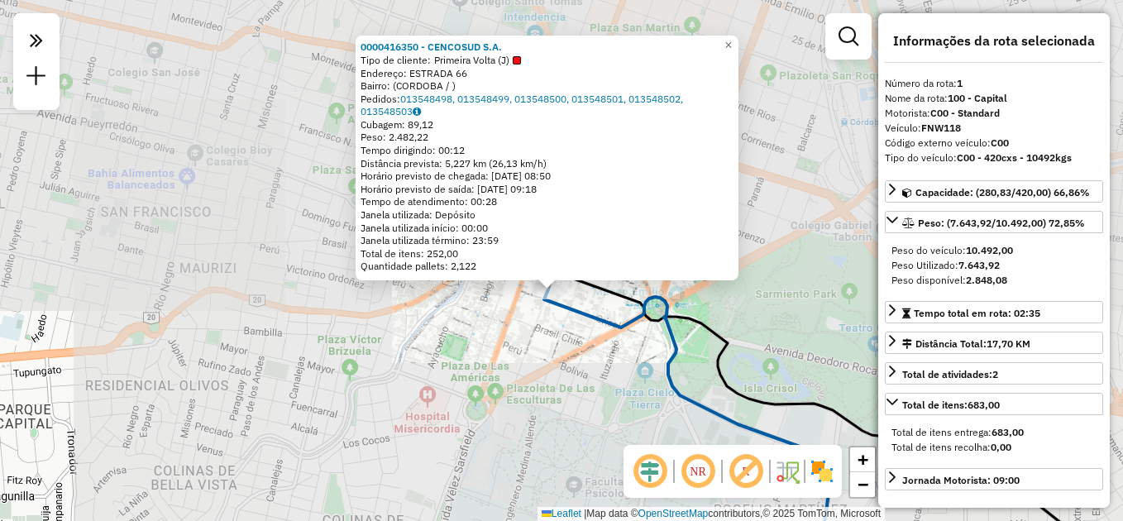
click at [566, 360] on div "0000416350 - CENCOSUD S.A. Tipo de cliente: Primeira Volta (J) Endereço: ESTRAD…" at bounding box center [561, 260] width 1123 height 521
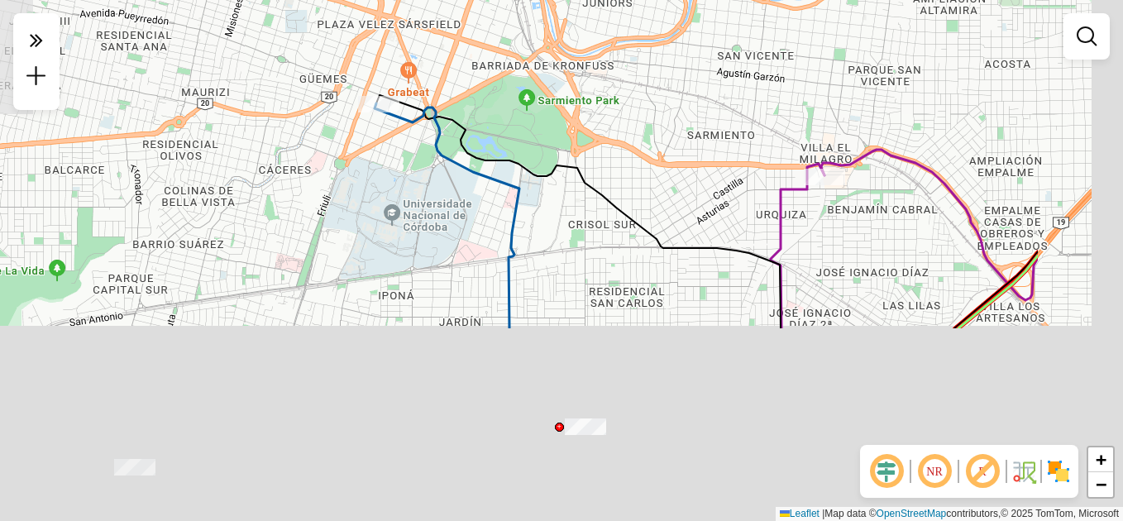
drag, startPoint x: 627, startPoint y: 444, endPoint x: 433, endPoint y: 204, distance: 308.1
click at [435, 205] on div "Janela de atendimento Grade de atendimento Capacidade Transportadoras Veículos …" at bounding box center [561, 260] width 1123 height 521
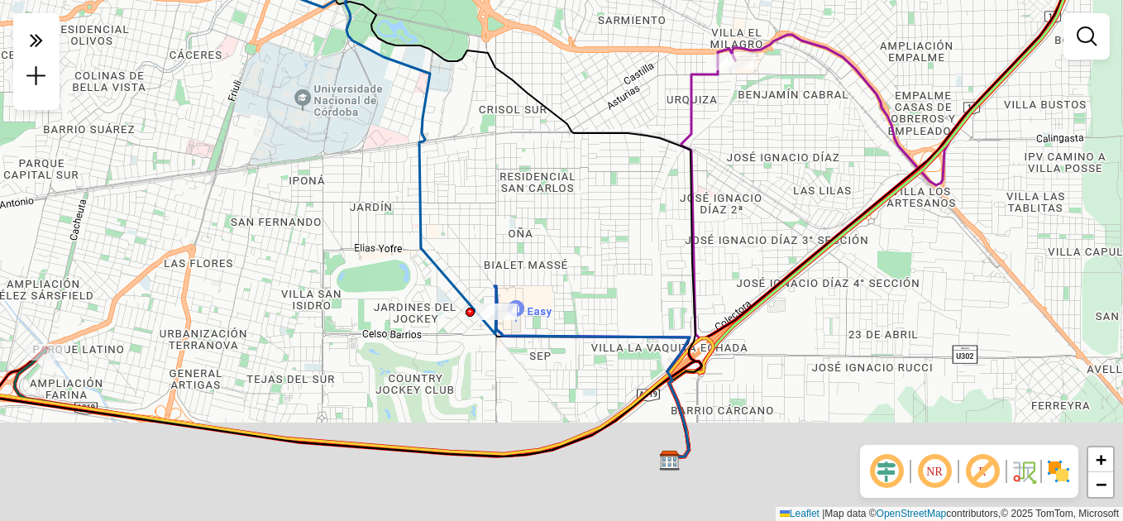
drag, startPoint x: 485, startPoint y: 343, endPoint x: 385, endPoint y: 218, distance: 159.5
click at [385, 218] on div "Janela de atendimento Grade de atendimento Capacidade Transportadoras Veículos …" at bounding box center [561, 260] width 1123 height 521
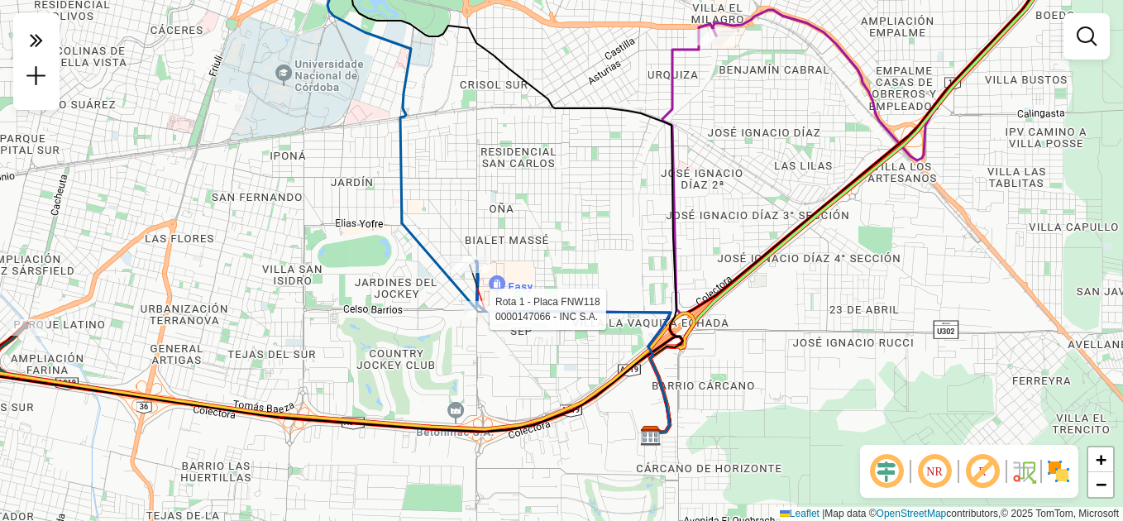
click at [486, 318] on div at bounding box center [484, 309] width 41 height 17
select select "**********"
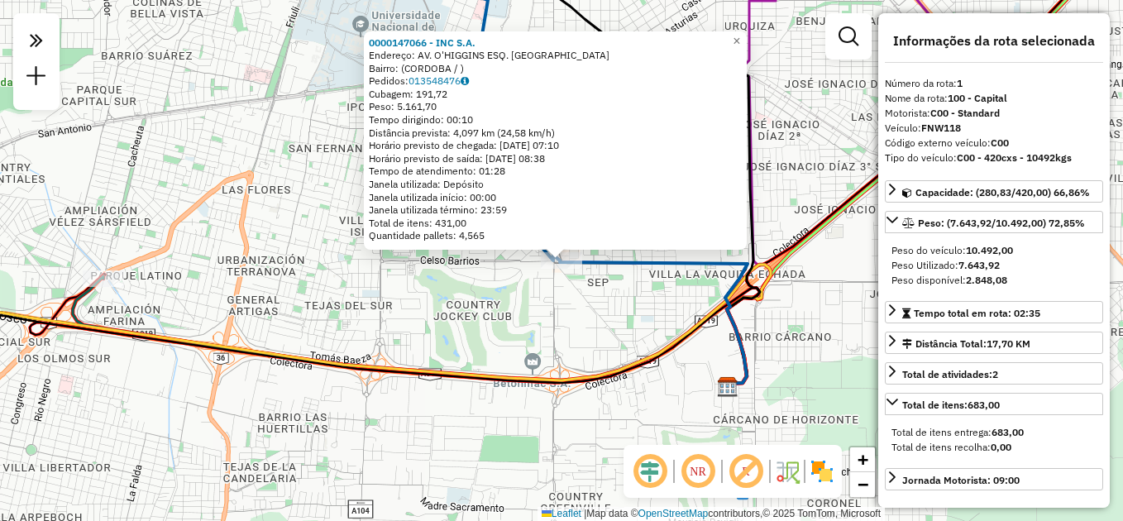
click at [486, 318] on div "0000147066 - INC S.A. Endereço: AV. O'HIGGINS ESQ. CALMAYO Bairro: (CORDOBA / )…" at bounding box center [561, 260] width 1123 height 521
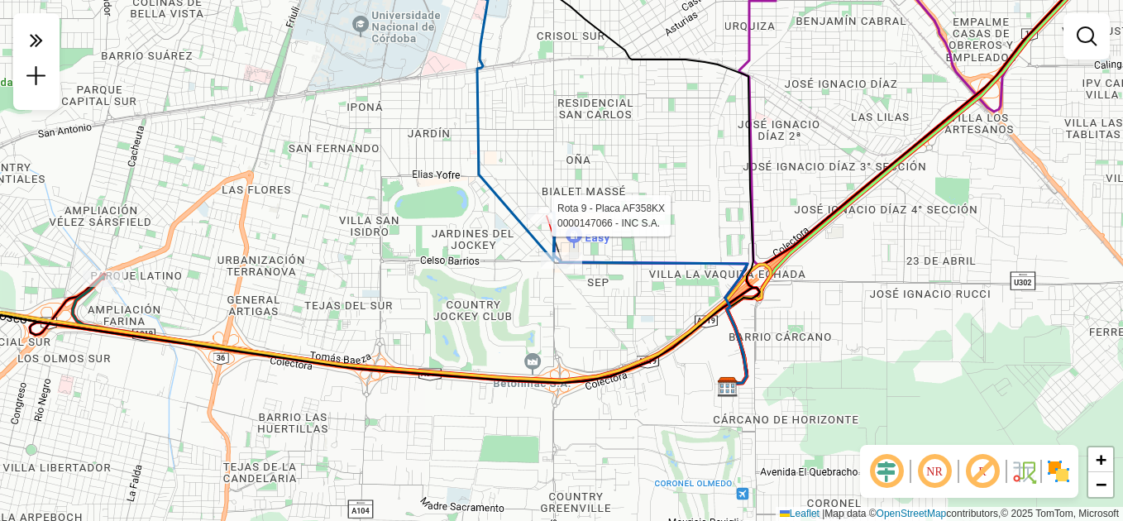
select select "**********"
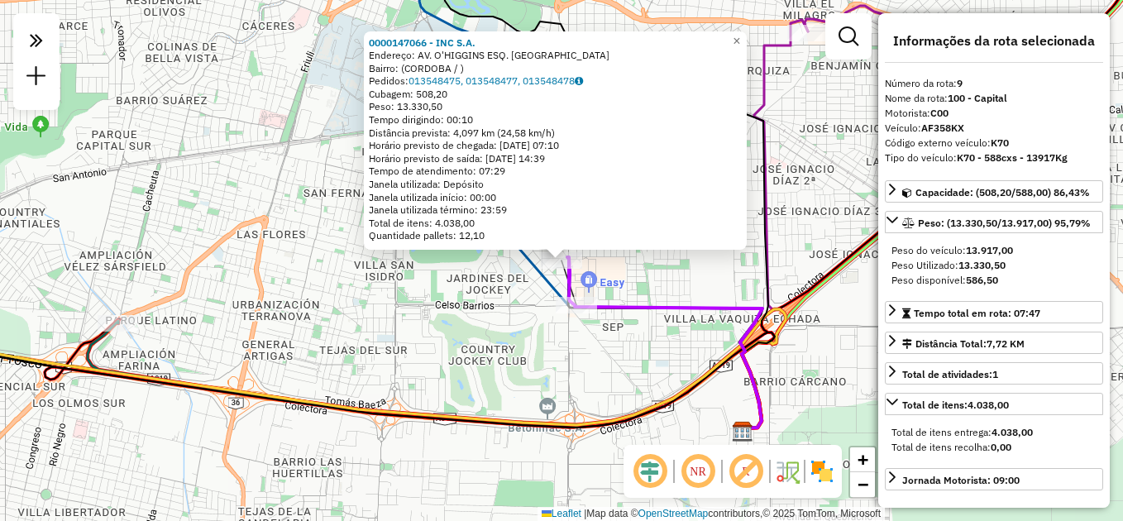
click at [496, 337] on div "0000147066 - INC S.A. Endereço: AV. O'HIGGINS ESQ. CALMAYO Bairro: (CORDOBA / )…" at bounding box center [561, 260] width 1123 height 521
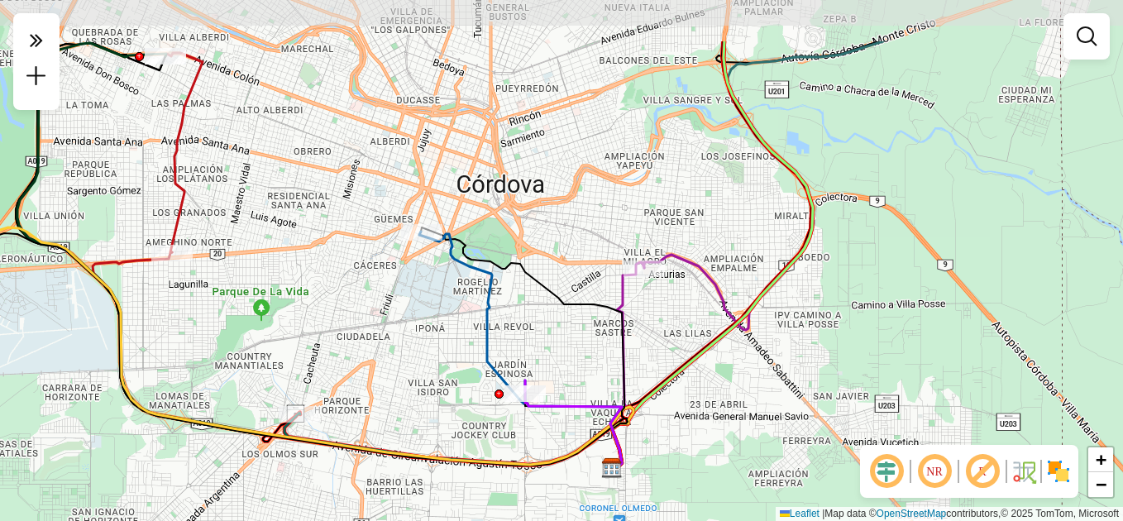
drag, startPoint x: 594, startPoint y: 259, endPoint x: 575, endPoint y: 351, distance: 93.7
click at [575, 351] on div "Janela de atendimento Grade de atendimento Capacidade Transportadoras Veículos …" at bounding box center [561, 260] width 1123 height 521
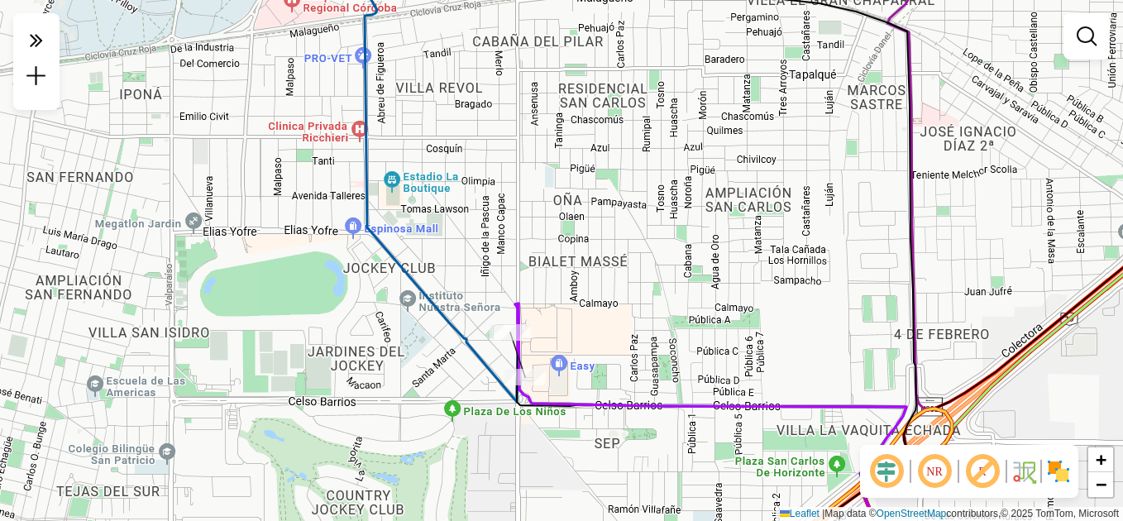
drag, startPoint x: 332, startPoint y: 273, endPoint x: 308, endPoint y: 208, distance: 69.6
click at [308, 208] on div "Janela de atendimento Grade de atendimento Capacidade Transportadoras Veículos …" at bounding box center [561, 260] width 1123 height 521
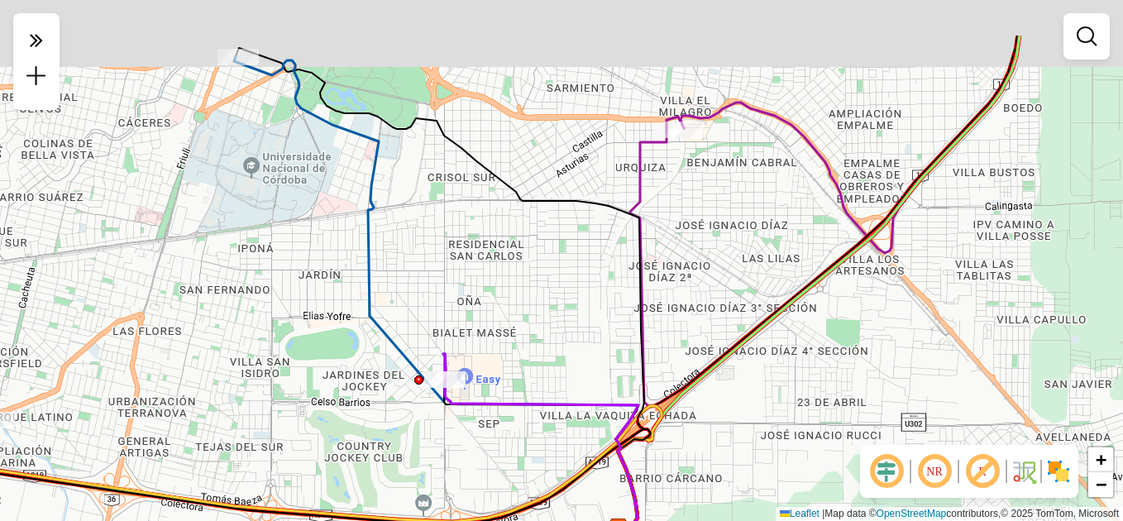
drag, startPoint x: 332, startPoint y: 265, endPoint x: 404, endPoint y: 438, distance: 187.2
click at [404, 438] on div "Janela de atendimento Grade de atendimento Capacidade Transportadoras Veículos …" at bounding box center [561, 260] width 1123 height 521
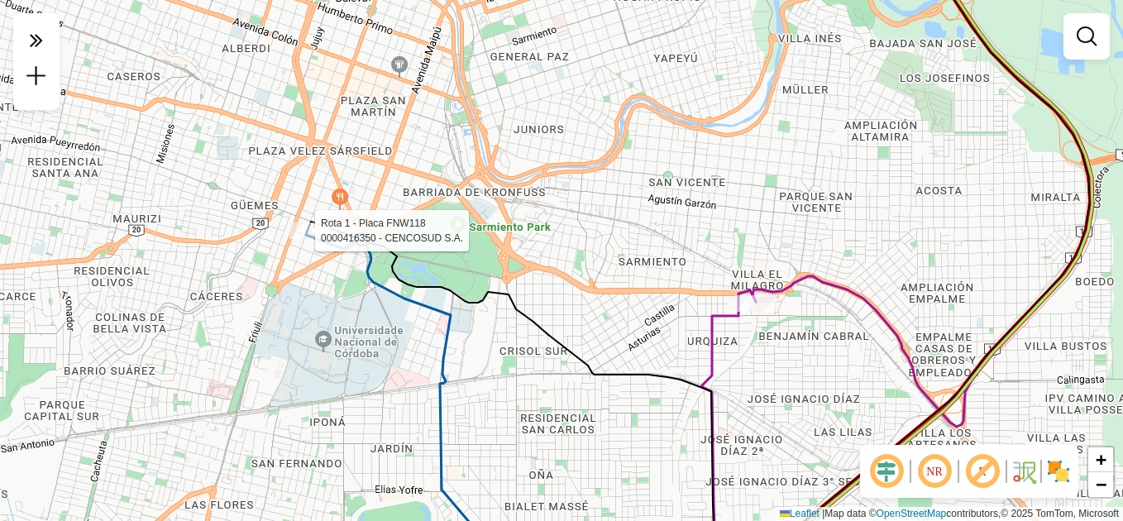
select select "**********"
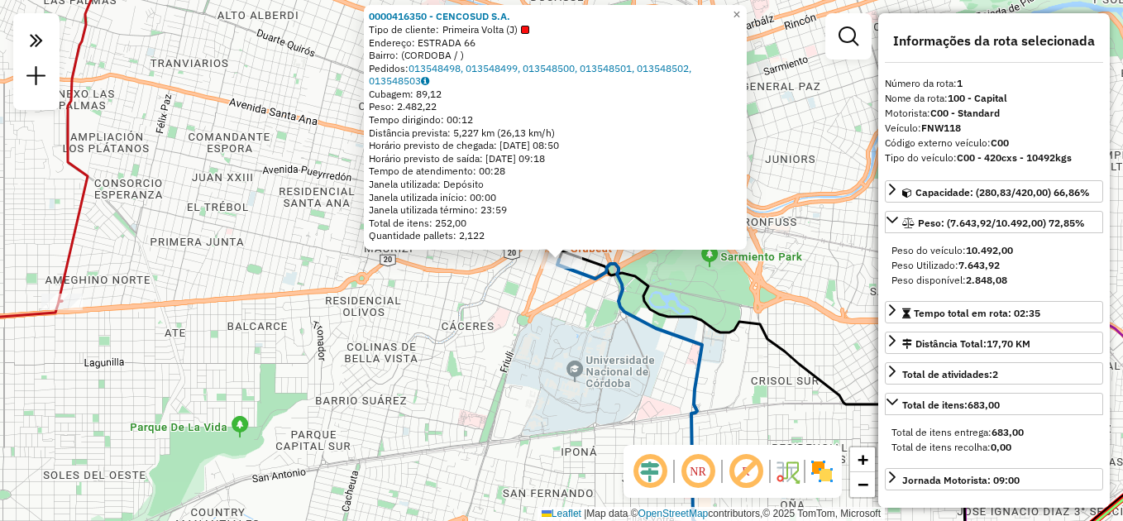
click at [371, 347] on div "0000416350 - CENCOSUD S.A. Tipo de cliente: Primeira Volta (J) Endereço: ESTRAD…" at bounding box center [561, 260] width 1123 height 521
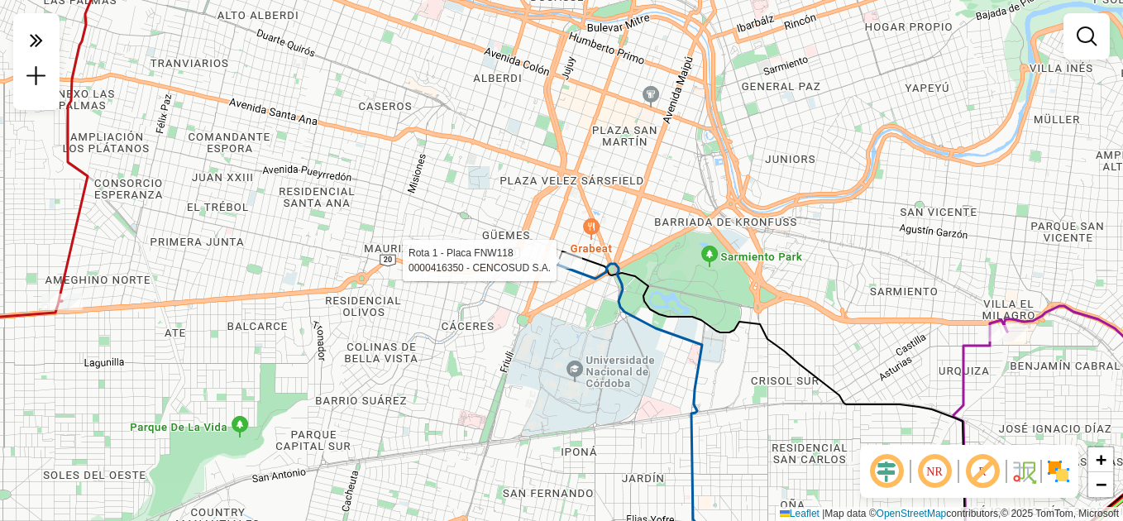
select select "**********"
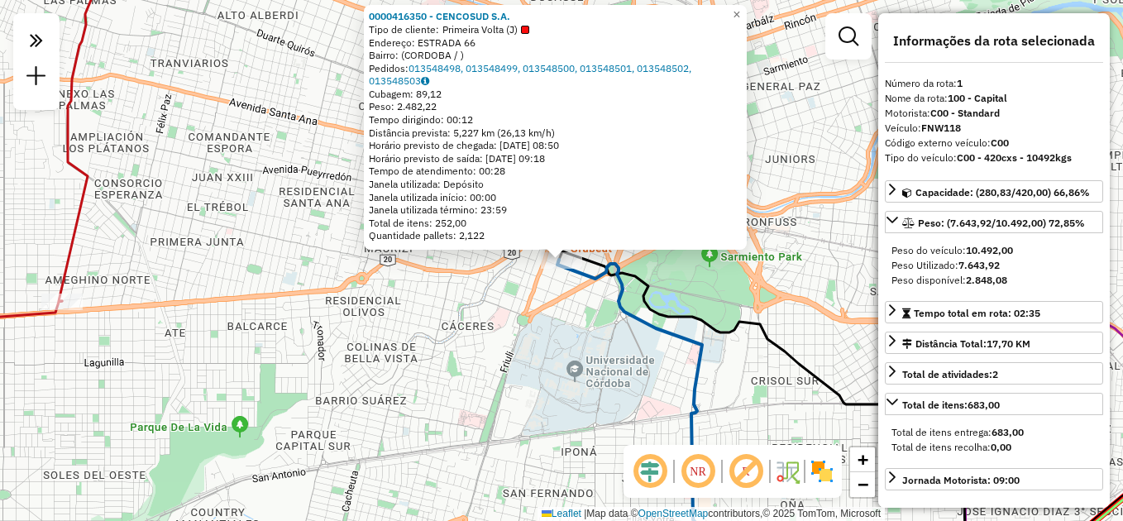
click at [543, 351] on div "0000416350 - CENCOSUD S.A. Tipo de cliente: Primeira Volta (J) Endereço: ESTRAD…" at bounding box center [561, 260] width 1123 height 521
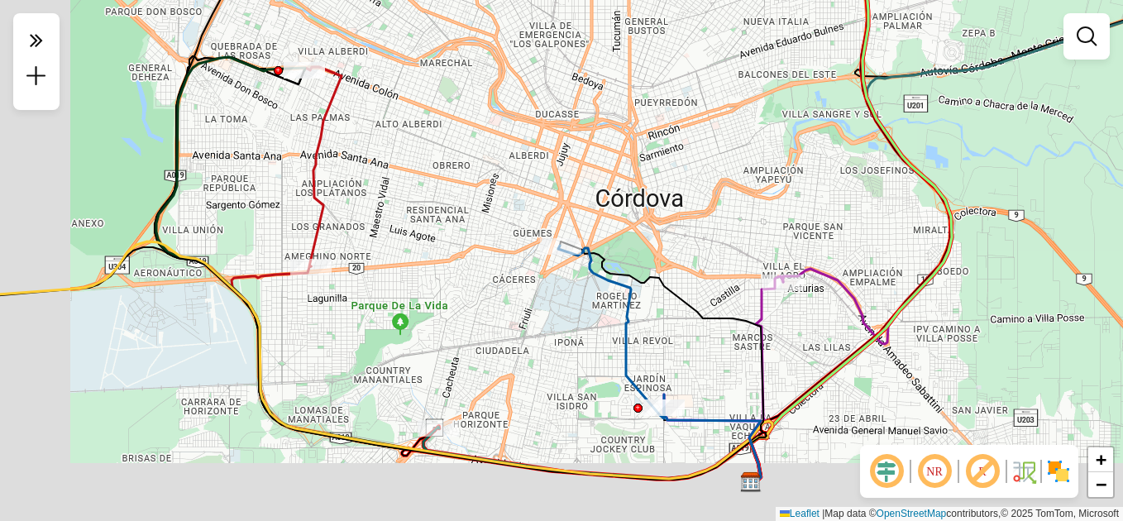
drag, startPoint x: 262, startPoint y: 386, endPoint x: 359, endPoint y: 331, distance: 111.5
click at [359, 330] on div "Janela de atendimento Grade de atendimento Capacidade Transportadoras Veículos …" at bounding box center [561, 260] width 1123 height 521
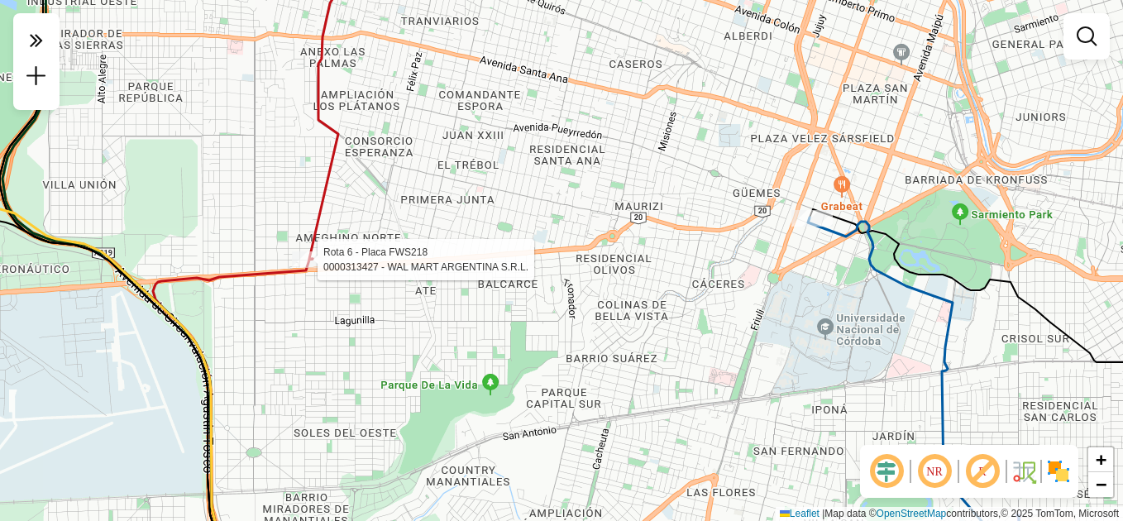
select select "**********"
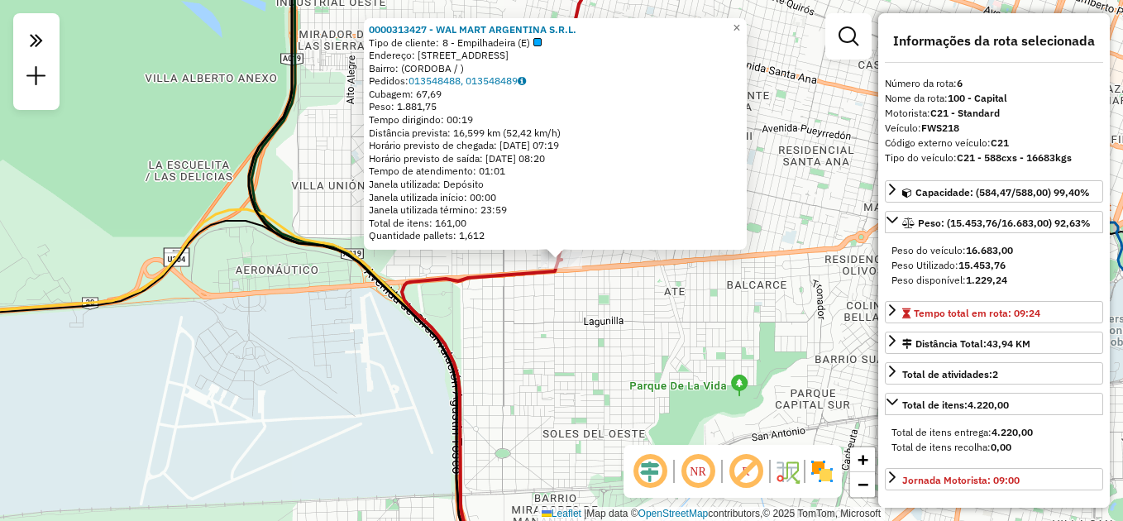
click at [624, 361] on div "0000313427 - WAL MART ARGENTINA S.R.L. Tipo de cliente: 8 - Empilhadeira (E) En…" at bounding box center [561, 260] width 1123 height 521
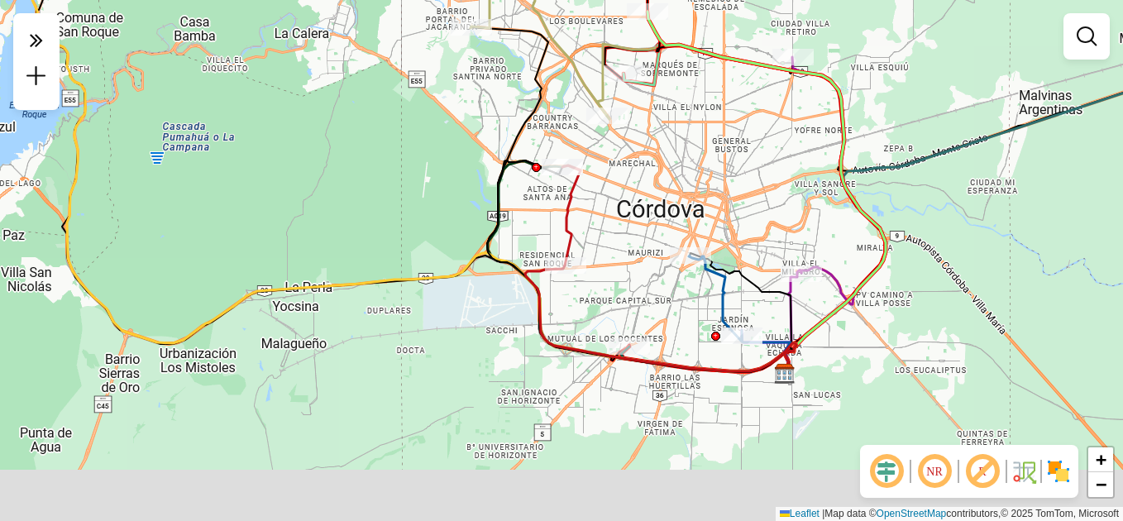
drag, startPoint x: 610, startPoint y: 355, endPoint x: 528, endPoint y: 264, distance: 122.9
click at [609, 338] on div at bounding box center [629, 346] width 41 height 17
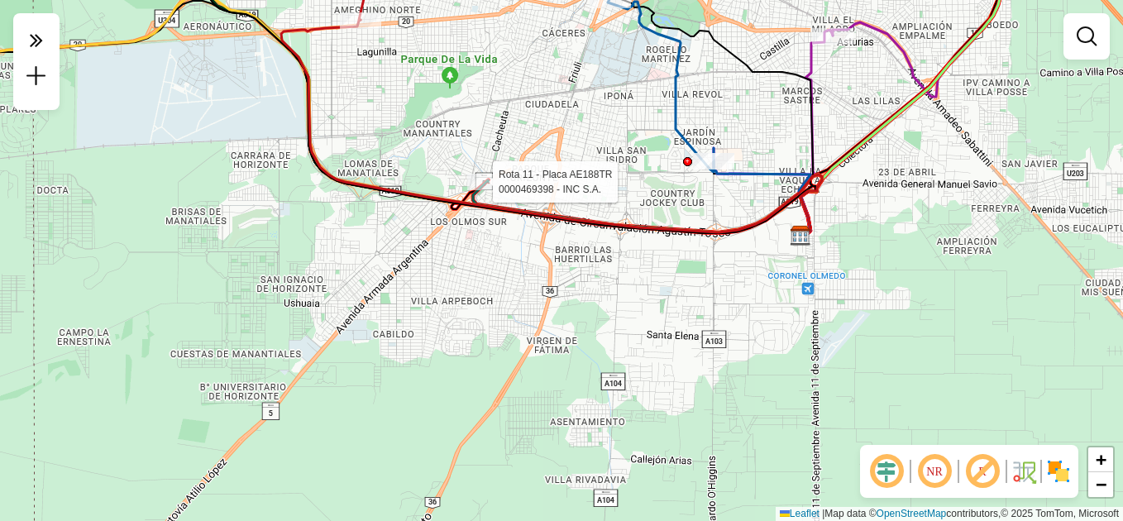
select select "**********"
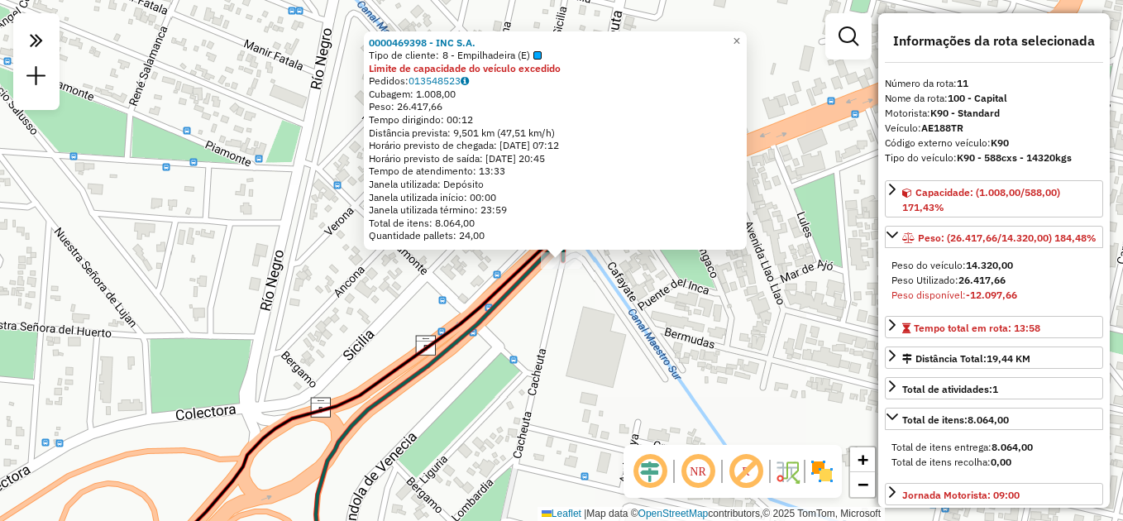
click at [580, 349] on div "0000469398 - INC S.A. Tipo de cliente: 8 - Empilhadeira (E) Limite de capacidad…" at bounding box center [561, 260] width 1123 height 521
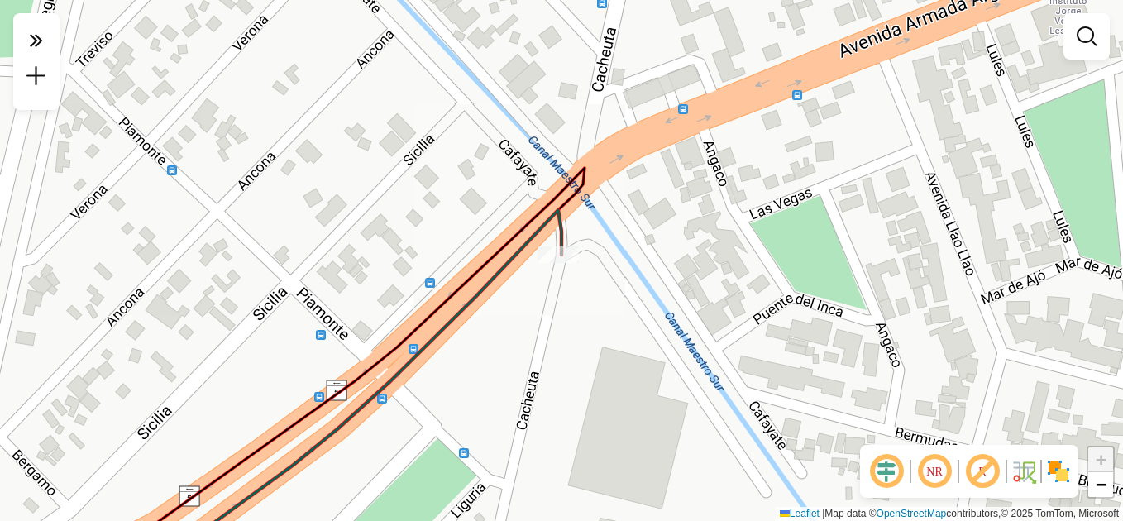
drag, startPoint x: 536, startPoint y: 322, endPoint x: 532, endPoint y: 409, distance: 87.7
click at [538, 414] on div "Janela de atendimento Grade de atendimento Capacidade Transportadoras Veículos …" at bounding box center [561, 260] width 1123 height 521
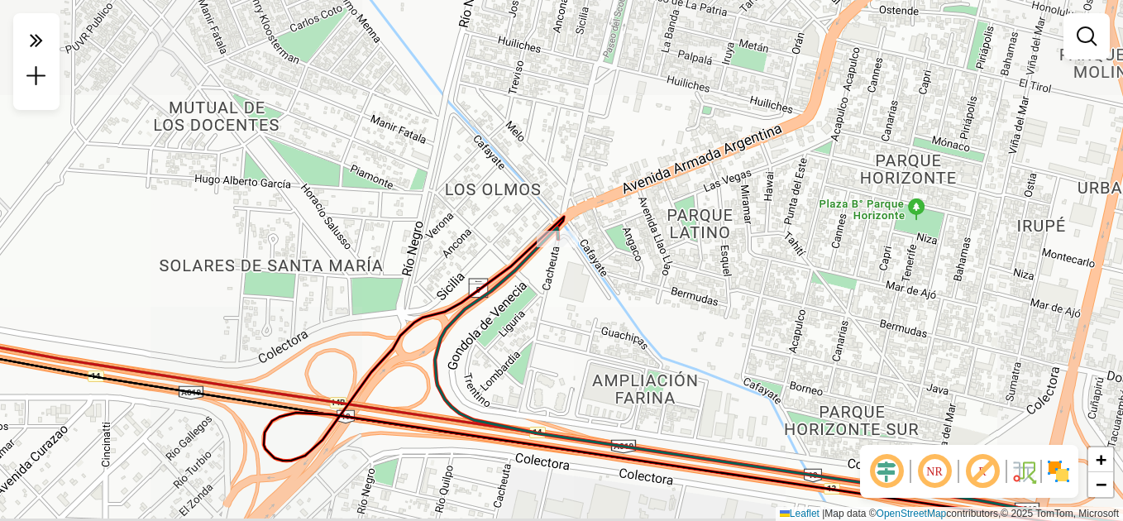
drag, startPoint x: 575, startPoint y: 351, endPoint x: 506, endPoint y: 160, distance: 203.0
click at [506, 160] on div "Janela de atendimento Grade de atendimento Capacidade Transportadoras Veículos …" at bounding box center [561, 260] width 1123 height 521
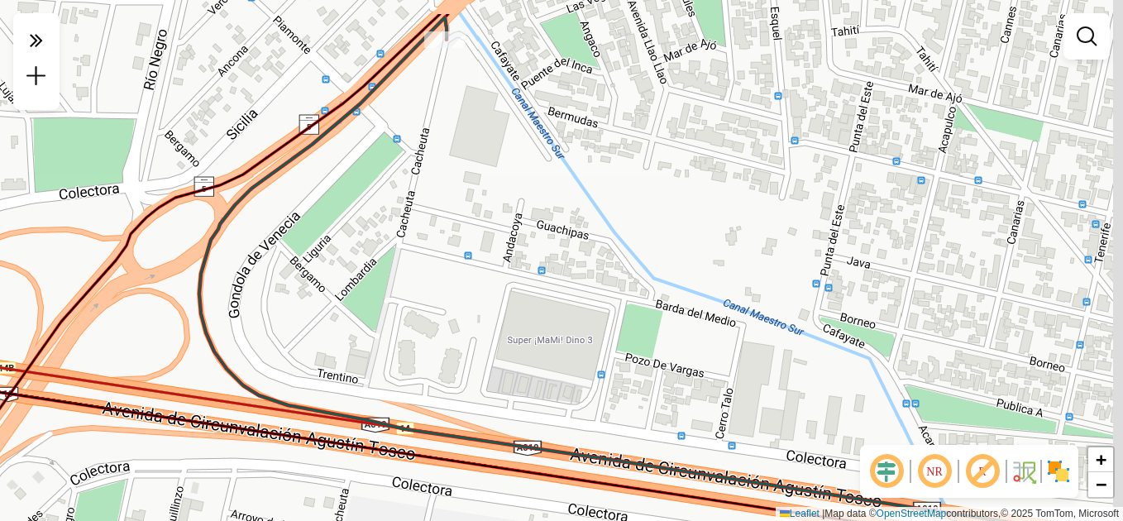
drag, startPoint x: 542, startPoint y: 84, endPoint x: 506, endPoint y: 293, distance: 212.3
click at [506, 293] on div "Janela de atendimento Grade de atendimento Capacidade Transportadoras Veículos …" at bounding box center [561, 260] width 1123 height 521
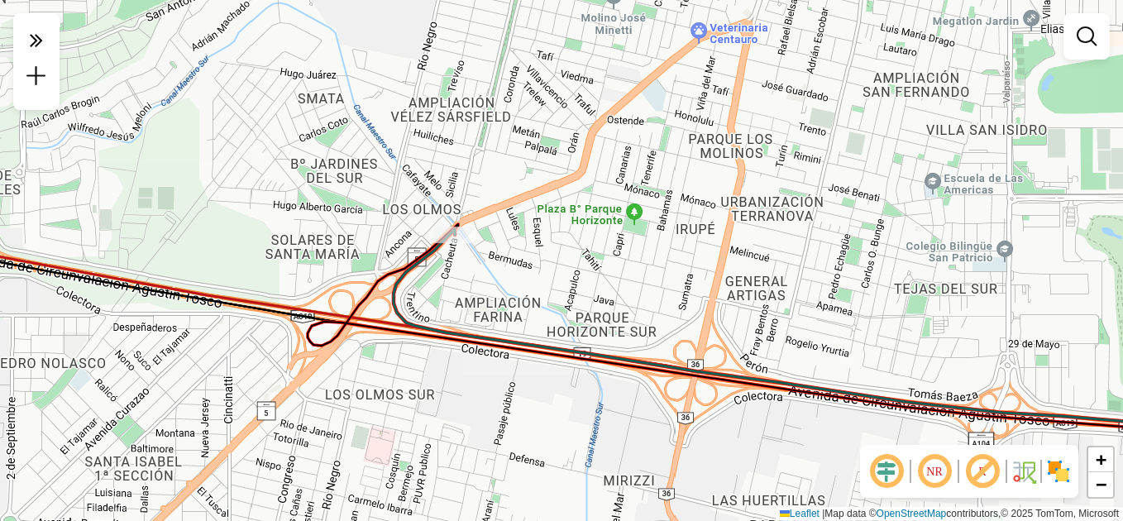
drag, startPoint x: 499, startPoint y: 376, endPoint x: 383, endPoint y: 147, distance: 257.0
click at [394, 229] on icon at bounding box center [807, 329] width 827 height 200
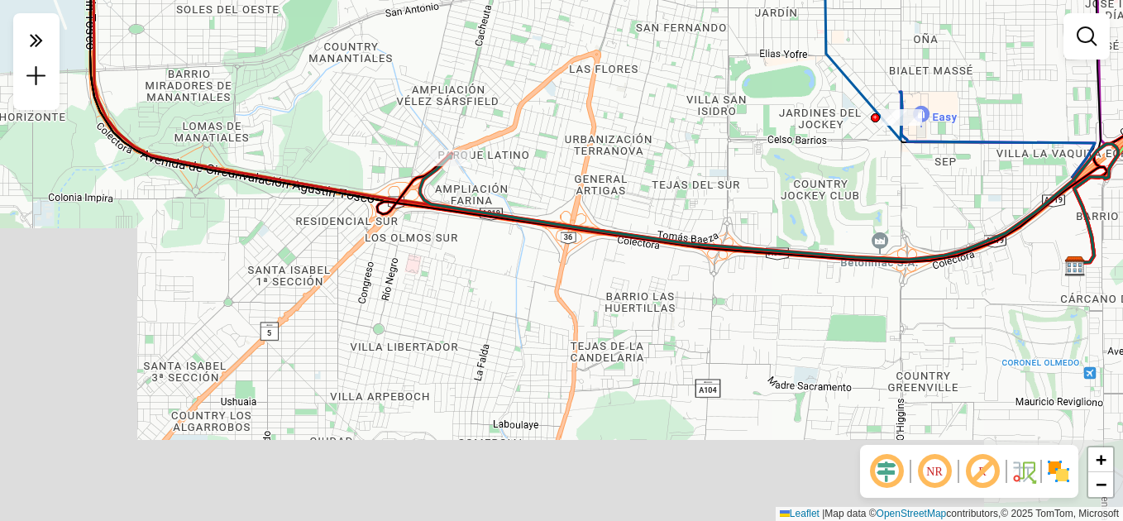
drag, startPoint x: 766, startPoint y: 342, endPoint x: 529, endPoint y: 245, distance: 255.8
click at [529, 245] on div "Janela de atendimento Grade de atendimento Capacidade Transportadoras Veículos …" at bounding box center [561, 260] width 1123 height 521
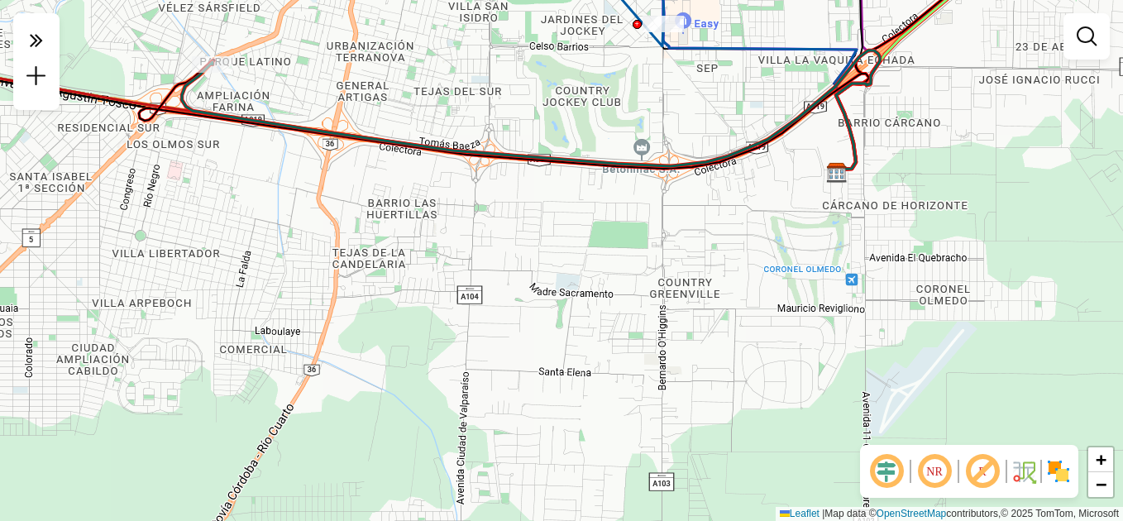
drag, startPoint x: 771, startPoint y: 270, endPoint x: 391, endPoint y: 348, distance: 388.4
click at [391, 348] on div "Janela de atendimento Grade de atendimento Capacidade Transportadoras Veículos …" at bounding box center [561, 260] width 1123 height 521
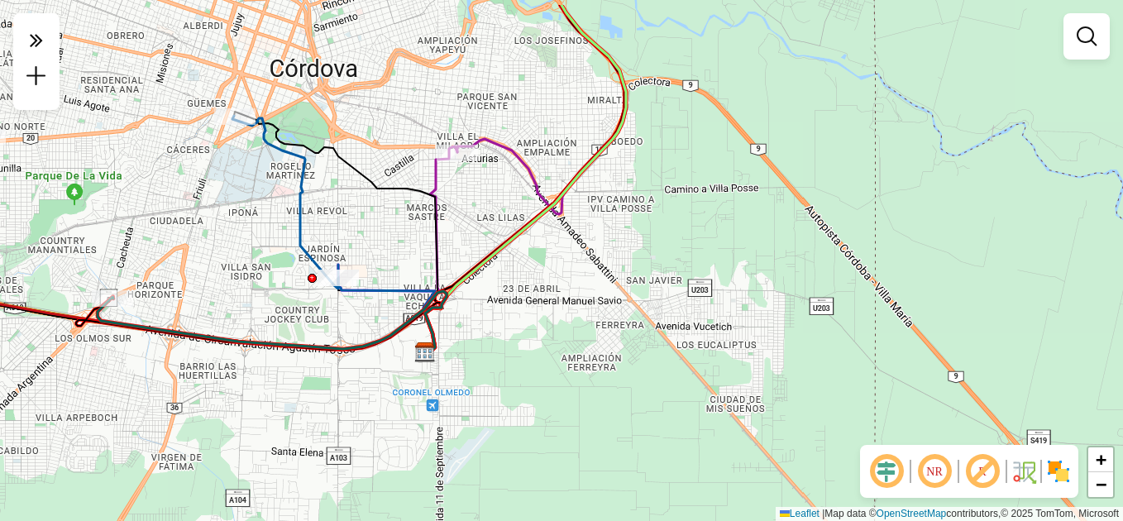
drag, startPoint x: 567, startPoint y: 337, endPoint x: 559, endPoint y: 380, distance: 43.0
click at [559, 380] on div "Janela de atendimento Grade de atendimento Capacidade Transportadoras Veículos …" at bounding box center [561, 260] width 1123 height 521
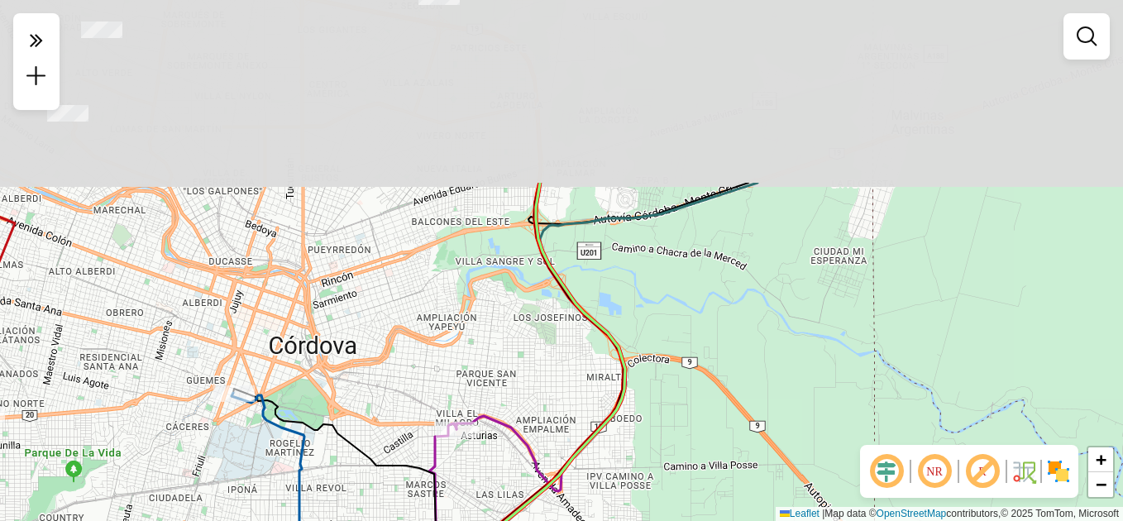
drag, startPoint x: 541, startPoint y: 115, endPoint x: 537, endPoint y: 303, distance: 187.7
click at [550, 361] on div "Janela de atendimento Grade de atendimento Capacidade Transportadoras Veículos …" at bounding box center [561, 260] width 1123 height 521
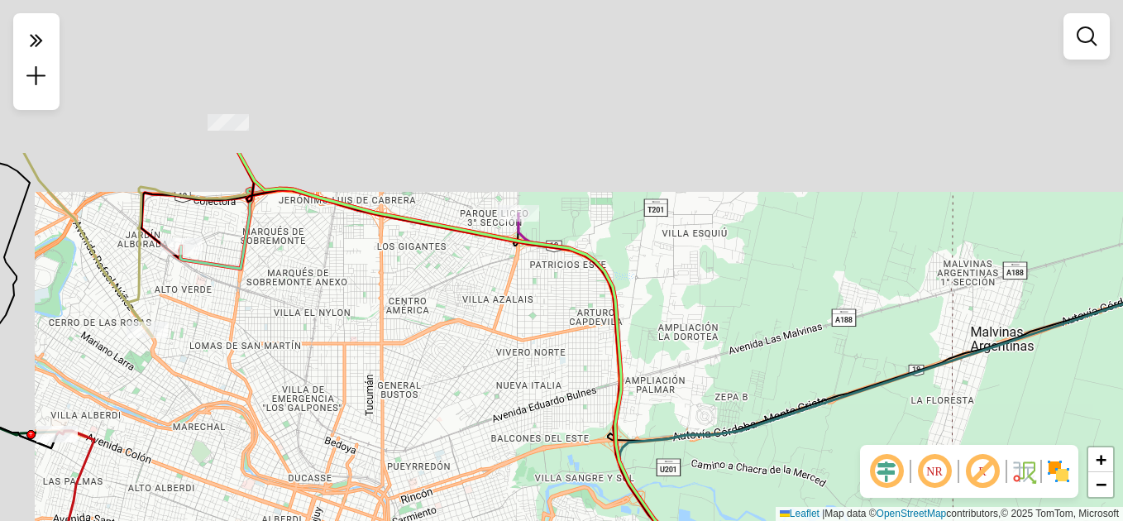
drag, startPoint x: 471, startPoint y: 210, endPoint x: 544, endPoint y: 408, distance: 210.6
click at [556, 431] on div "Janela de atendimento Grade de atendimento Capacidade Transportadoras Veículos …" at bounding box center [561, 260] width 1123 height 521
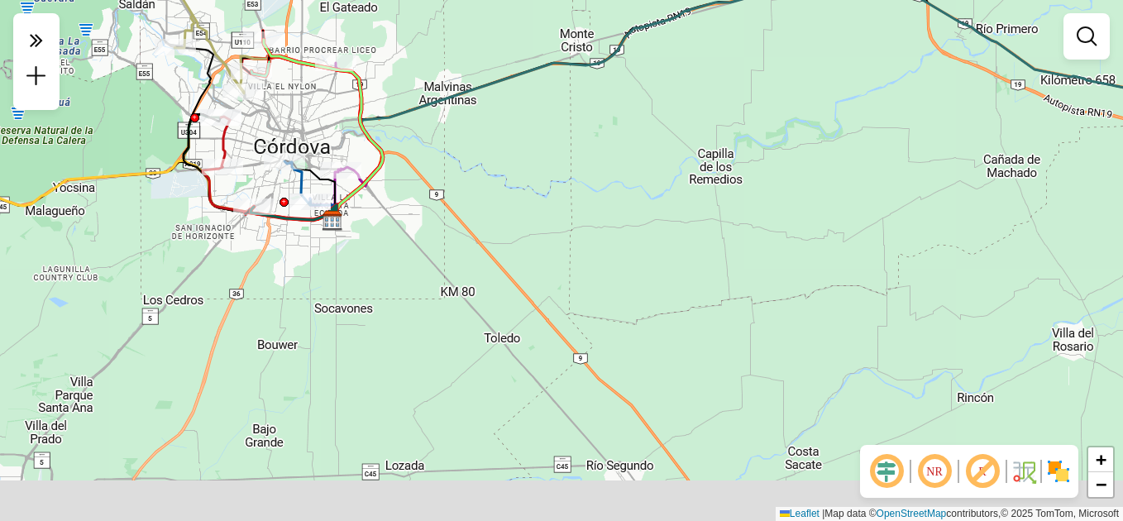
drag, startPoint x: 411, startPoint y: 395, endPoint x: 396, endPoint y: 217, distance: 178.4
click at [376, 186] on icon at bounding box center [359, 124] width 47 height 123
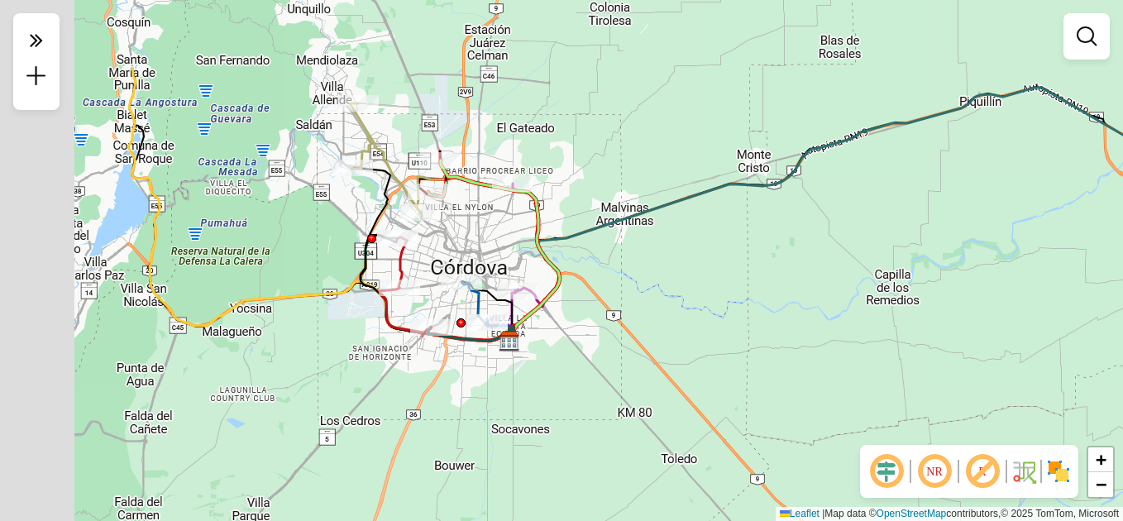
drag, startPoint x: 387, startPoint y: 261, endPoint x: 558, endPoint y: 372, distance: 203.9
click at [562, 380] on div "Janela de atendimento Grade de atendimento Capacidade Transportadoras Veículos …" at bounding box center [561, 260] width 1123 height 521
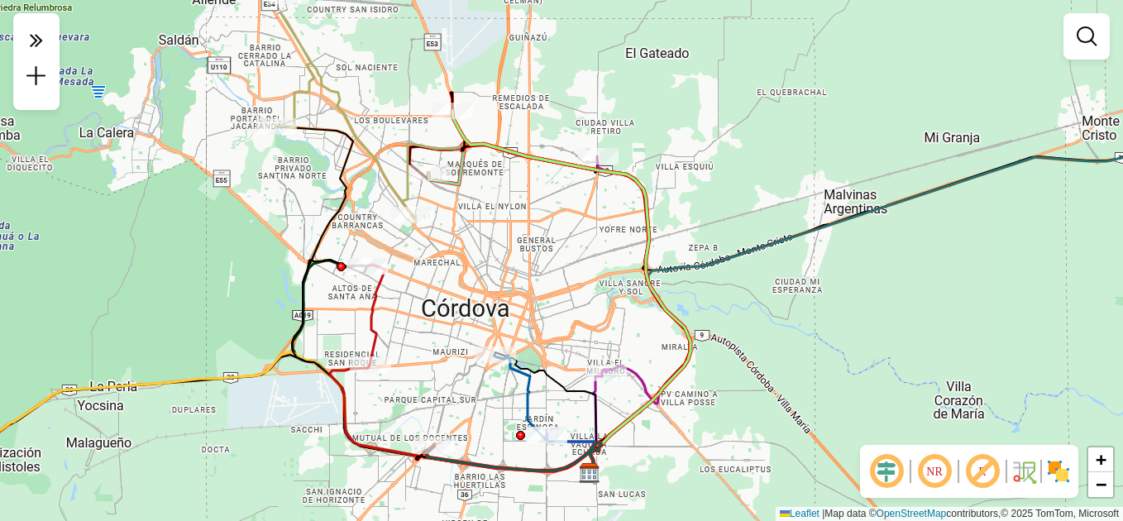
drag, startPoint x: 458, startPoint y: 223, endPoint x: 542, endPoint y: 289, distance: 106.0
click at [541, 285] on div "Janela de atendimento Grade de atendimento Capacidade Transportadoras Veículos …" at bounding box center [561, 260] width 1123 height 521
